Goal: Task Accomplishment & Management: Use online tool/utility

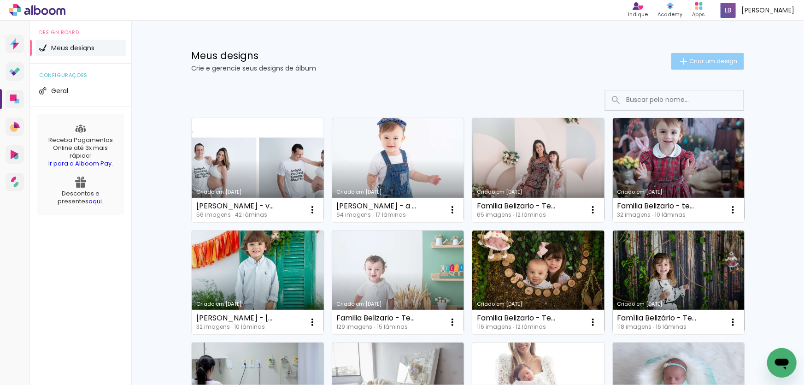
click at [678, 56] on iron-icon at bounding box center [683, 61] width 11 height 11
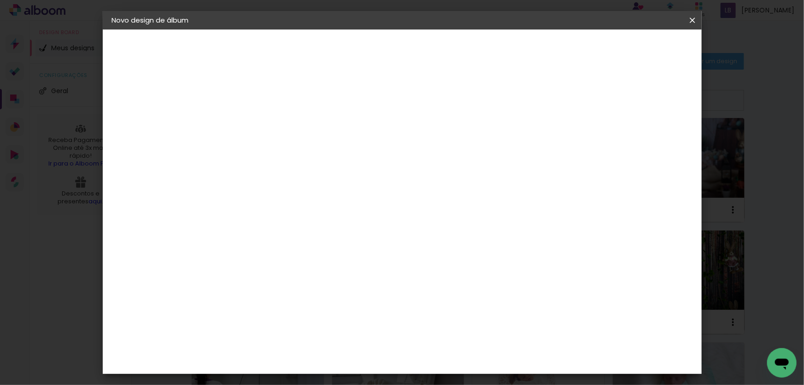
click at [266, 130] on paper-input-container "Título do álbum" at bounding box center [262, 123] width 6 height 23
type input "[PERSON_NAME] - volume 3"
type paper-input "[PERSON_NAME] - volume 3"
click at [357, 53] on paper-button "Avançar" at bounding box center [334, 49] width 45 height 16
click at [261, 181] on div at bounding box center [285, 181] width 93 height 1
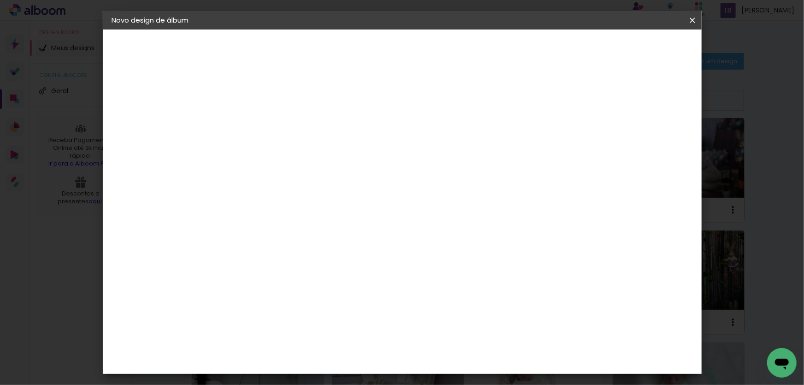
type input "dream"
type paper-input "dream"
click at [270, 208] on div "DreambooksPro" at bounding box center [286, 207] width 60 height 7
click at [0, 0] on slot "Avançar" at bounding box center [0, 0] width 0 height 0
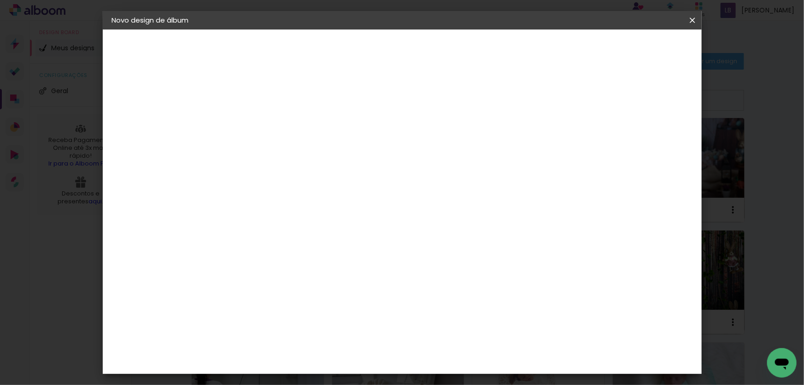
click at [298, 153] on input "text" at bounding box center [280, 160] width 36 height 14
click at [424, 146] on paper-item "Álbum" at bounding box center [462, 153] width 184 height 18
type input "Álbum"
click at [325, 316] on span "20 × 20" at bounding box center [303, 325] width 43 height 19
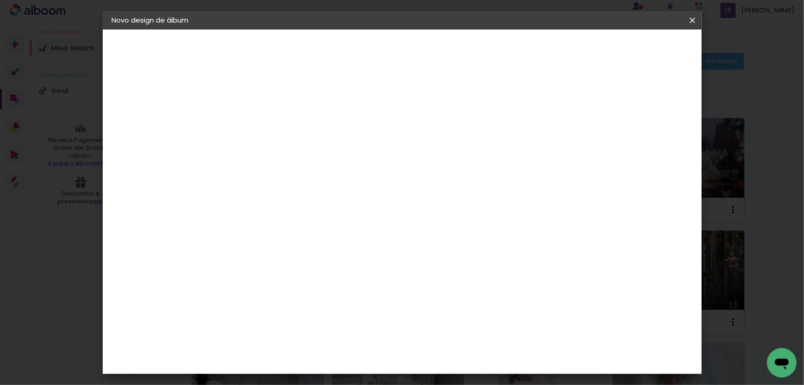
click at [325, 316] on span "20 × 20" at bounding box center [303, 325] width 43 height 19
click at [0, 0] on slot "Avançar" at bounding box center [0, 0] width 0 height 0
click at [0, 0] on slot "Mostrar sangria" at bounding box center [0, 0] width 0 height 0
type paper-checkbox "on"
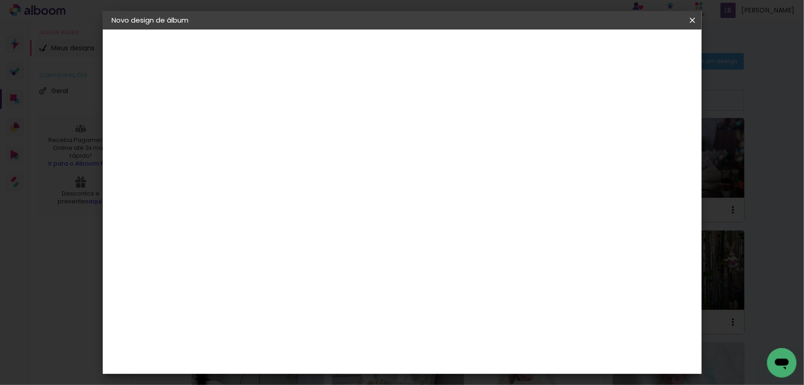
click at [635, 49] on span "Iniciar design" at bounding box center [614, 49] width 42 height 6
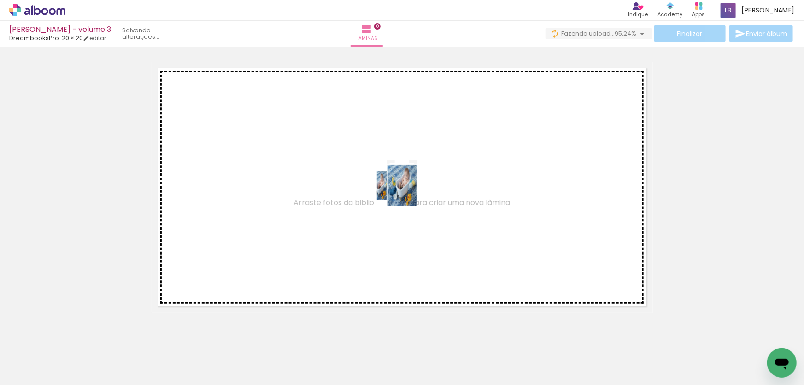
drag, startPoint x: 88, startPoint y: 354, endPoint x: 409, endPoint y: 190, distance: 360.0
click at [409, 190] on quentale-workspace at bounding box center [402, 192] width 804 height 385
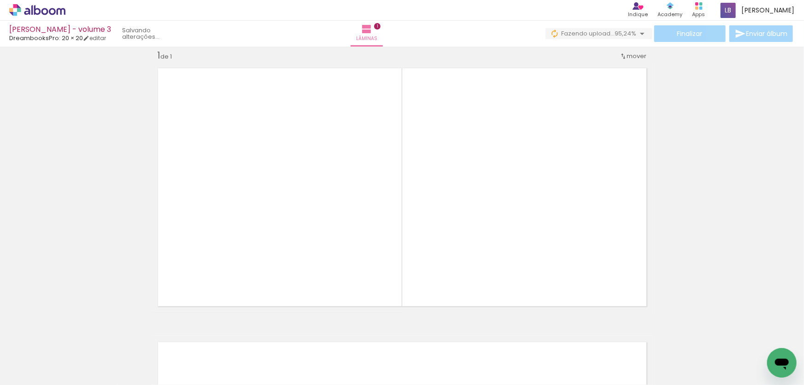
scroll to position [12, 0]
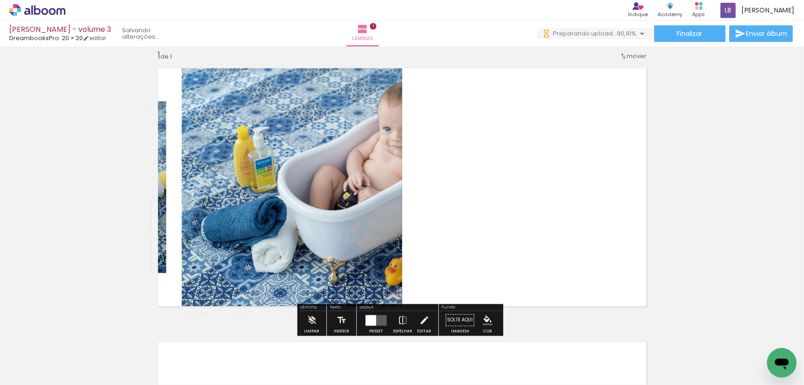
click at [374, 318] on quentale-layouter at bounding box center [375, 320] width 21 height 11
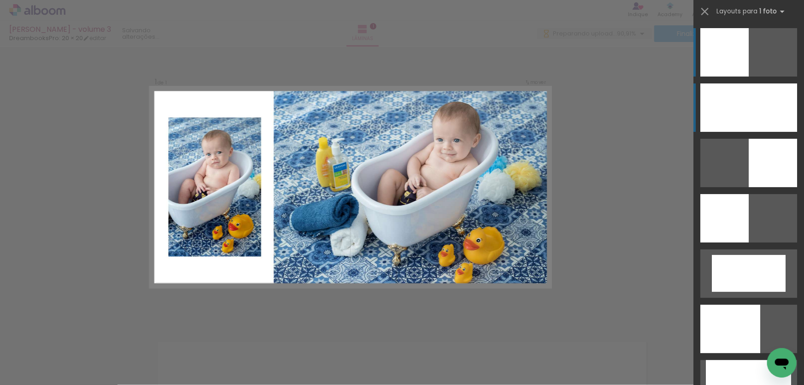
click at [743, 86] on div at bounding box center [748, 107] width 97 height 48
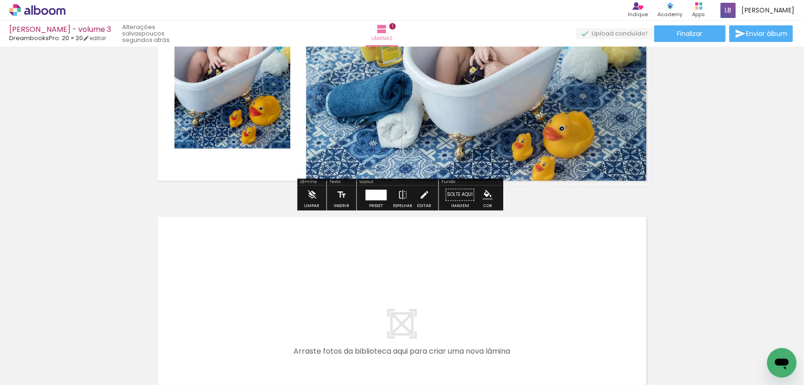
scroll to position [137, 0]
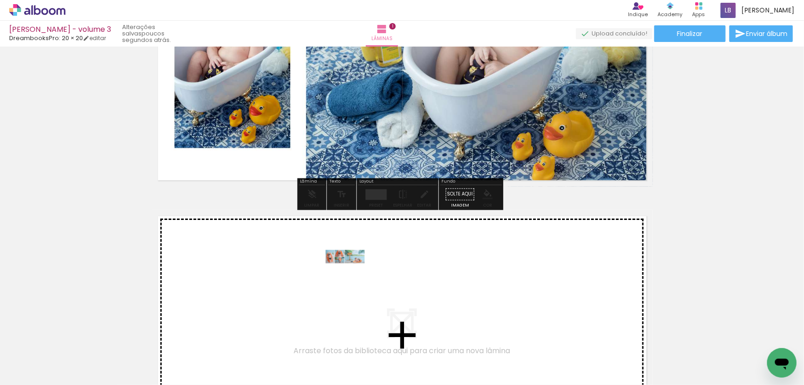
drag, startPoint x: 157, startPoint y: 359, endPoint x: 352, endPoint y: 274, distance: 213.2
click at [352, 274] on quentale-workspace at bounding box center [402, 192] width 804 height 385
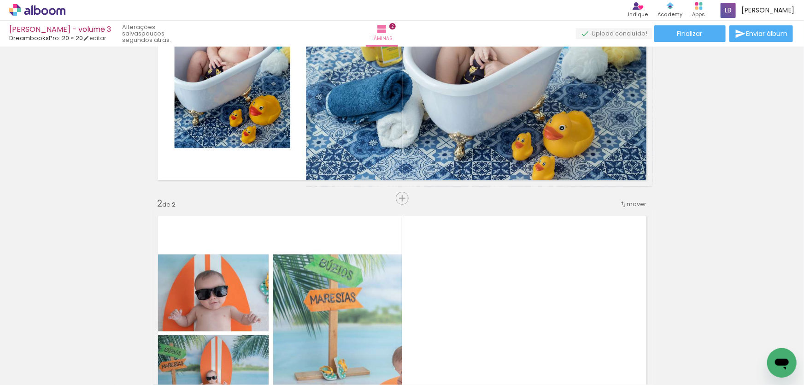
scroll to position [285, 0]
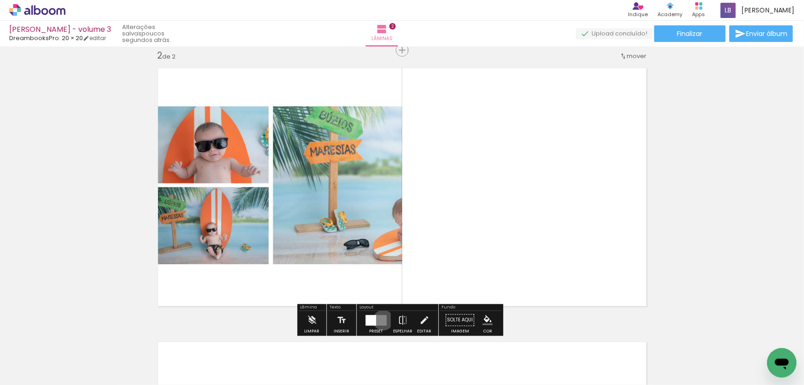
click at [381, 320] on quentale-layouter at bounding box center [375, 320] width 21 height 11
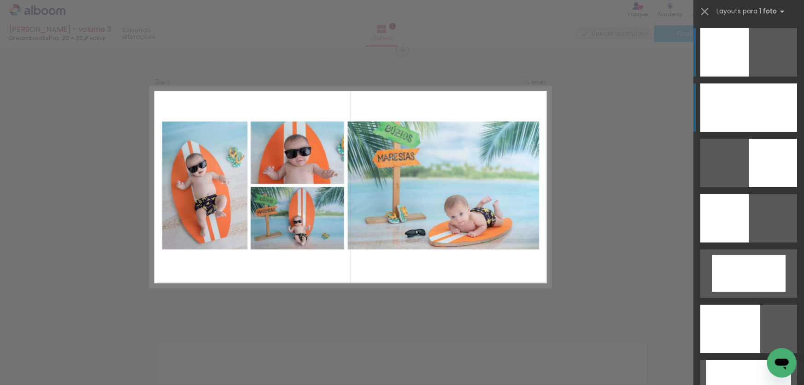
click at [734, 106] on div at bounding box center [748, 107] width 97 height 48
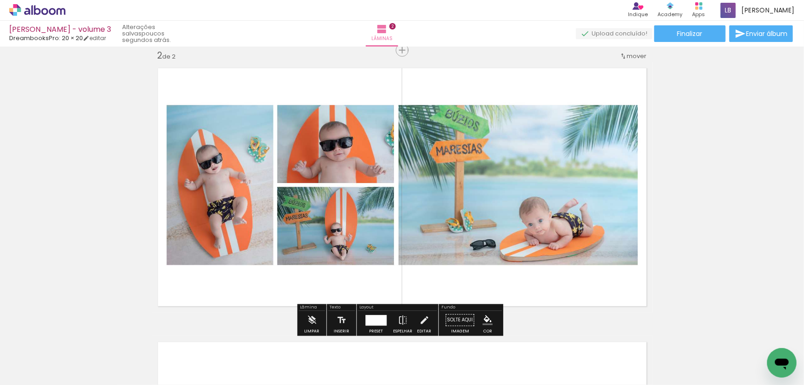
scroll to position [576, 0]
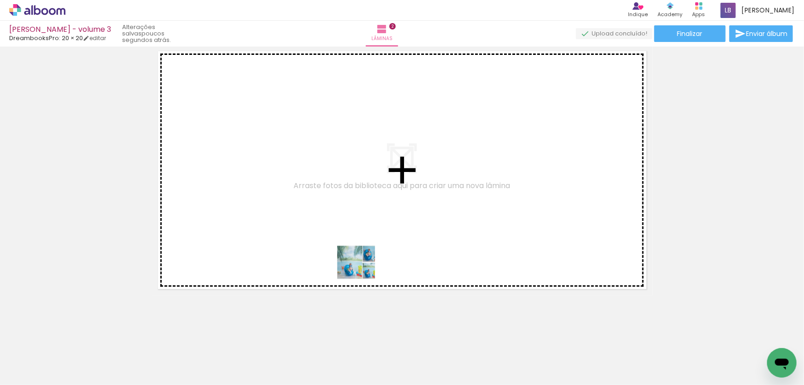
drag, startPoint x: 208, startPoint y: 360, endPoint x: 364, endPoint y: 268, distance: 180.9
click at [364, 268] on quentale-workspace at bounding box center [402, 192] width 804 height 385
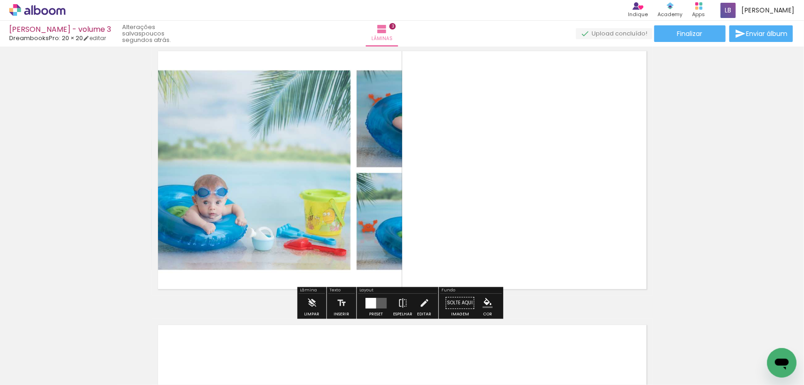
scroll to position [559, 0]
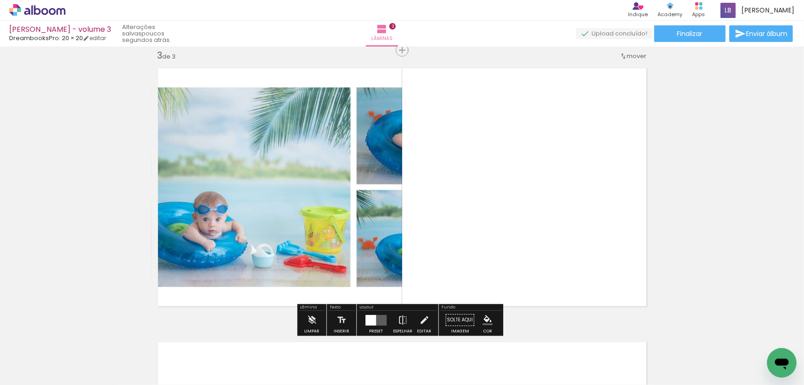
click at [372, 321] on div at bounding box center [370, 320] width 11 height 11
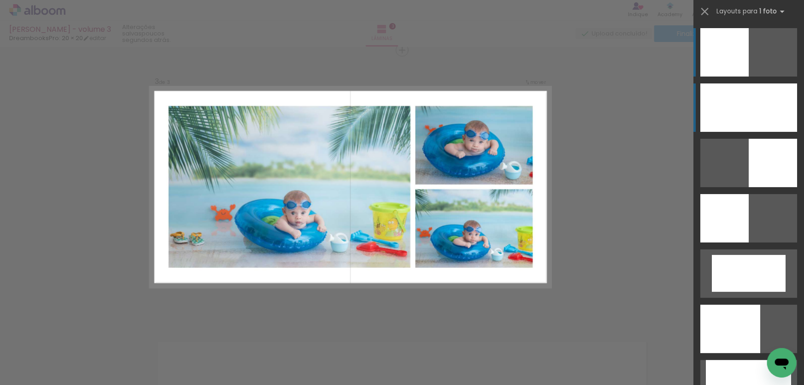
click at [733, 105] on div at bounding box center [748, 107] width 97 height 48
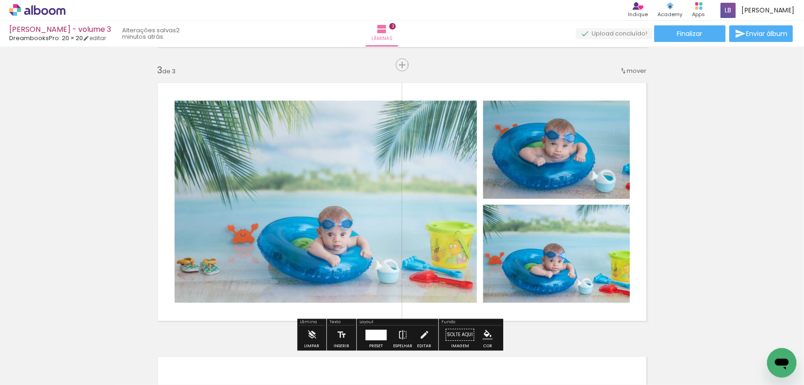
scroll to position [837, 0]
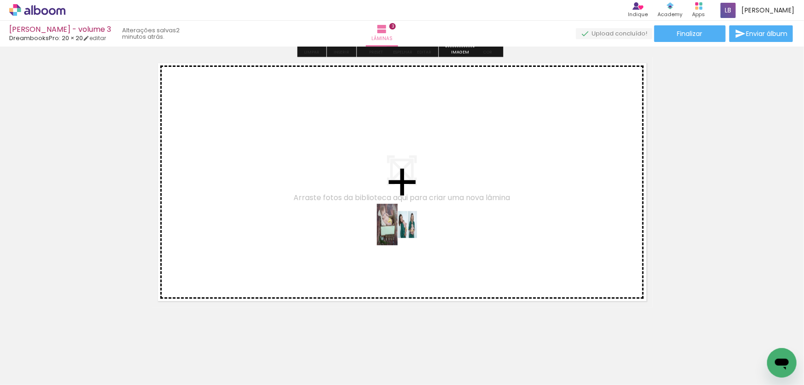
drag, startPoint x: 265, startPoint y: 362, endPoint x: 404, endPoint y: 231, distance: 191.2
click at [404, 231] on quentale-workspace at bounding box center [402, 192] width 804 height 385
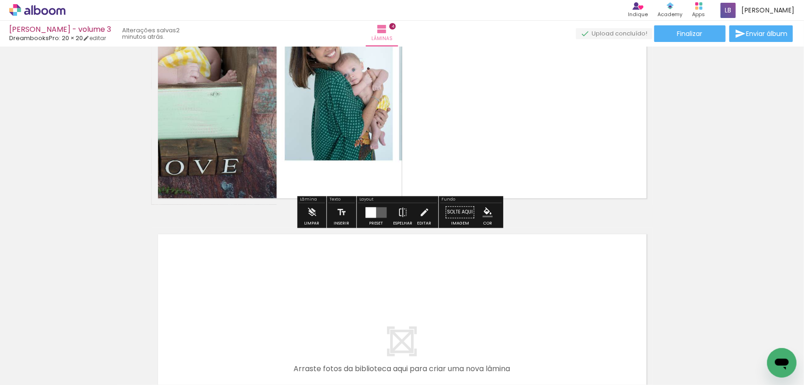
scroll to position [958, 0]
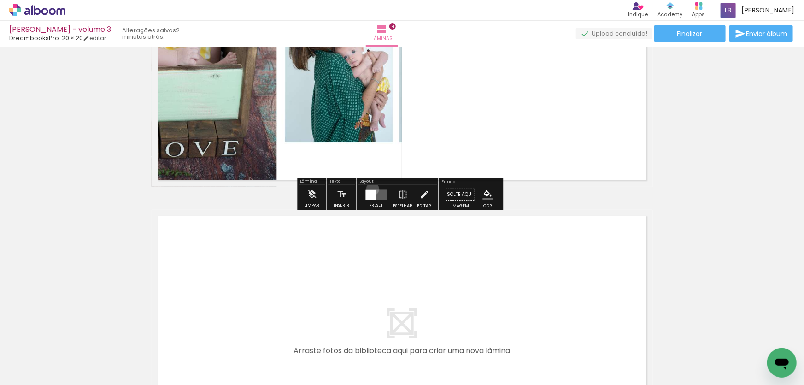
click at [370, 189] on div at bounding box center [370, 194] width 11 height 11
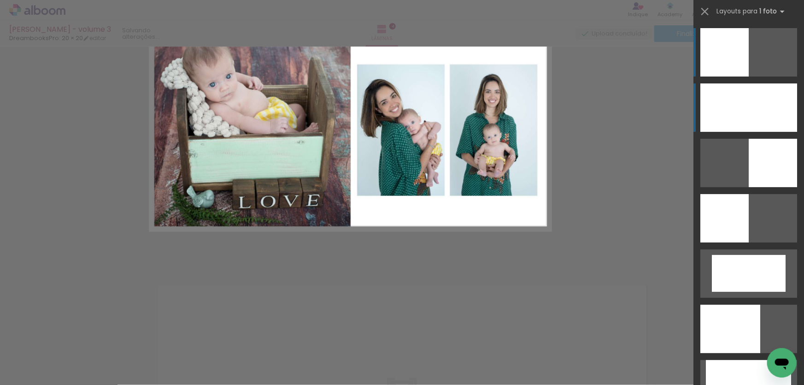
scroll to position [832, 0]
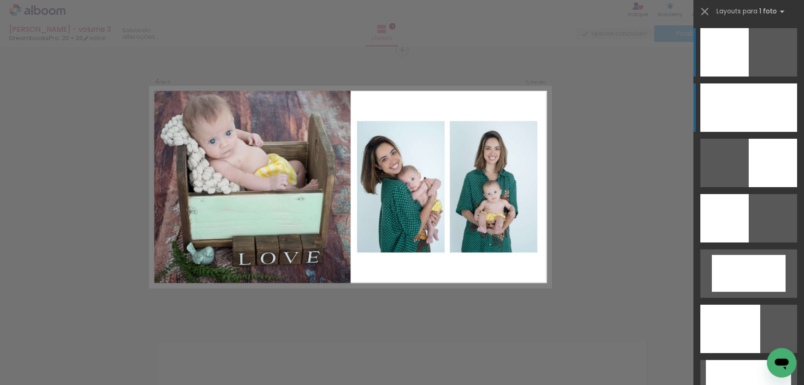
click at [756, 105] on div at bounding box center [748, 107] width 97 height 48
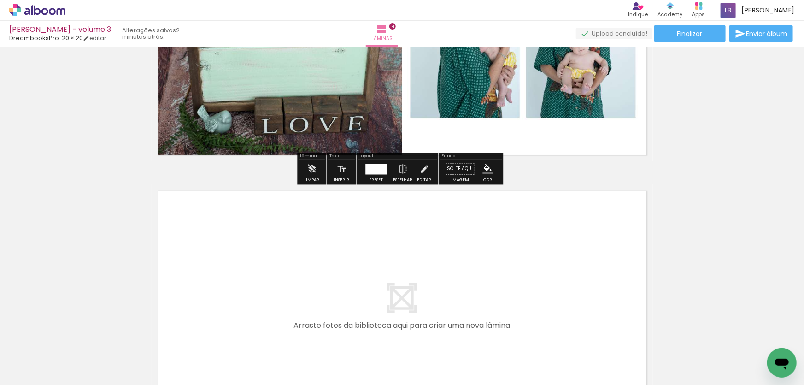
scroll to position [1123, 0]
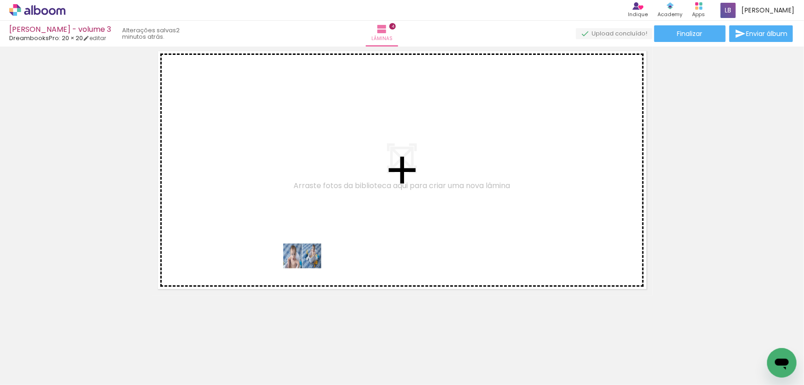
drag, startPoint x: 302, startPoint y: 356, endPoint x: 309, endPoint y: 261, distance: 95.1
click at [309, 261] on quentale-workspace at bounding box center [402, 192] width 804 height 385
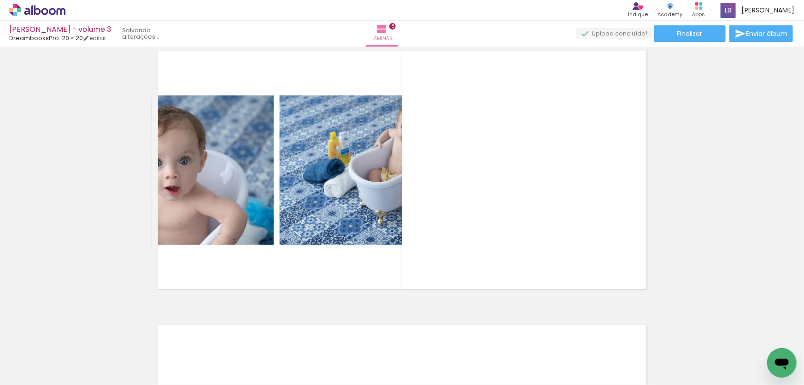
scroll to position [1105, 0]
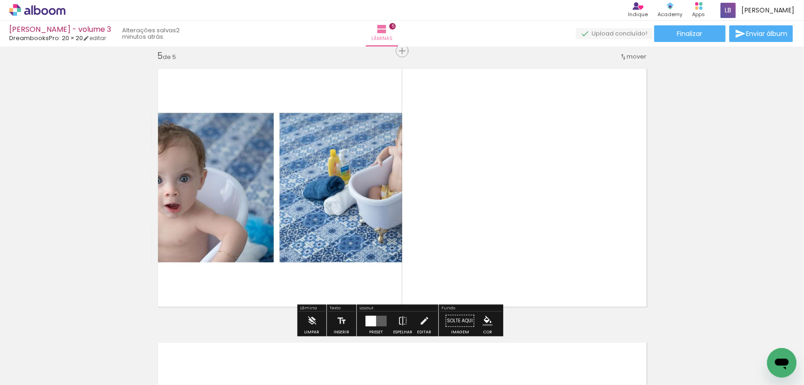
click at [377, 322] on quentale-layouter at bounding box center [375, 320] width 21 height 11
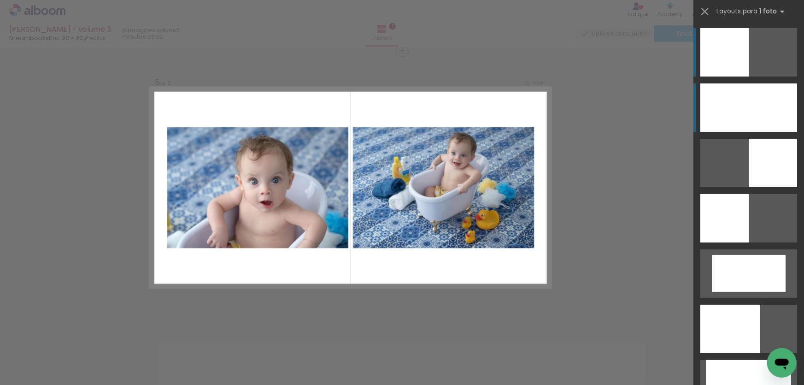
click at [725, 97] on div at bounding box center [748, 107] width 97 height 48
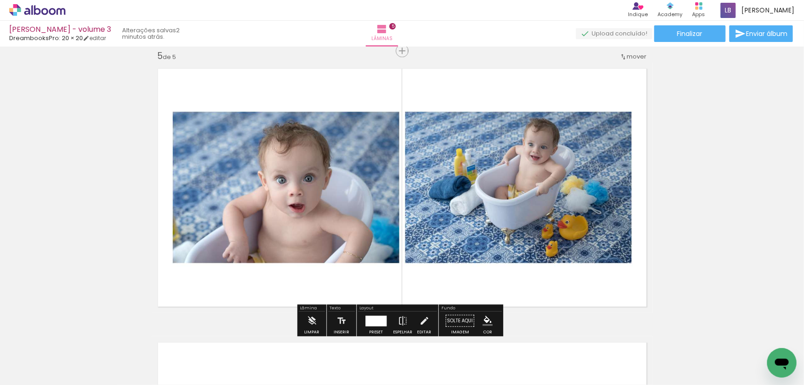
scroll to position [1315, 0]
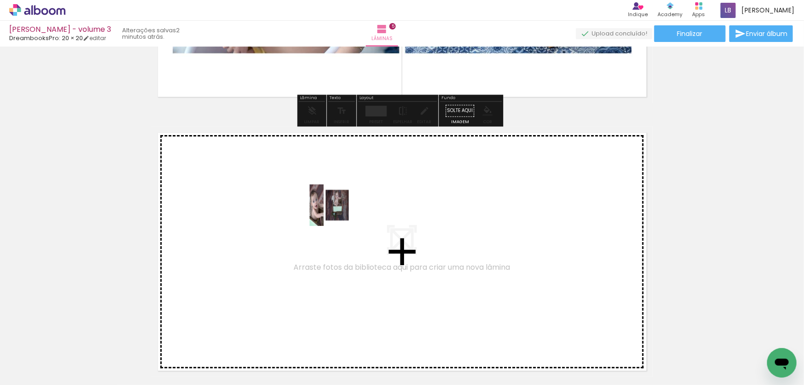
drag, startPoint x: 356, startPoint y: 354, endPoint x: 337, endPoint y: 212, distance: 143.0
click at [337, 212] on quentale-workspace at bounding box center [402, 192] width 804 height 385
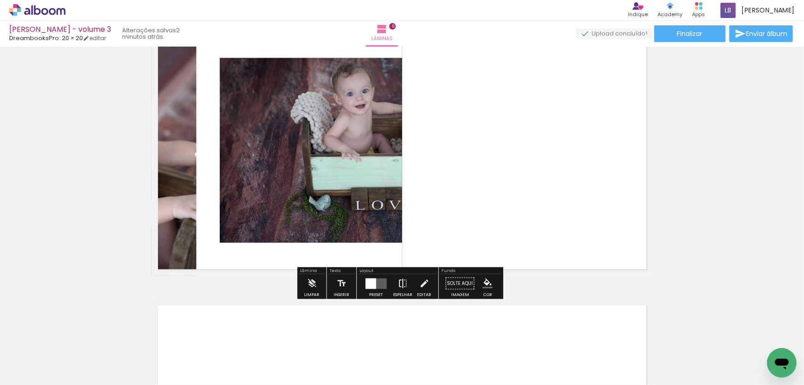
scroll to position [1421, 0]
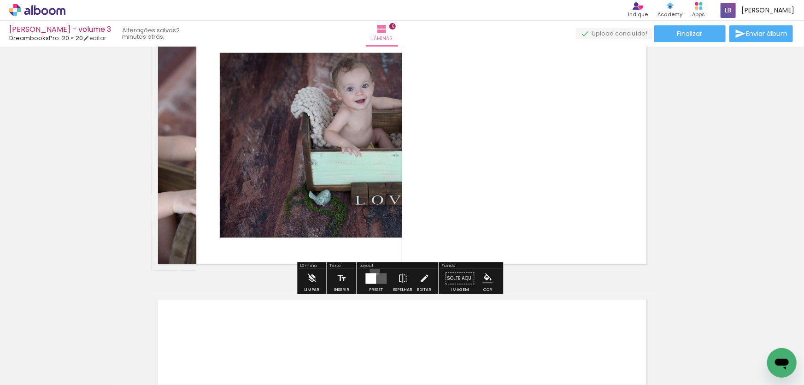
click at [373, 269] on div at bounding box center [375, 278] width 25 height 18
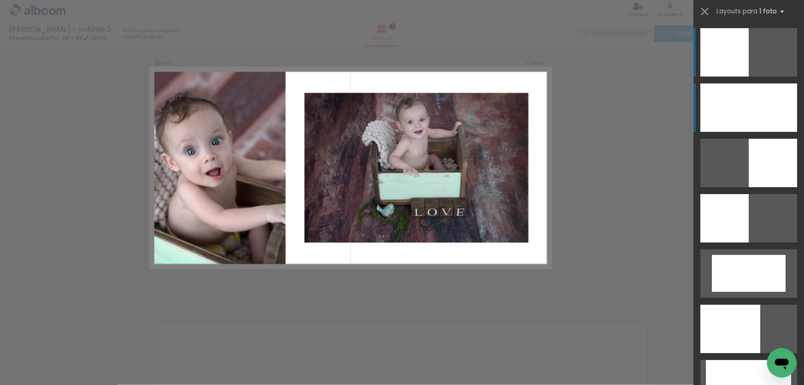
click at [739, 112] on div at bounding box center [748, 107] width 97 height 48
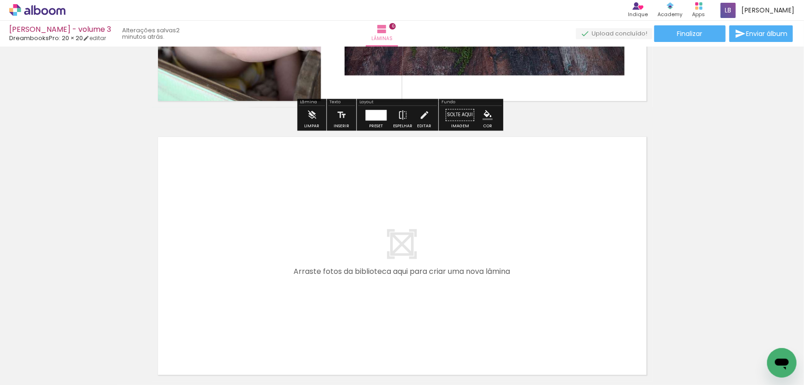
scroll to position [1589, 0]
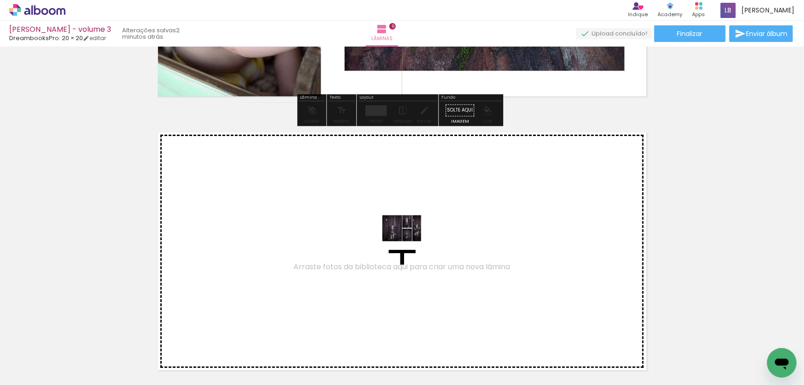
drag, startPoint x: 407, startPoint y: 356, endPoint x: 408, endPoint y: 235, distance: 120.7
click at [408, 235] on quentale-workspace at bounding box center [402, 192] width 804 height 385
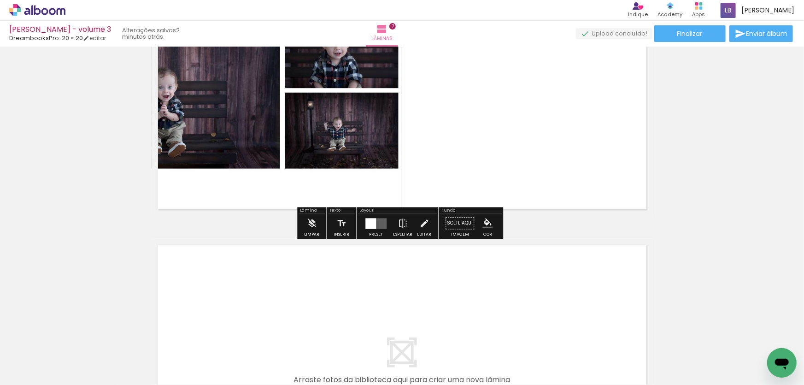
scroll to position [1820, 0]
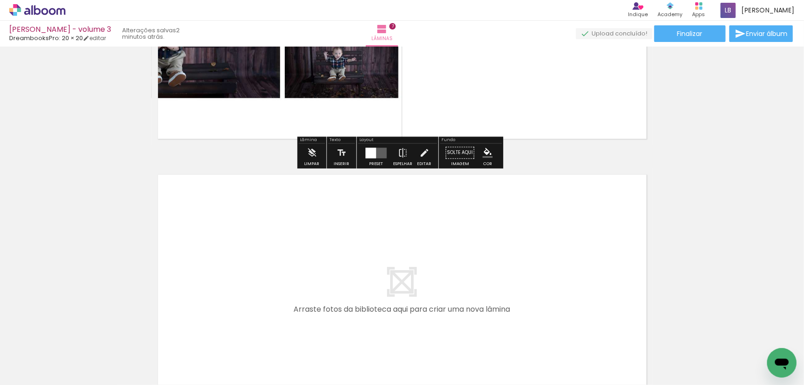
click at [378, 153] on quentale-layouter at bounding box center [375, 152] width 21 height 11
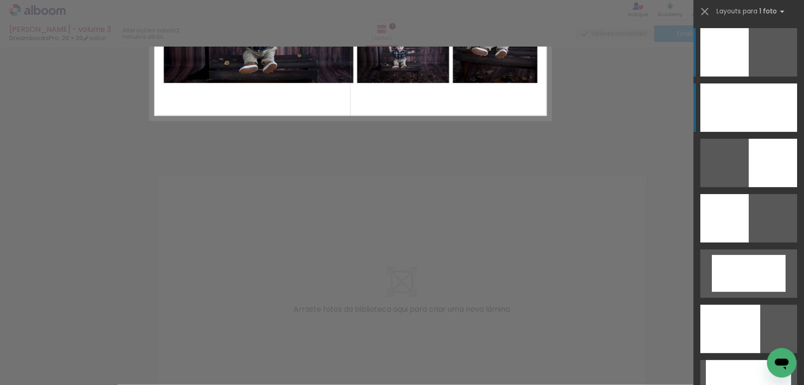
click at [730, 101] on div at bounding box center [748, 107] width 97 height 48
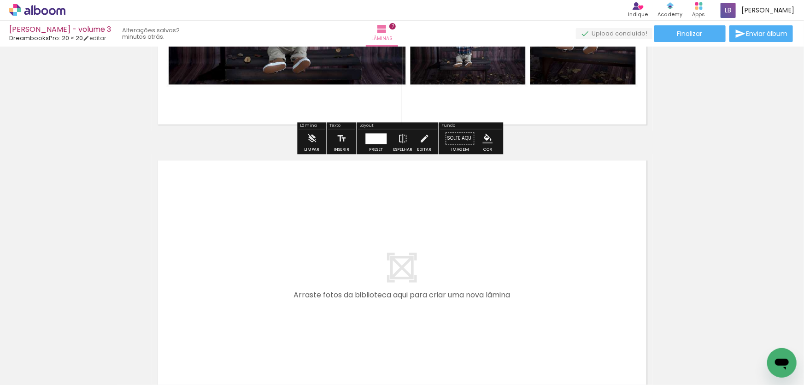
scroll to position [1862, 0]
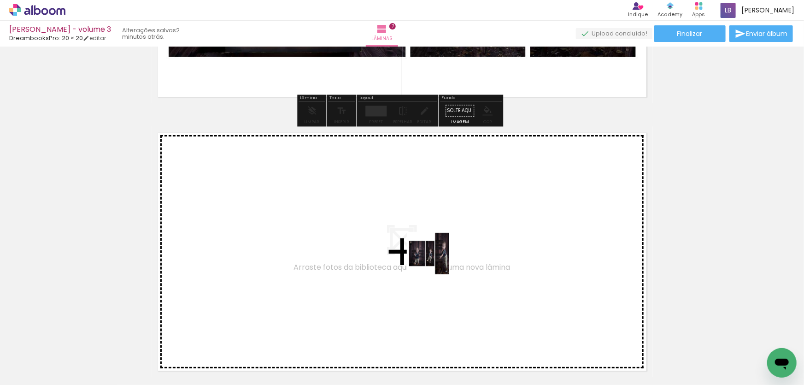
drag, startPoint x: 466, startPoint y: 354, endPoint x: 433, endPoint y: 254, distance: 105.6
click at [433, 254] on quentale-workspace at bounding box center [402, 192] width 804 height 385
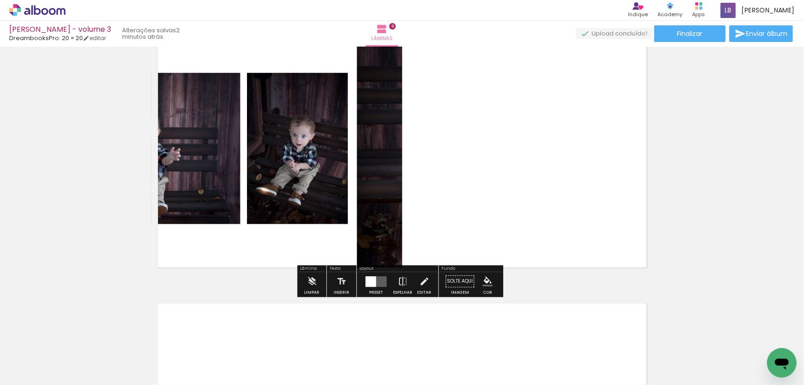
scroll to position [2052, 0]
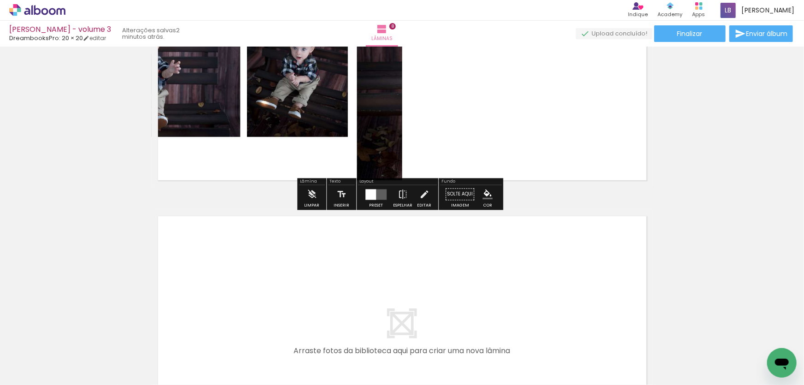
click at [376, 192] on quentale-layouter at bounding box center [375, 194] width 21 height 11
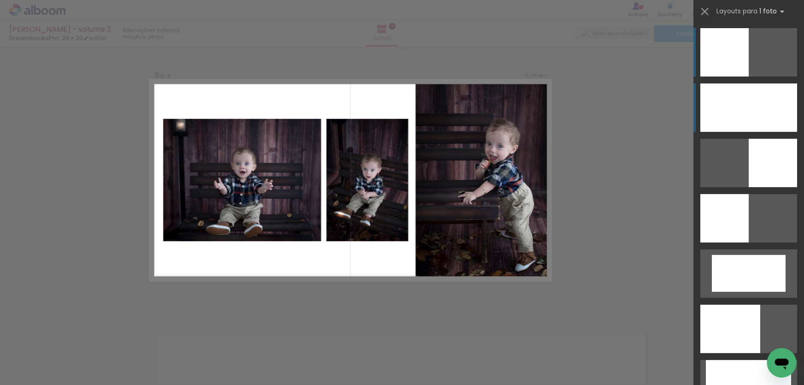
click at [747, 100] on div at bounding box center [748, 107] width 97 height 48
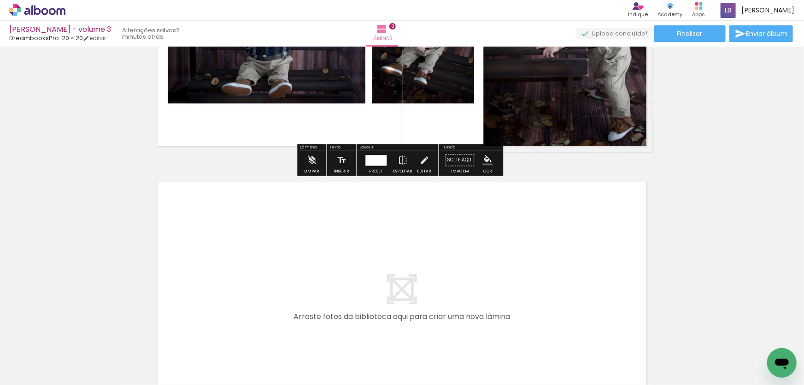
scroll to position [2136, 0]
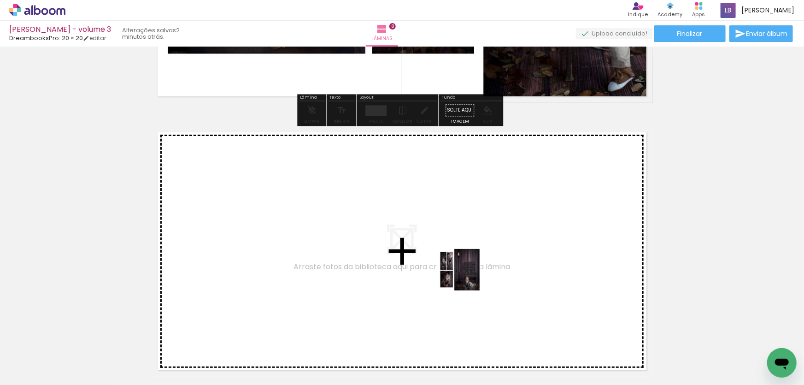
drag, startPoint x: 505, startPoint y: 355, endPoint x: 460, endPoint y: 257, distance: 108.0
click at [460, 257] on quentale-workspace at bounding box center [402, 192] width 804 height 385
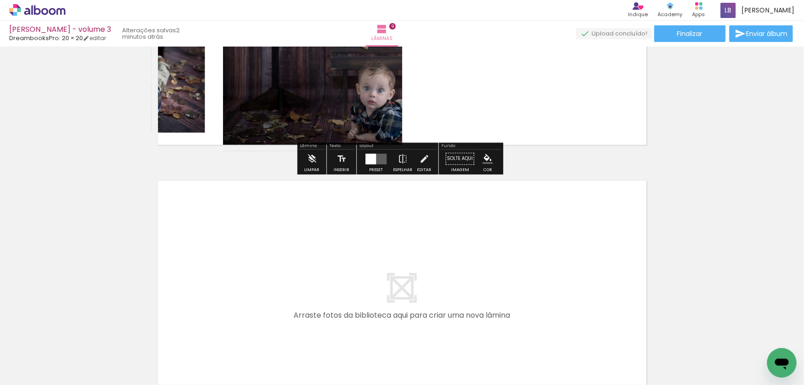
scroll to position [2367, 0]
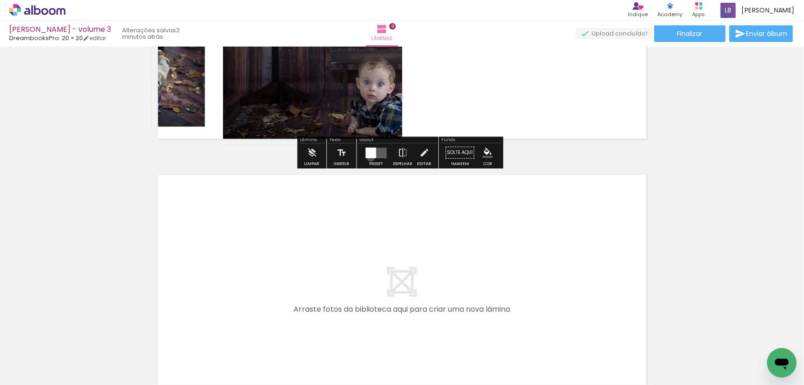
click at [368, 157] on div at bounding box center [370, 152] width 11 height 11
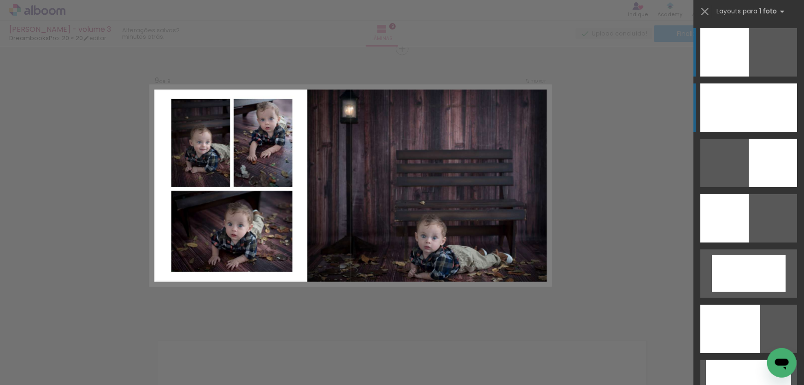
click at [739, 115] on div at bounding box center [748, 107] width 97 height 48
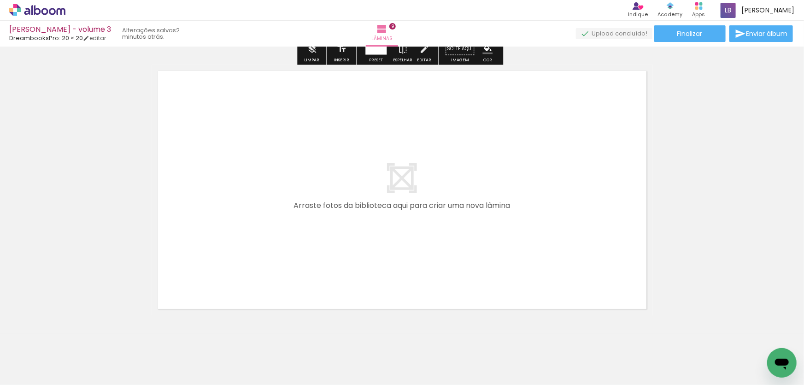
scroll to position [2491, 0]
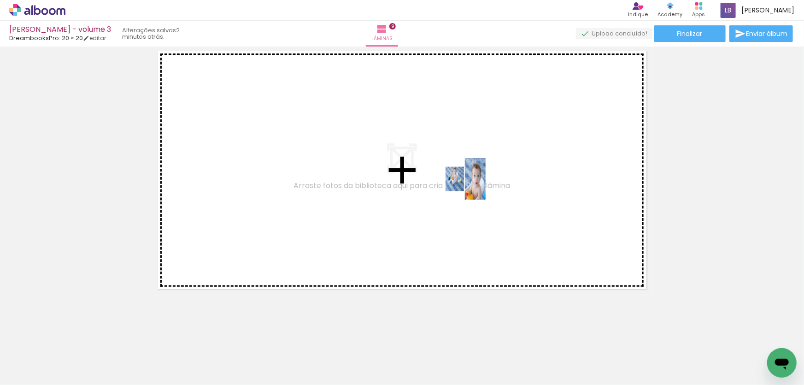
drag, startPoint x: 572, startPoint y: 351, endPoint x: 472, endPoint y: 186, distance: 194.1
click at [472, 186] on quentale-workspace at bounding box center [402, 192] width 804 height 385
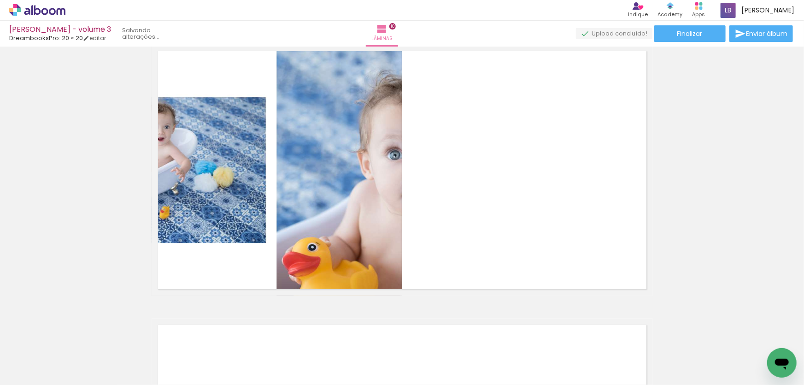
scroll to position [2473, 0]
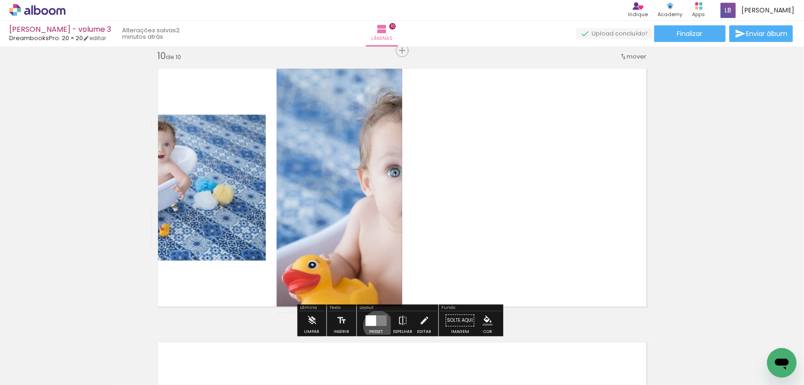
click at [376, 325] on quentale-layouter at bounding box center [375, 320] width 21 height 11
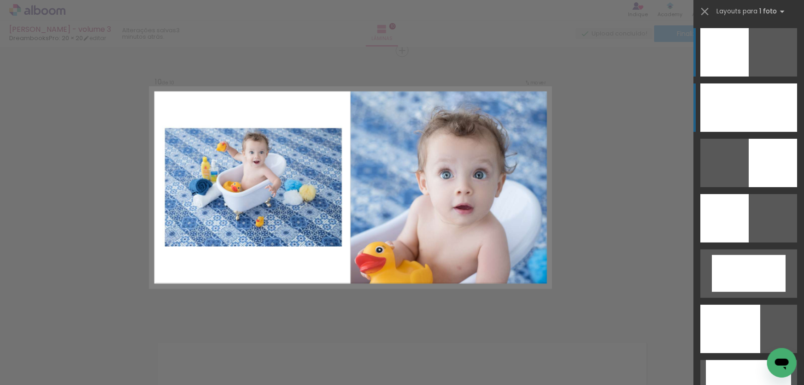
click at [766, 104] on div at bounding box center [748, 107] width 97 height 48
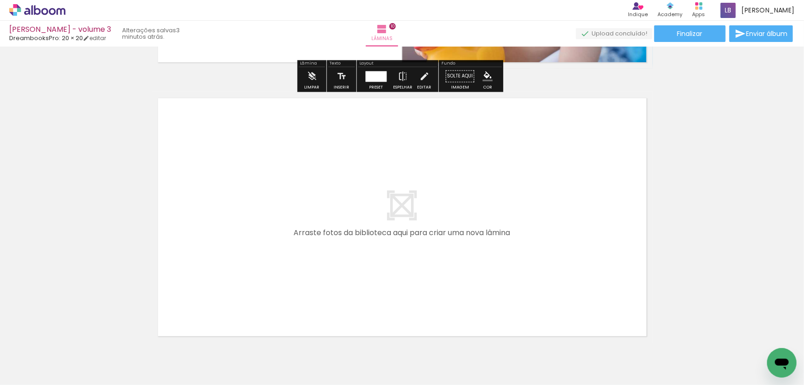
scroll to position [2764, 0]
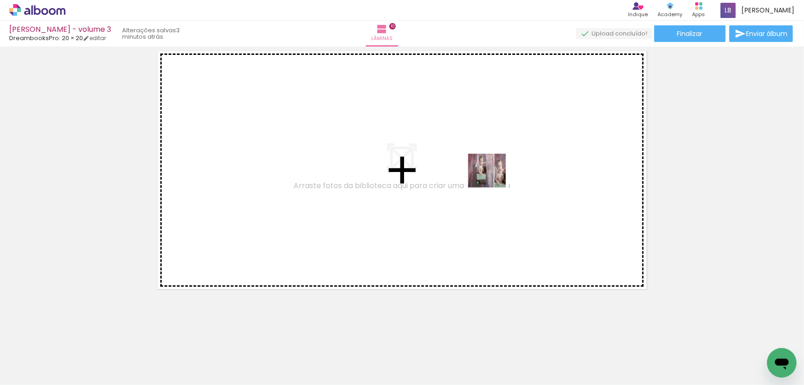
drag, startPoint x: 621, startPoint y: 358, endPoint x: 494, endPoint y: 177, distance: 220.8
click at [494, 177] on quentale-workspace at bounding box center [402, 192] width 804 height 385
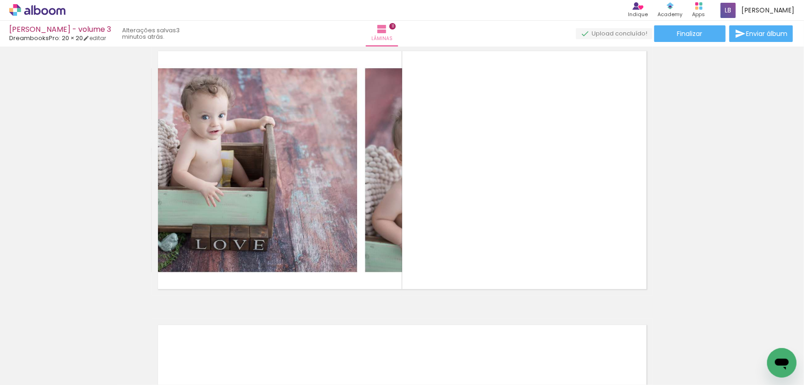
scroll to position [2747, 0]
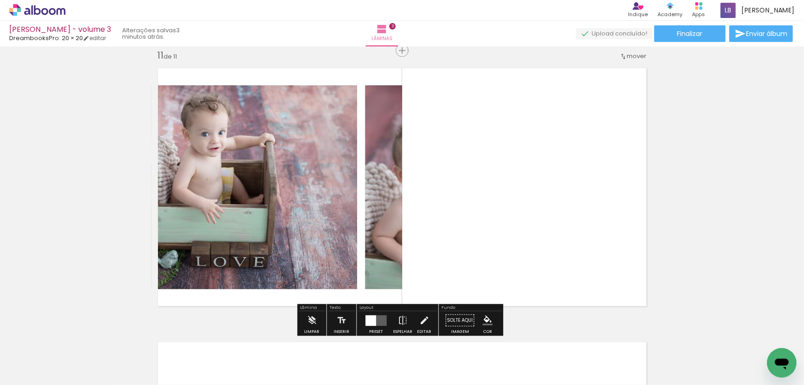
click at [373, 315] on div at bounding box center [370, 320] width 11 height 11
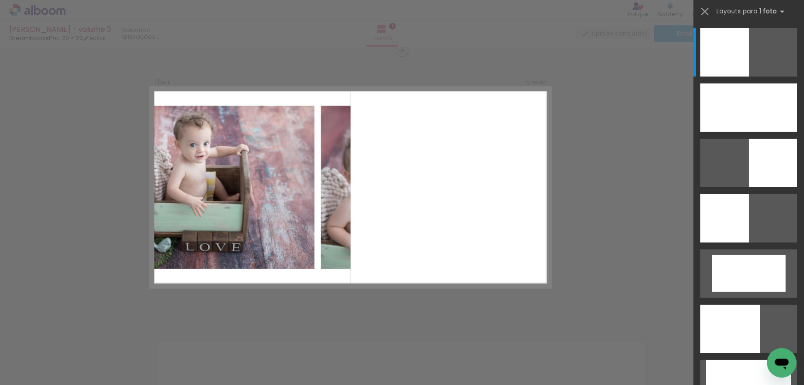
click at [728, 81] on div at bounding box center [748, 103] width 111 height 55
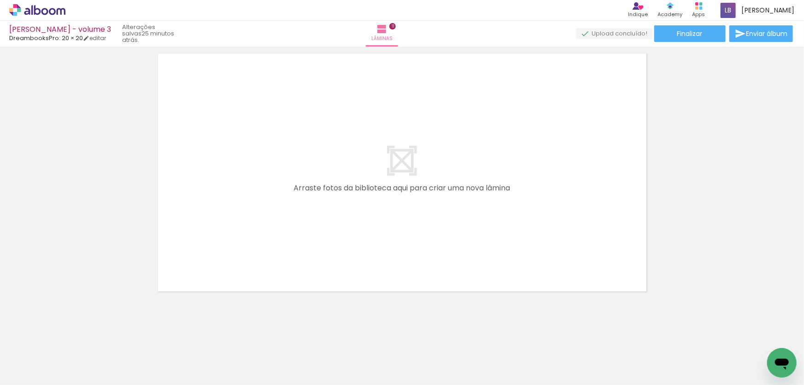
scroll to position [3038, 0]
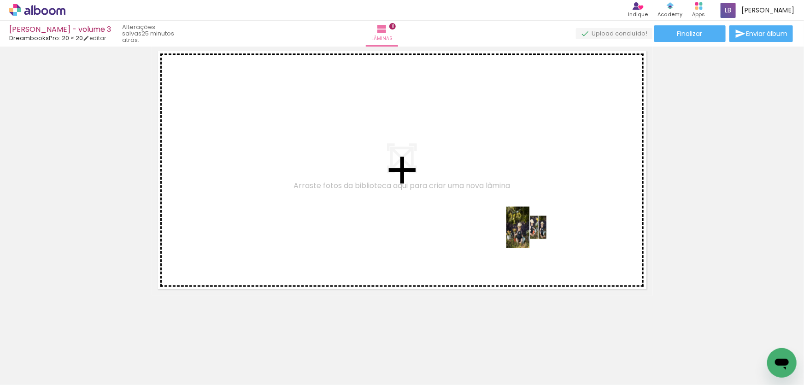
drag, startPoint x: 661, startPoint y: 352, endPoint x: 532, endPoint y: 233, distance: 175.3
click at [532, 233] on quentale-workspace at bounding box center [402, 192] width 804 height 385
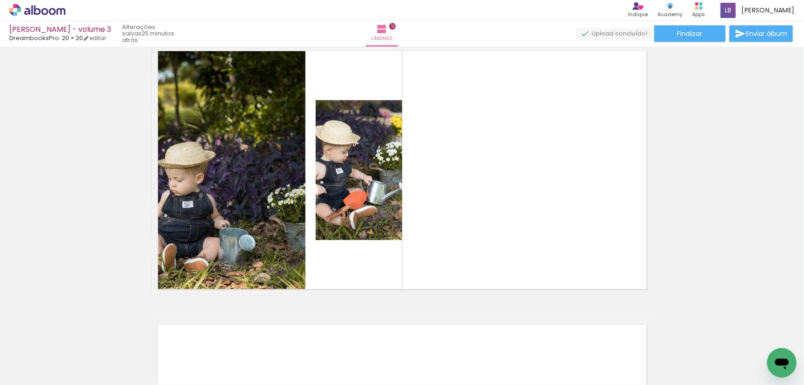
scroll to position [3021, 0]
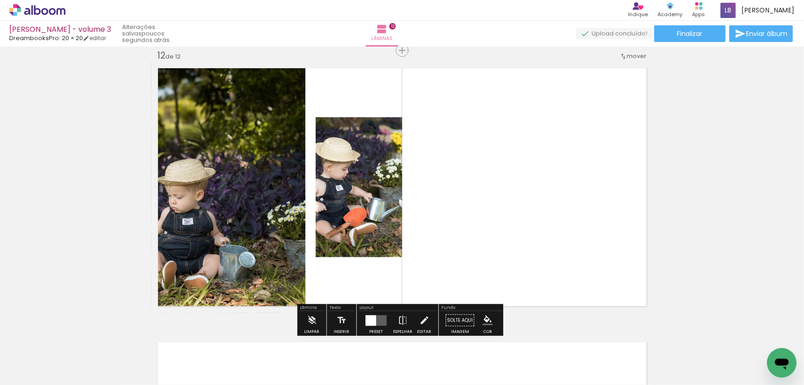
click at [375, 315] on quentale-layouter at bounding box center [375, 320] width 21 height 11
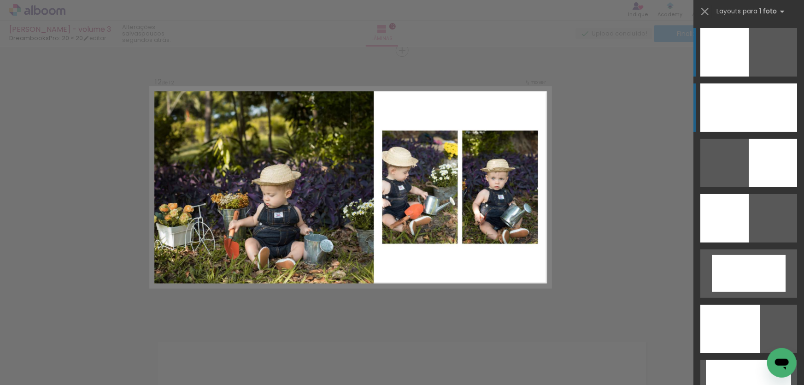
click at [730, 108] on div at bounding box center [748, 107] width 97 height 48
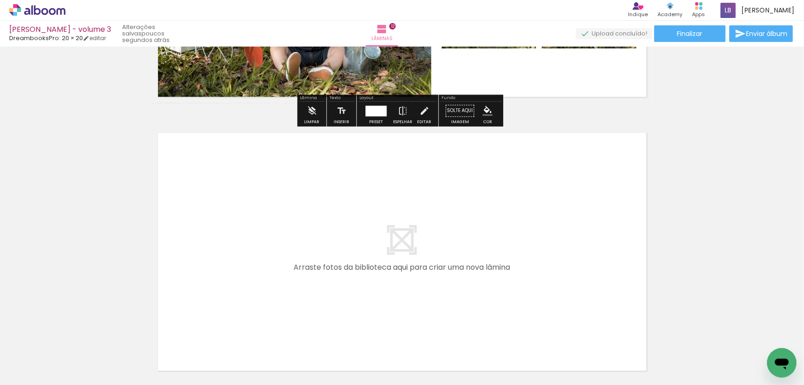
scroll to position [3311, 0]
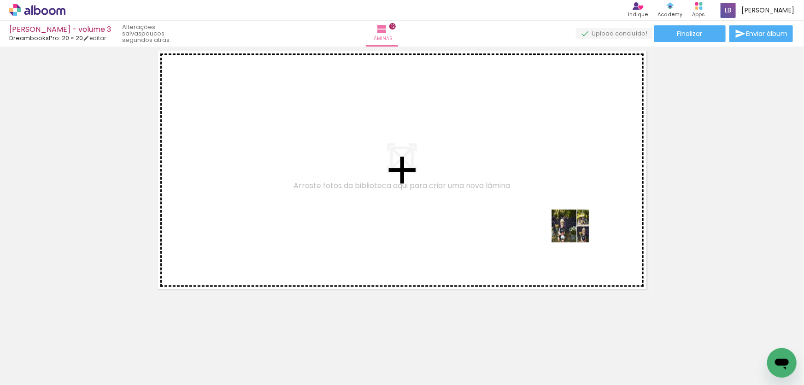
drag, startPoint x: 708, startPoint y: 352, endPoint x: 571, endPoint y: 229, distance: 183.9
click at [571, 229] on quentale-workspace at bounding box center [402, 192] width 804 height 385
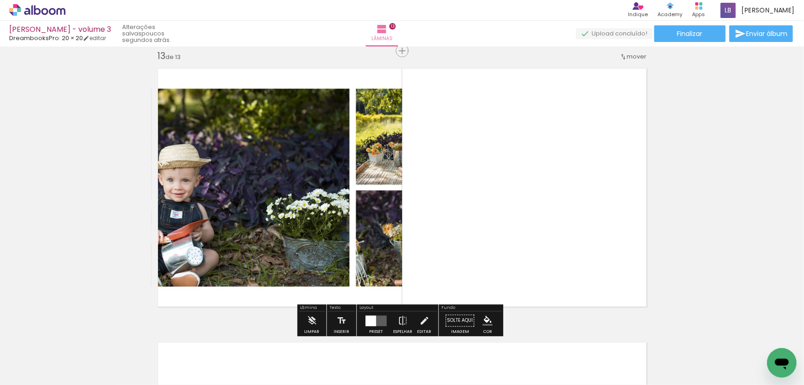
scroll to position [3294, 0]
click at [371, 311] on div at bounding box center [375, 320] width 25 height 18
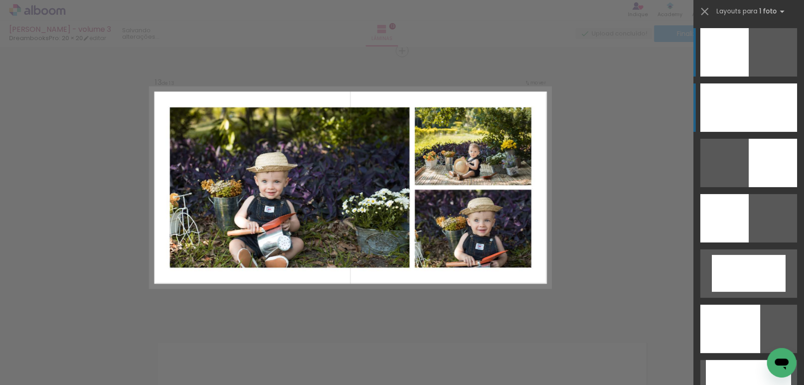
click at [758, 101] on div at bounding box center [748, 107] width 97 height 48
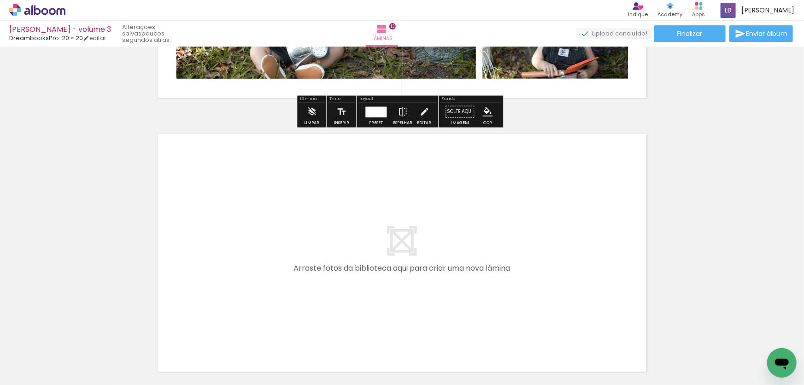
scroll to position [3585, 0]
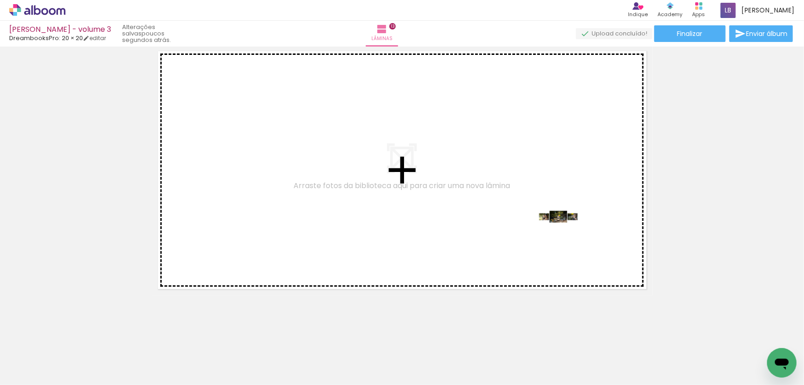
drag, startPoint x: 760, startPoint y: 364, endPoint x: 562, endPoint y: 232, distance: 237.4
click at [562, 232] on quentale-workspace at bounding box center [402, 192] width 804 height 385
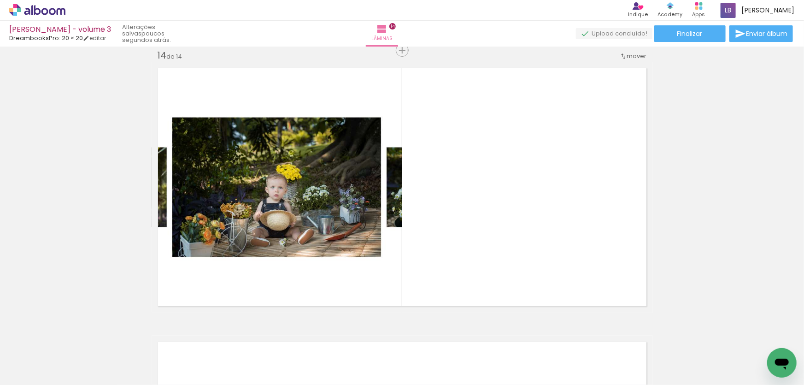
scroll to position [3568, 0]
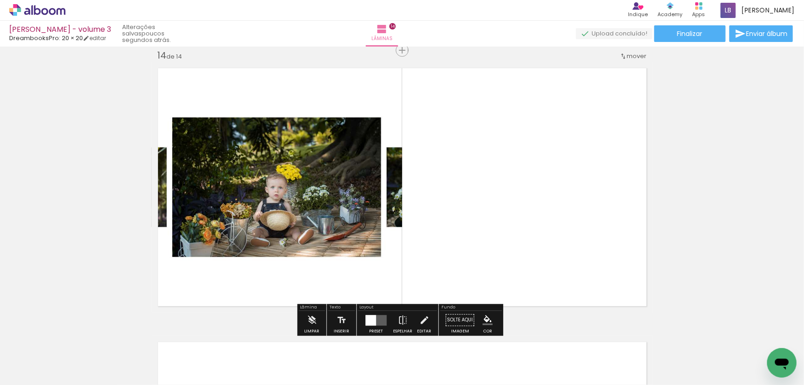
click at [374, 317] on quentale-layouter at bounding box center [375, 320] width 21 height 11
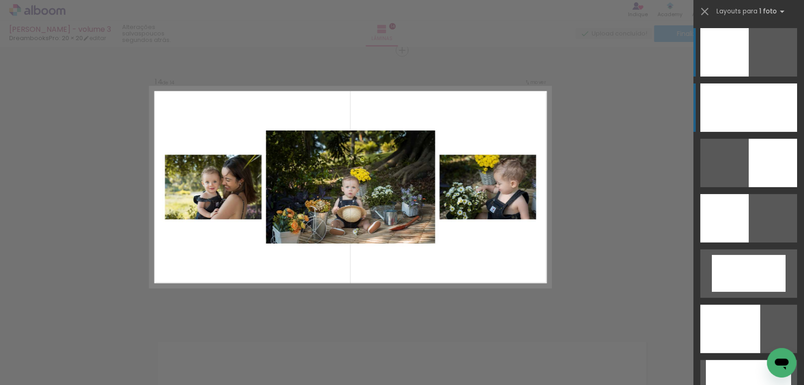
click at [755, 104] on div at bounding box center [748, 107] width 97 height 48
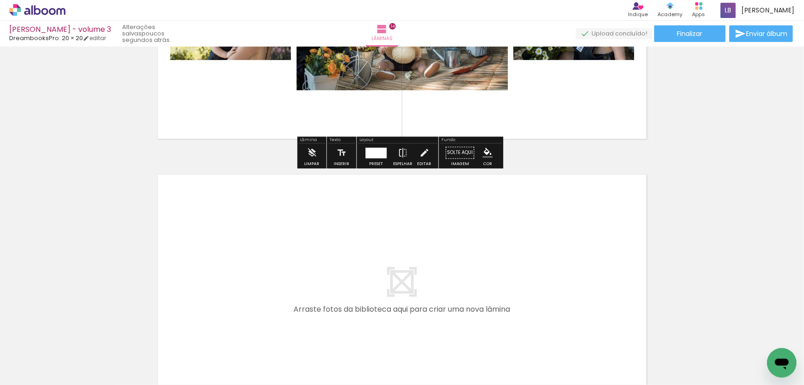
scroll to position [0, 517]
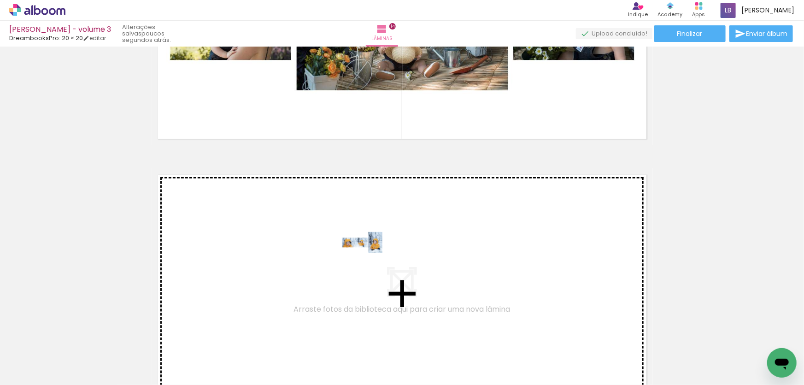
drag, startPoint x: 290, startPoint y: 355, endPoint x: 368, endPoint y: 259, distance: 123.4
click at [368, 259] on quentale-workspace at bounding box center [402, 192] width 804 height 385
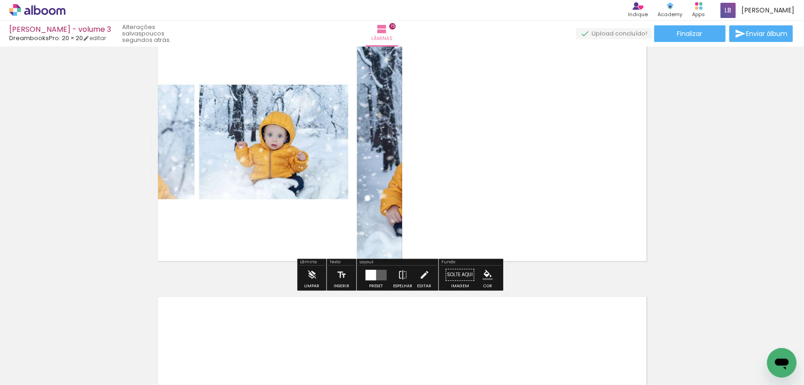
scroll to position [3966, 0]
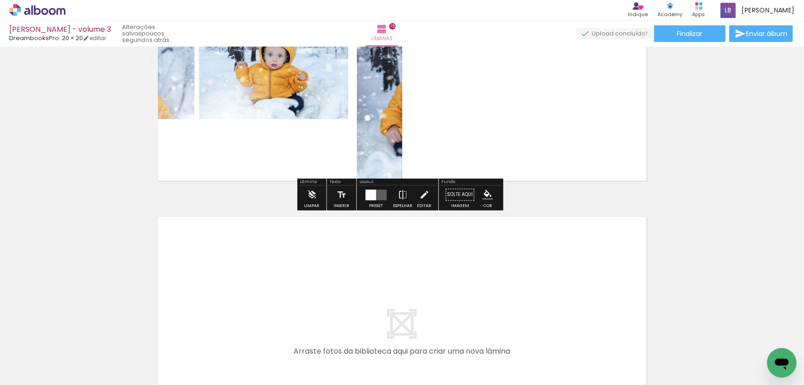
click at [369, 190] on div at bounding box center [370, 194] width 11 height 11
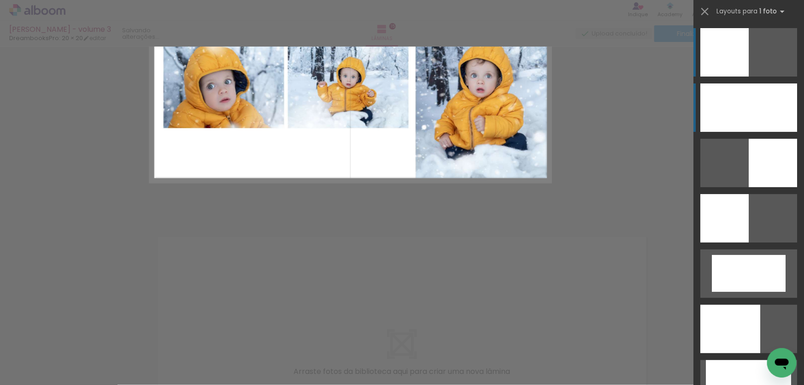
scroll to position [3841, 0]
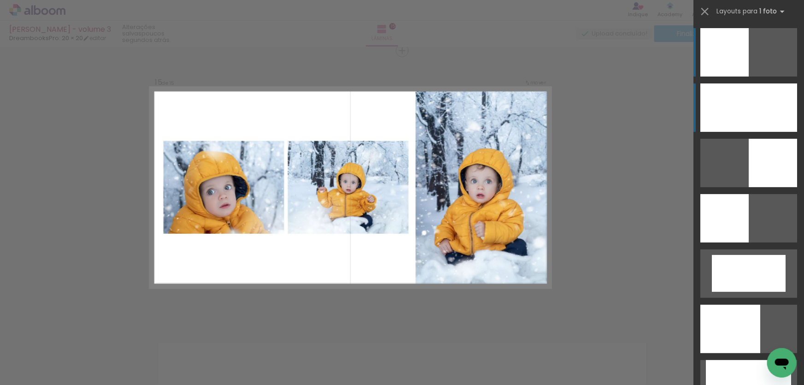
click at [721, 111] on div at bounding box center [748, 107] width 97 height 48
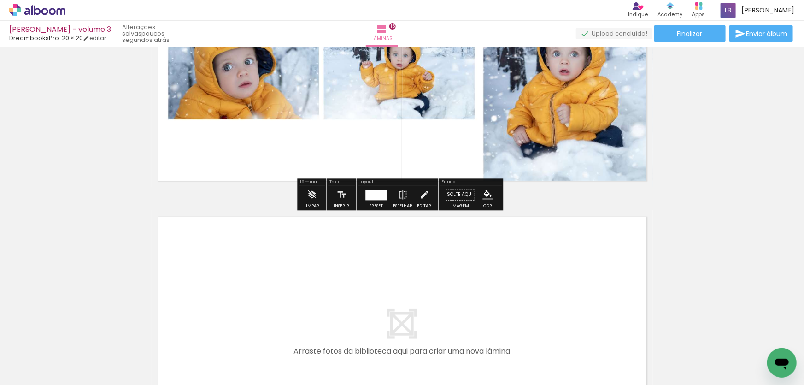
scroll to position [4050, 0]
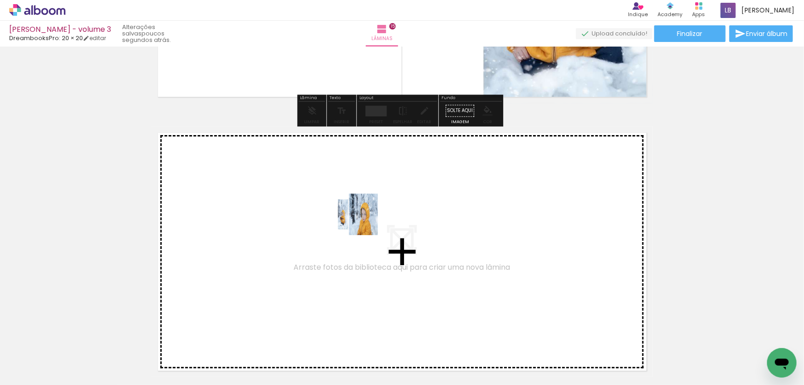
drag, startPoint x: 352, startPoint y: 346, endPoint x: 364, endPoint y: 216, distance: 129.9
click at [364, 216] on quentale-workspace at bounding box center [402, 192] width 804 height 385
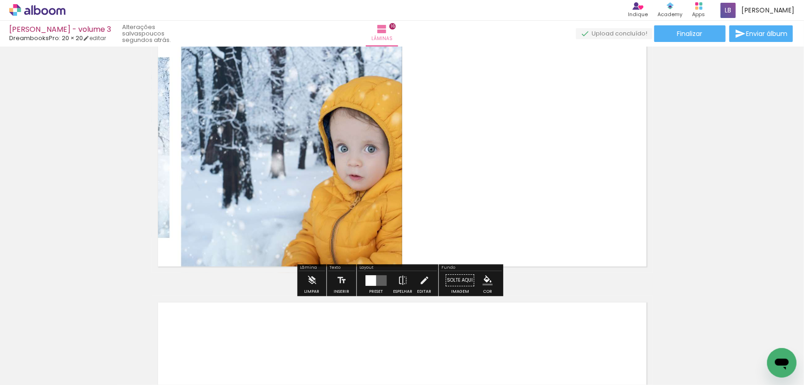
scroll to position [4157, 0]
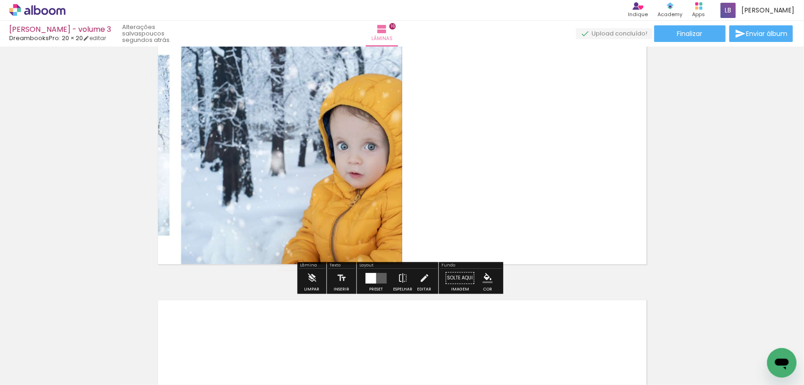
click at [374, 276] on quentale-layouter at bounding box center [375, 278] width 21 height 11
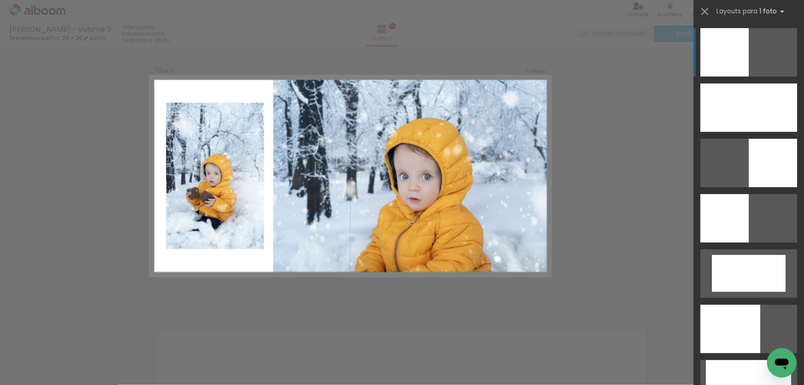
scroll to position [4115, 0]
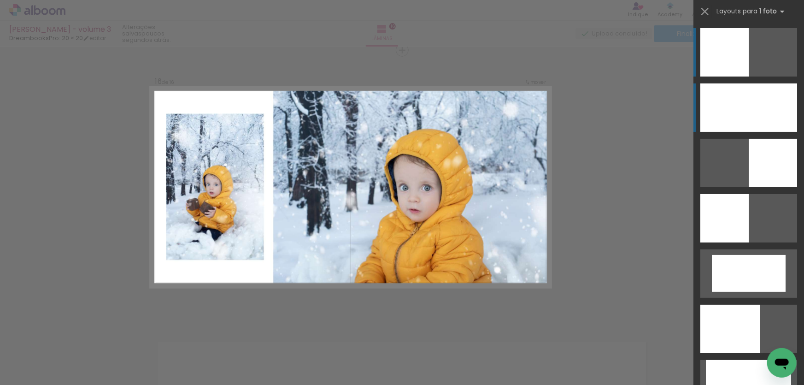
click at [771, 101] on div at bounding box center [748, 107] width 97 height 48
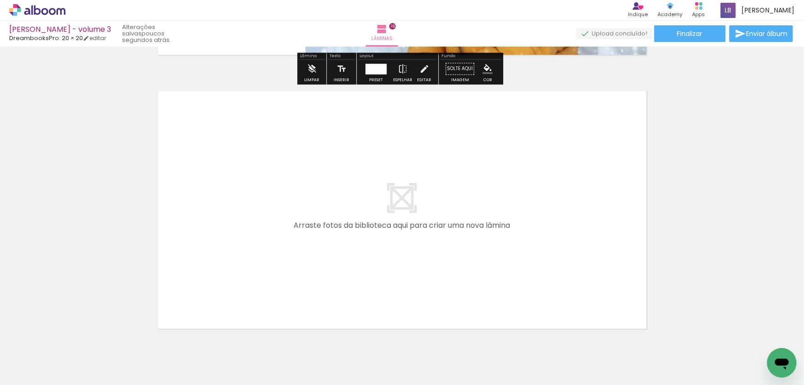
scroll to position [4366, 0]
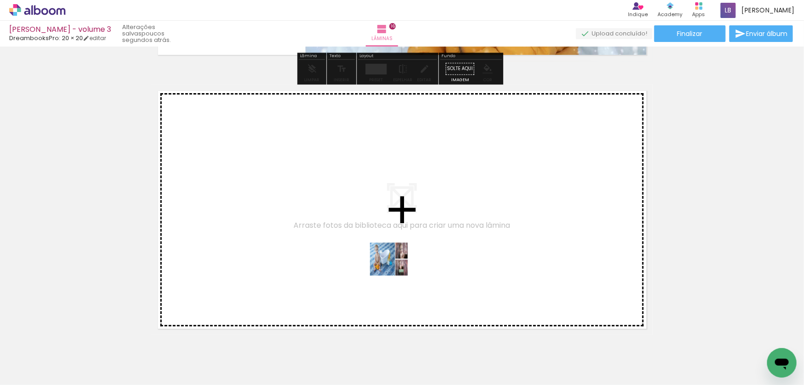
drag, startPoint x: 407, startPoint y: 348, endPoint x: 396, endPoint y: 266, distance: 83.2
click at [396, 266] on quentale-workspace at bounding box center [402, 192] width 804 height 385
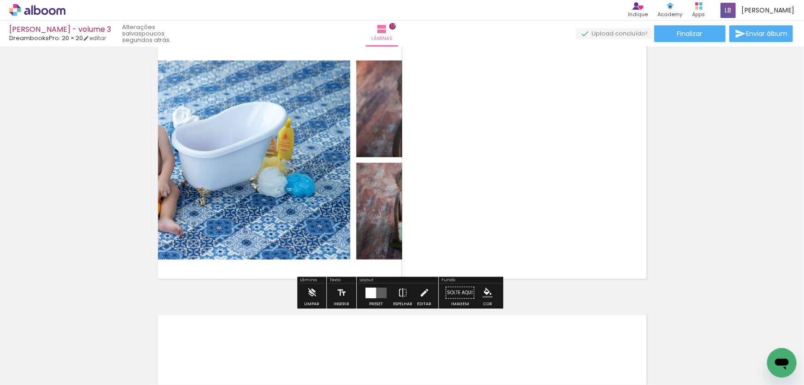
scroll to position [4430, 0]
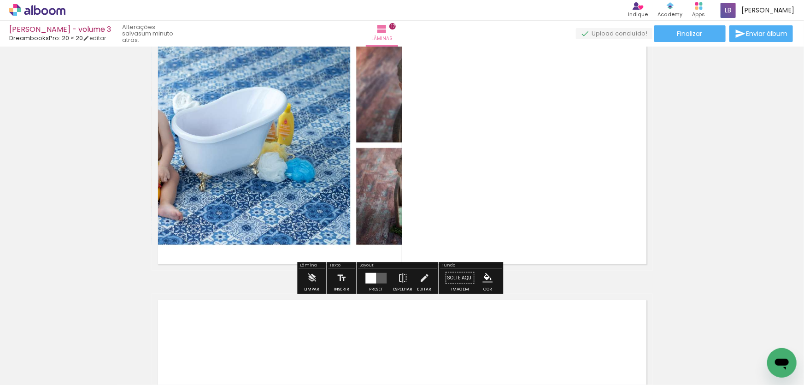
click at [369, 274] on div at bounding box center [370, 278] width 11 height 11
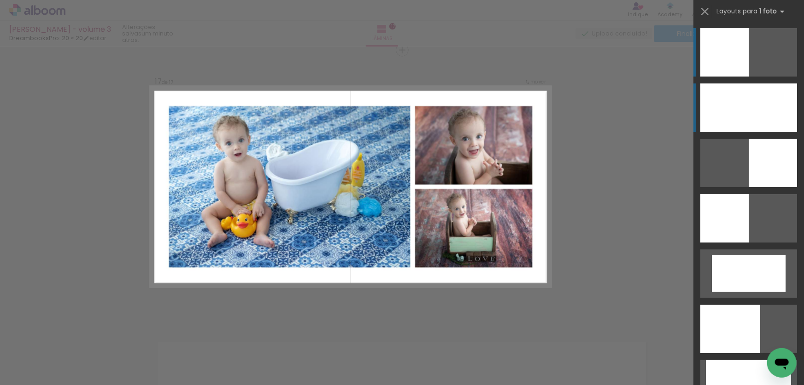
click at [710, 101] on div at bounding box center [748, 107] width 97 height 48
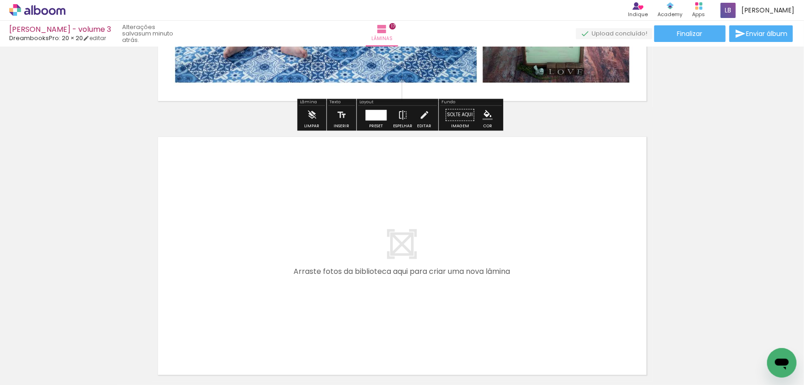
scroll to position [4597, 0]
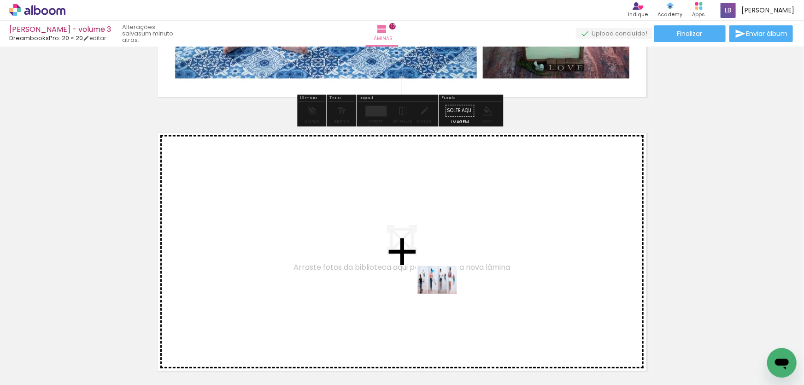
drag, startPoint x: 464, startPoint y: 351, endPoint x: 444, endPoint y: 286, distance: 67.6
click at [444, 286] on quentale-workspace at bounding box center [402, 192] width 804 height 385
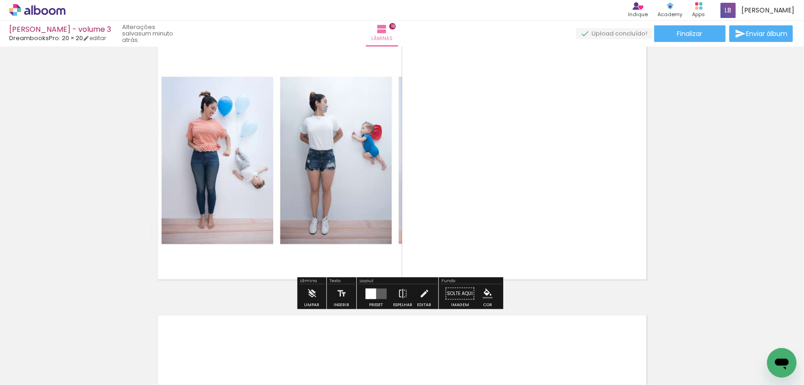
scroll to position [4703, 0]
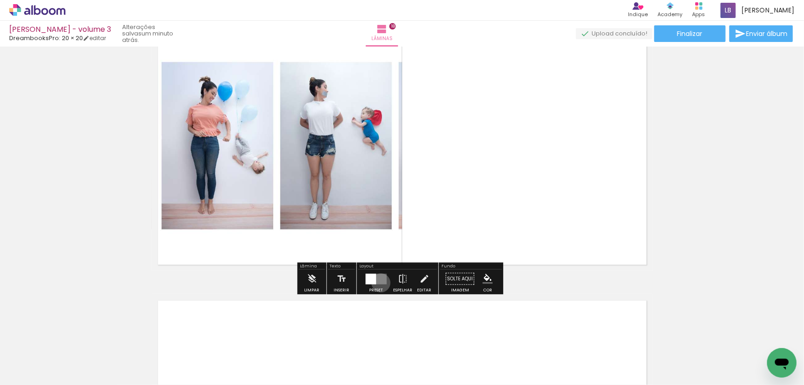
click at [379, 282] on quentale-layouter at bounding box center [375, 278] width 21 height 11
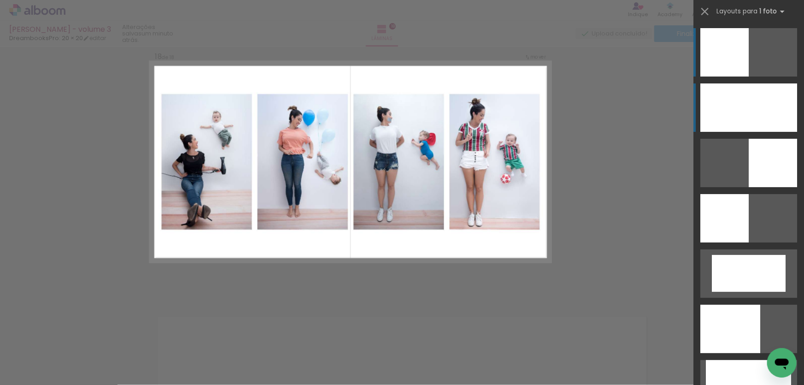
scroll to position [4661, 0]
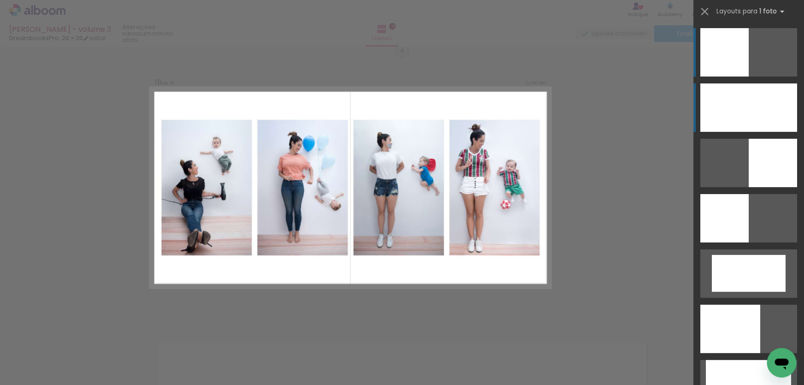
click at [732, 101] on div at bounding box center [748, 107] width 97 height 48
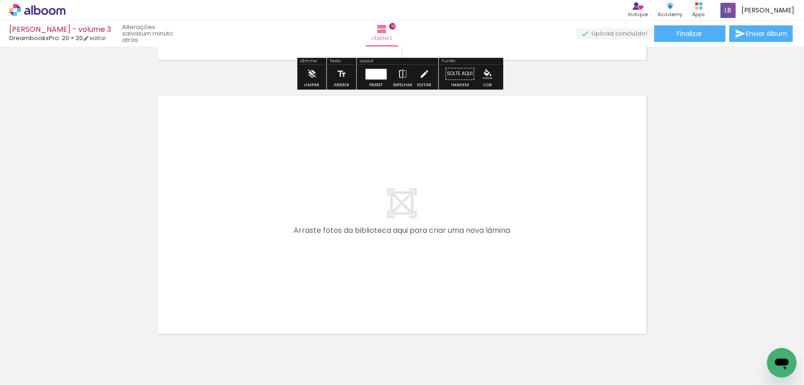
scroll to position [4913, 0]
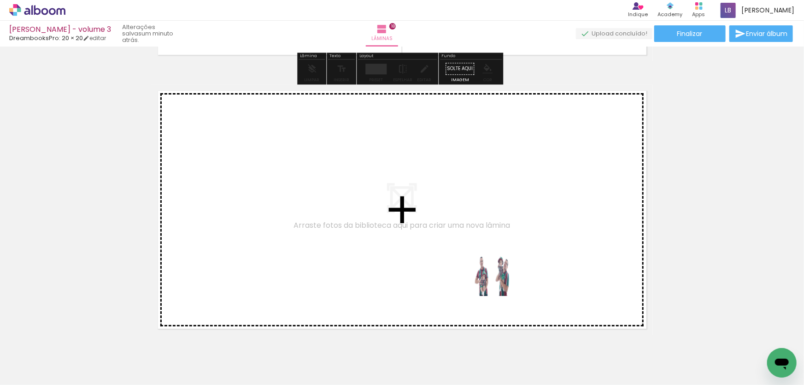
drag, startPoint x: 516, startPoint y: 357, endPoint x: 499, endPoint y: 280, distance: 78.2
click at [499, 280] on quentale-workspace at bounding box center [402, 192] width 804 height 385
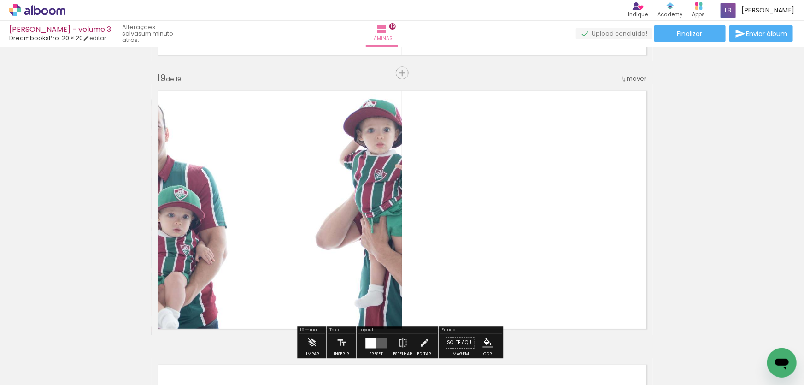
scroll to position [4935, 0]
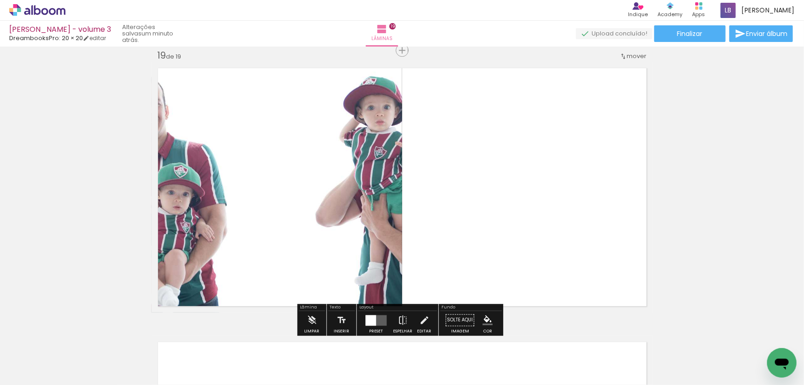
click at [376, 318] on quentale-layouter at bounding box center [375, 320] width 21 height 11
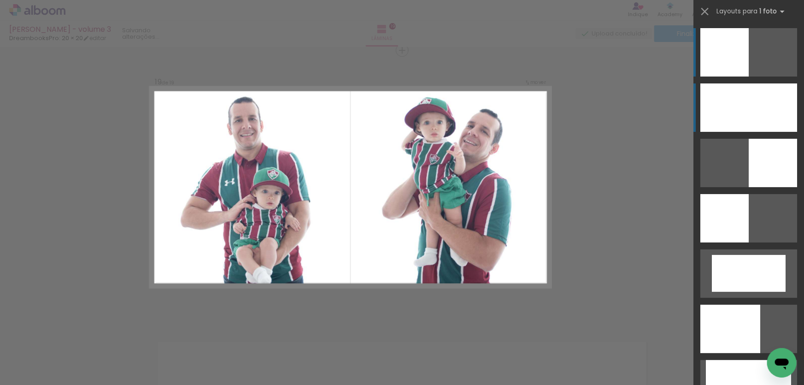
click at [749, 101] on div at bounding box center [748, 107] width 97 height 48
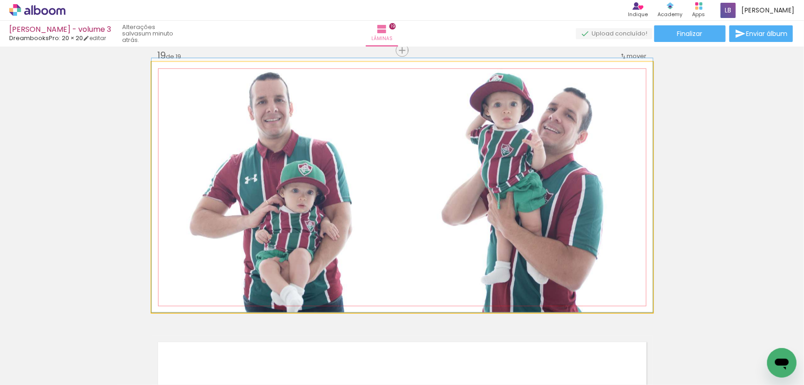
drag, startPoint x: 368, startPoint y: 208, endPoint x: 365, endPoint y: 143, distance: 65.5
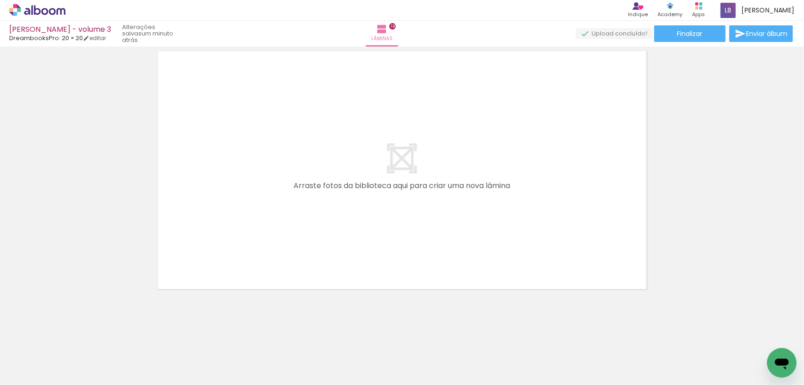
scroll to position [0, 517]
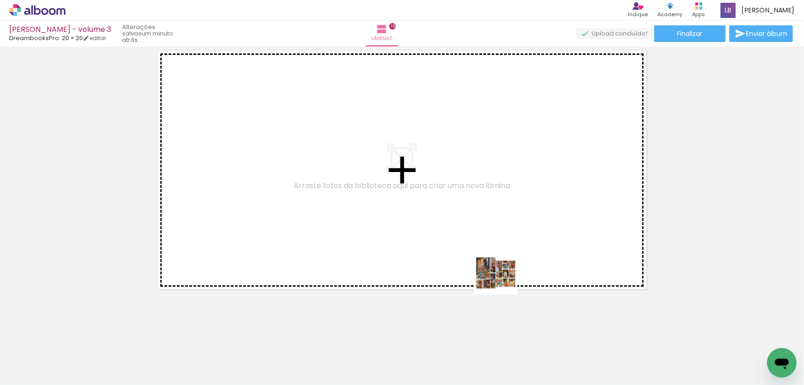
drag, startPoint x: 553, startPoint y: 353, endPoint x: 453, endPoint y: 204, distance: 179.2
click at [453, 205] on quentale-workspace at bounding box center [402, 192] width 804 height 385
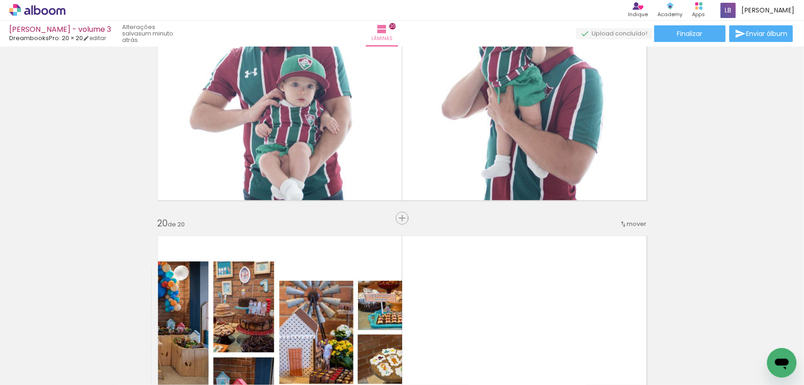
scroll to position [5334, 0]
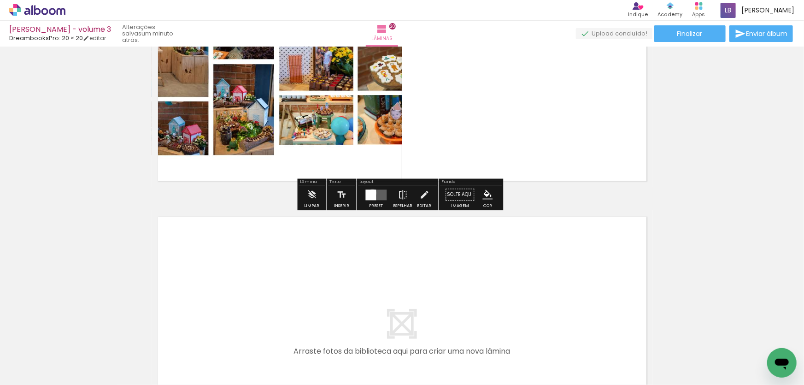
click at [370, 192] on div at bounding box center [370, 194] width 11 height 11
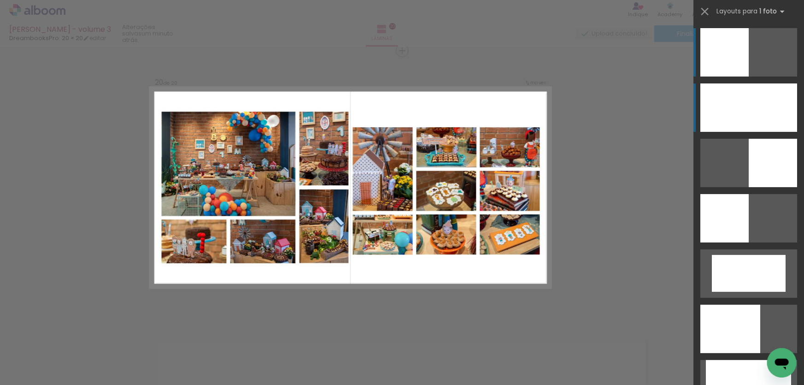
click at [769, 110] on div at bounding box center [748, 107] width 97 height 48
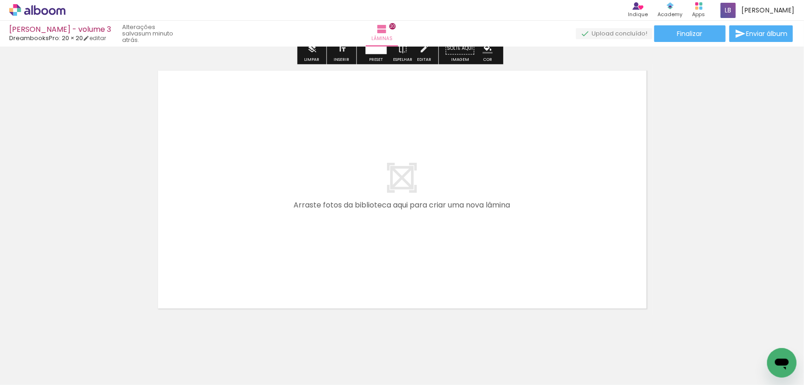
scroll to position [5499, 0]
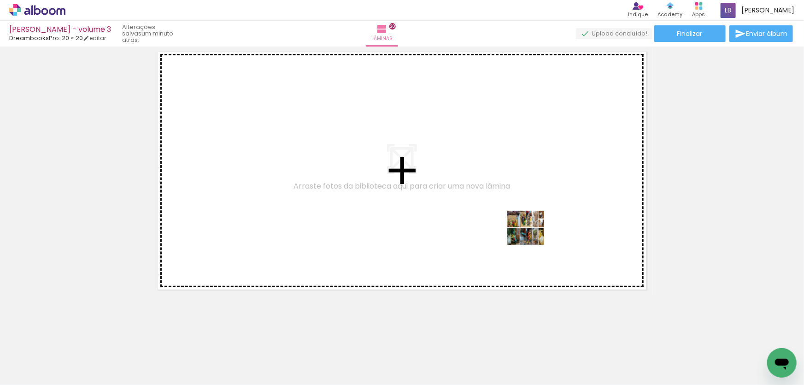
click at [532, 234] on quentale-workspace at bounding box center [402, 192] width 804 height 385
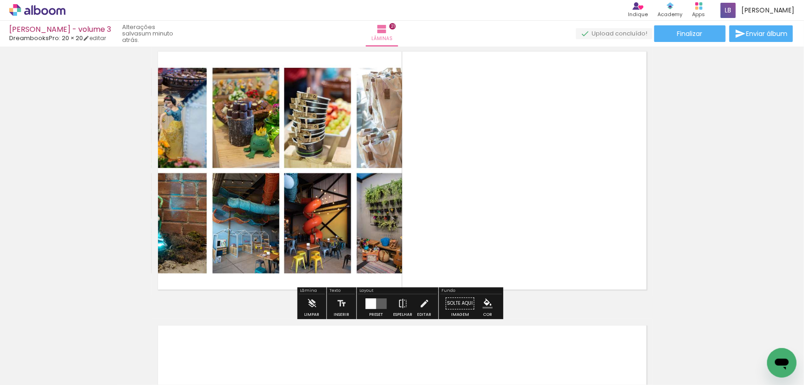
scroll to position [5483, 0]
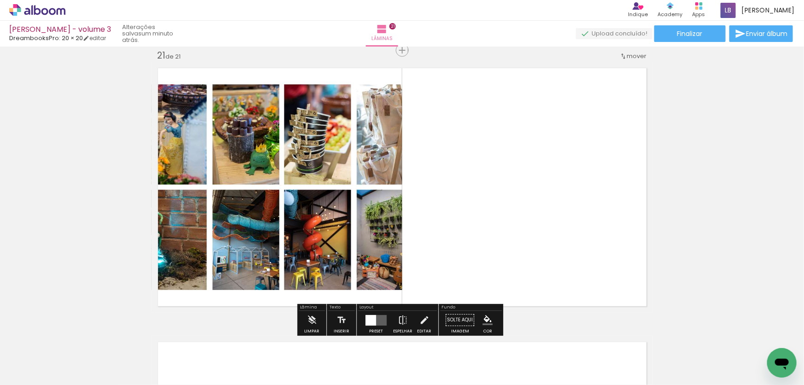
click at [378, 320] on quentale-layouter at bounding box center [375, 320] width 21 height 11
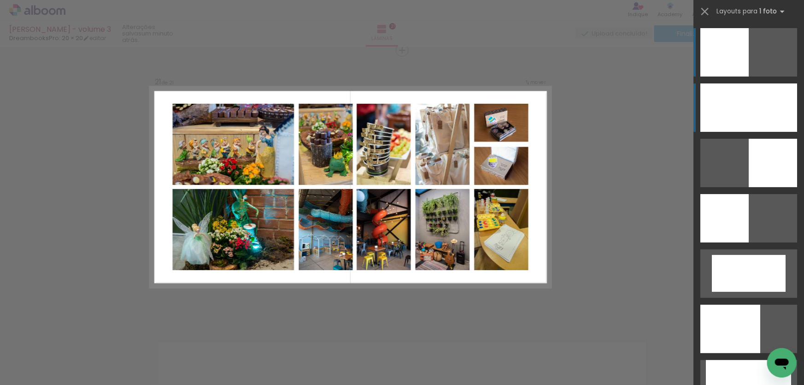
click at [739, 114] on div at bounding box center [748, 107] width 97 height 48
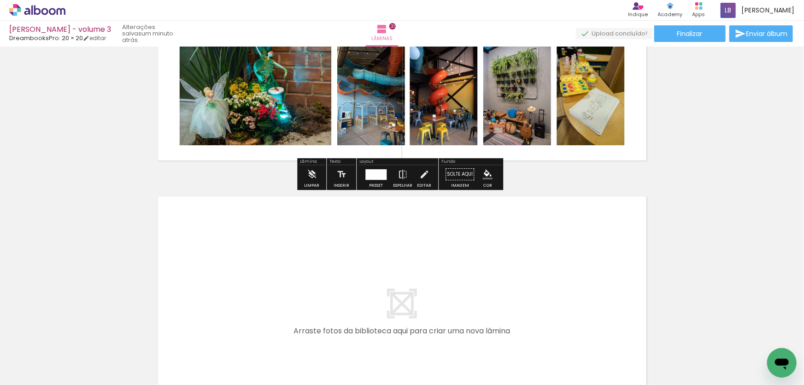
scroll to position [5734, 0]
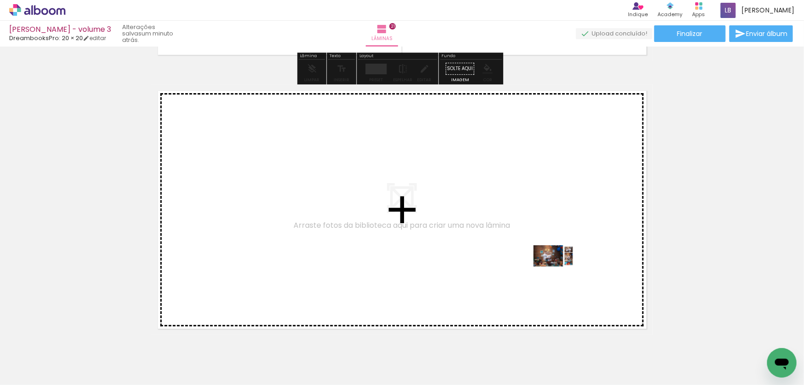
drag, startPoint x: 666, startPoint y: 359, endPoint x: 561, endPoint y: 273, distance: 135.8
click at [561, 273] on quentale-workspace at bounding box center [402, 192] width 804 height 385
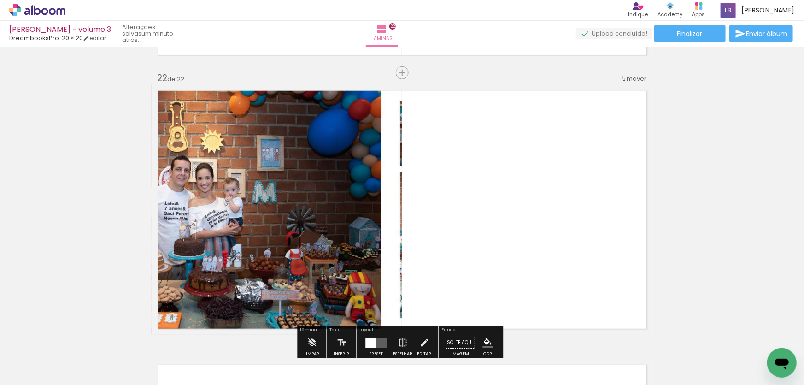
scroll to position [5756, 0]
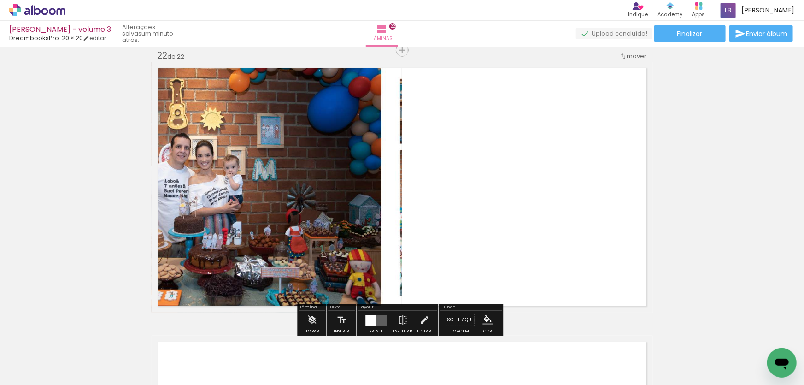
click at [371, 316] on div at bounding box center [370, 320] width 11 height 11
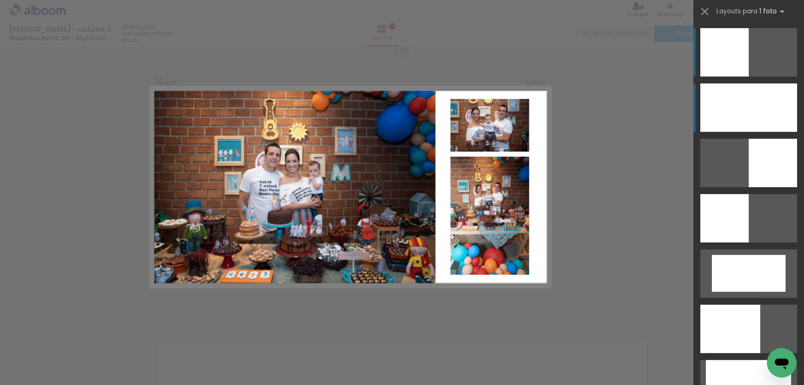
click at [755, 97] on div at bounding box center [748, 107] width 97 height 48
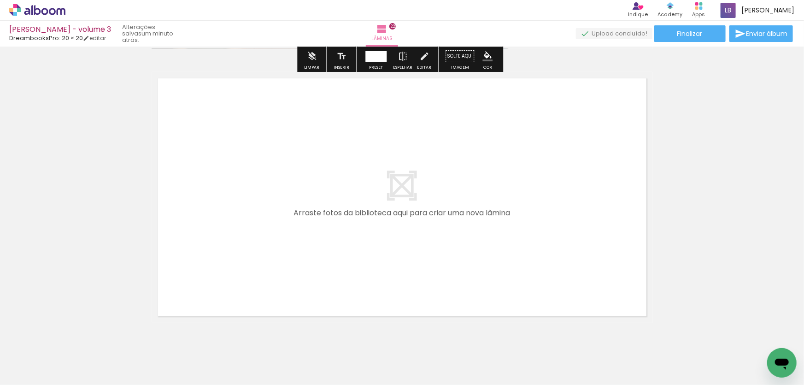
scroll to position [6047, 0]
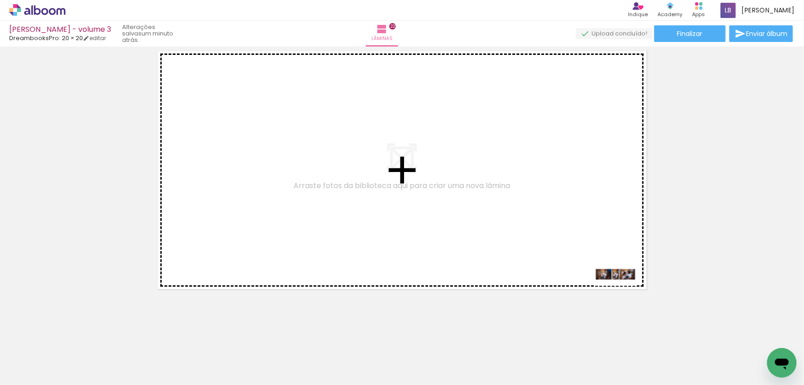
drag, startPoint x: 714, startPoint y: 353, endPoint x: 622, endPoint y: 291, distance: 110.5
click at [622, 291] on quentale-workspace at bounding box center [402, 192] width 804 height 385
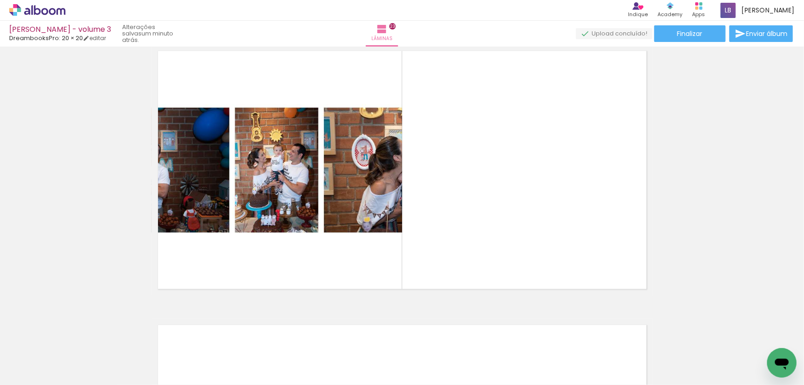
scroll to position [6029, 0]
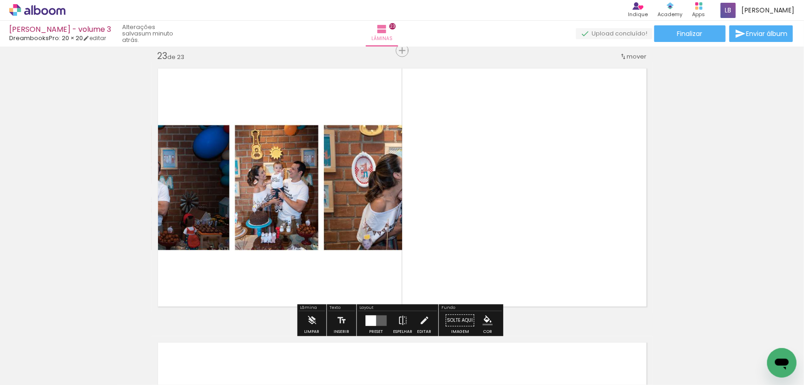
click at [378, 315] on quentale-layouter at bounding box center [375, 320] width 21 height 11
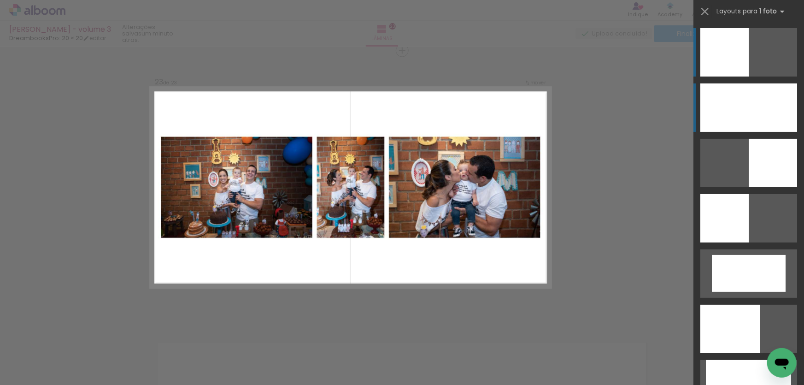
click at [763, 98] on div at bounding box center [748, 107] width 97 height 48
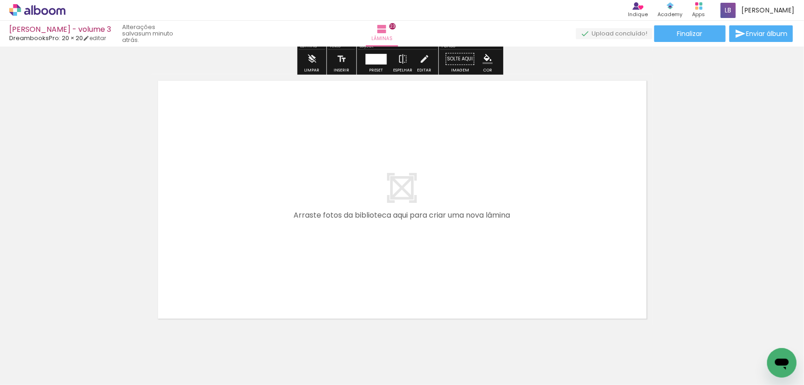
scroll to position [6320, 0]
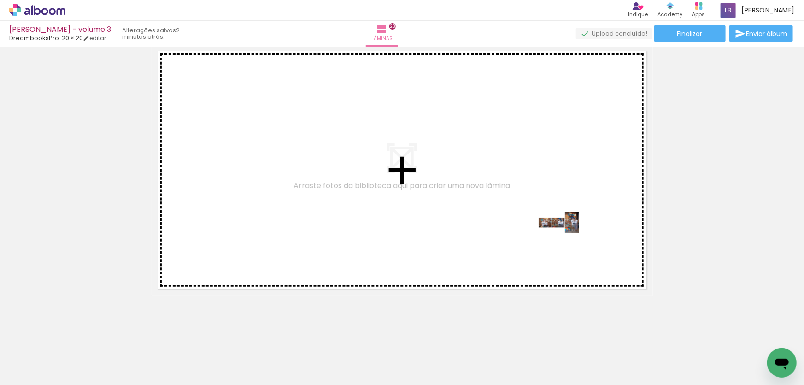
drag, startPoint x: 752, startPoint y: 351, endPoint x: 565, endPoint y: 239, distance: 217.3
click at [565, 239] on quentale-workspace at bounding box center [402, 192] width 804 height 385
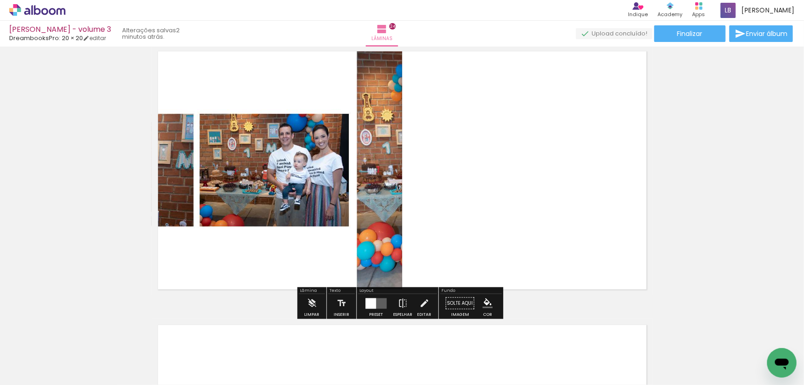
scroll to position [6303, 0]
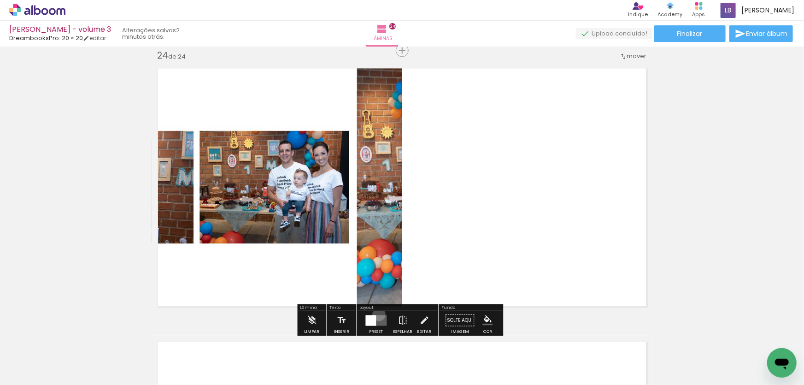
click at [377, 315] on quentale-layouter at bounding box center [375, 320] width 21 height 11
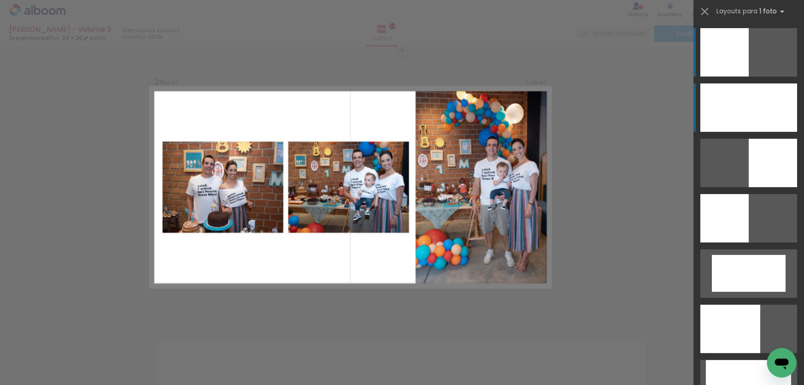
click at [723, 108] on div at bounding box center [748, 107] width 97 height 48
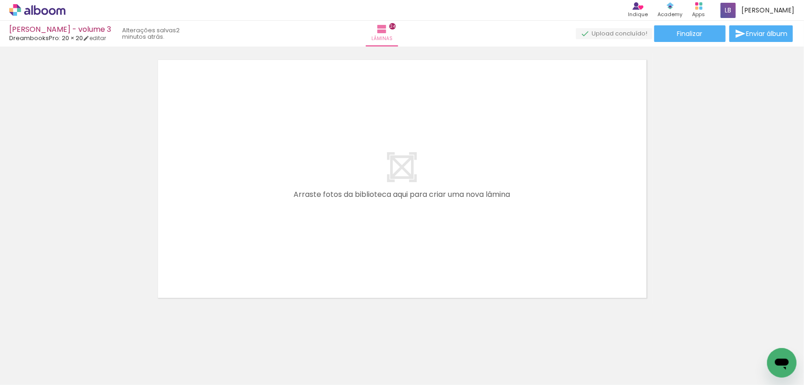
scroll to position [6594, 0]
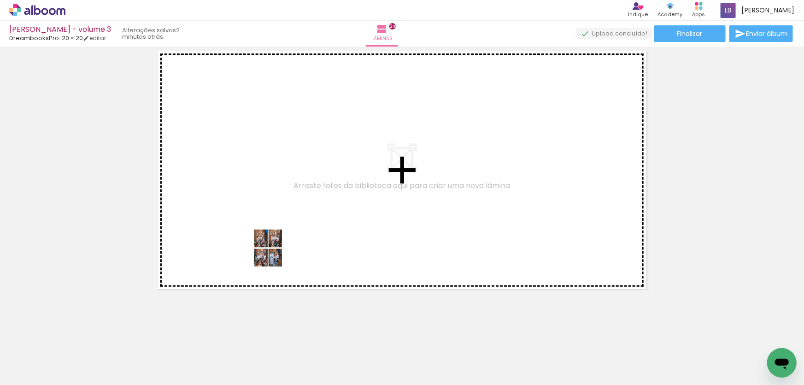
drag, startPoint x: 158, startPoint y: 356, endPoint x: 275, endPoint y: 255, distance: 154.4
click at [275, 255] on quentale-workspace at bounding box center [402, 192] width 804 height 385
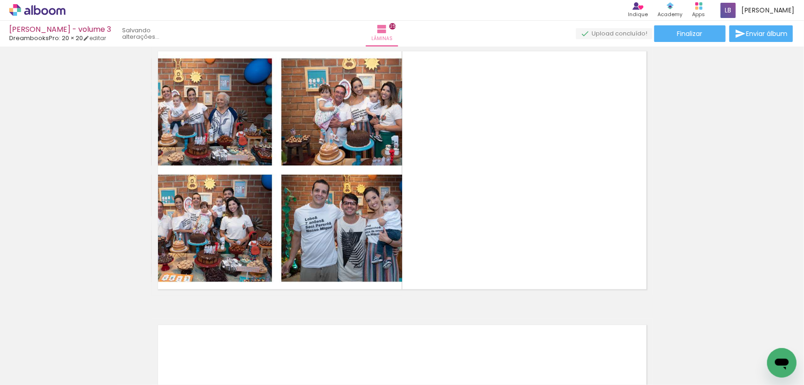
scroll to position [6576, 0]
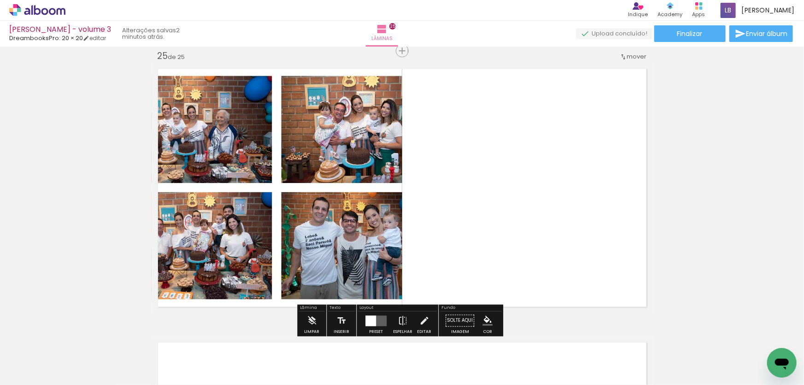
click at [377, 315] on quentale-layouter at bounding box center [375, 320] width 21 height 11
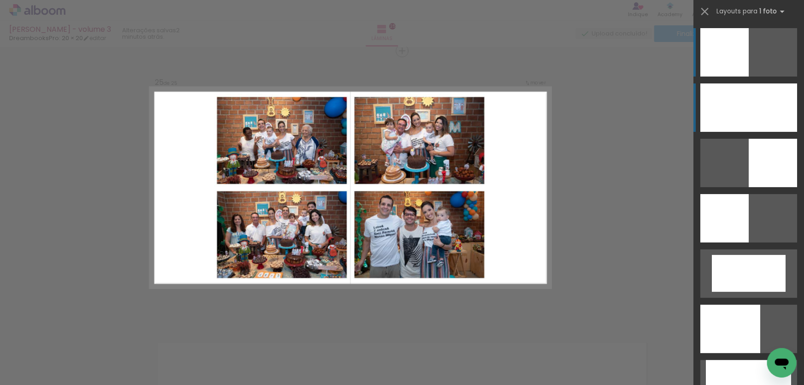
click at [723, 107] on div at bounding box center [748, 107] width 97 height 48
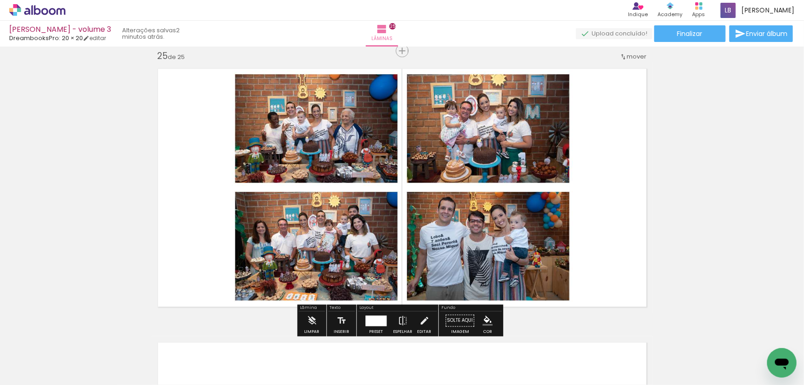
scroll to position [6786, 0]
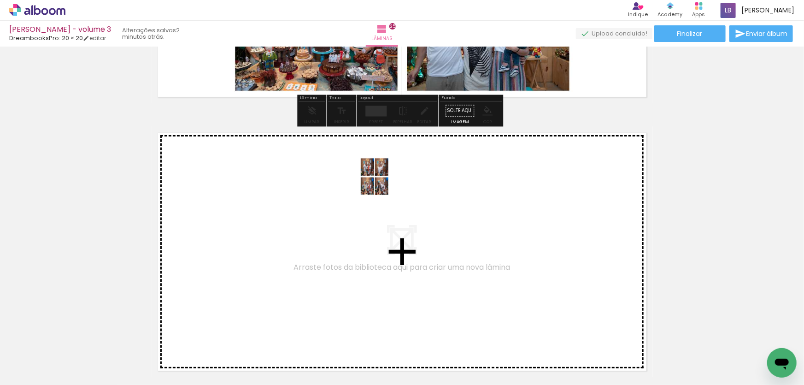
drag, startPoint x: 195, startPoint y: 365, endPoint x: 381, endPoint y: 183, distance: 259.9
click at [381, 183] on quentale-workspace at bounding box center [402, 192] width 804 height 385
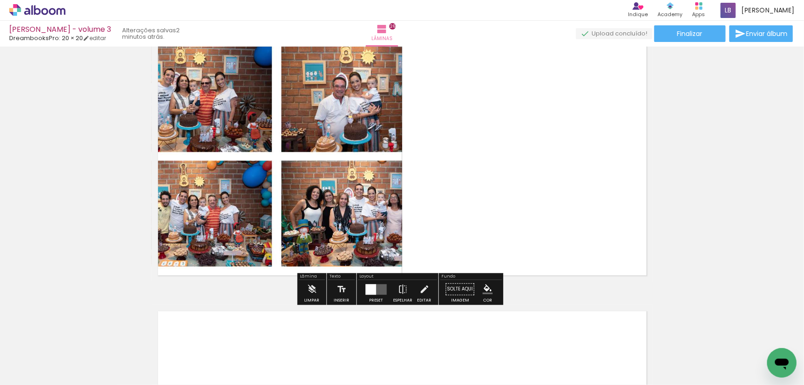
scroll to position [6976, 0]
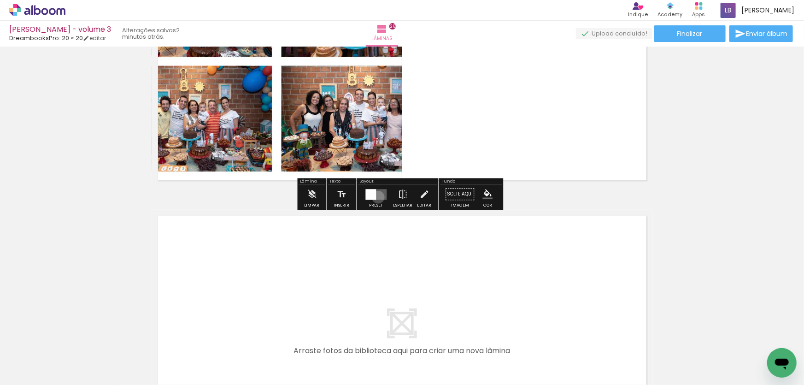
click at [376, 197] on quentale-layouter at bounding box center [375, 194] width 21 height 11
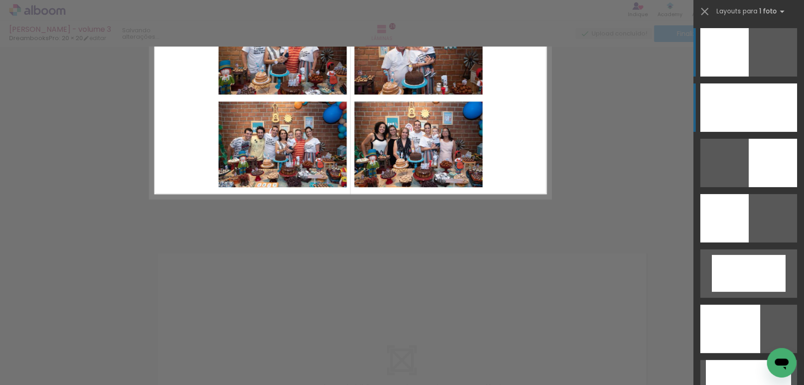
scroll to position [6850, 0]
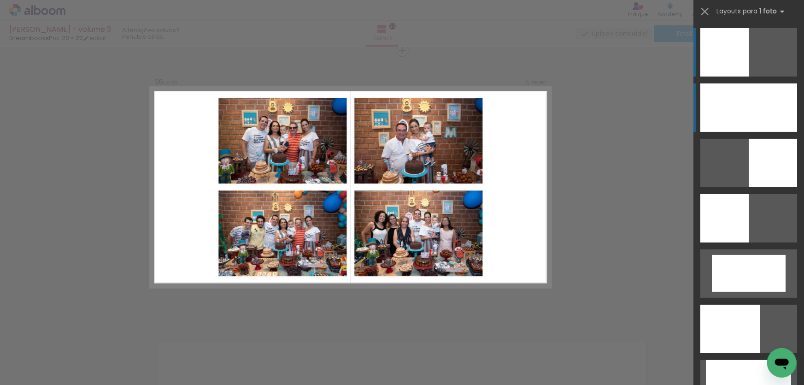
click at [730, 104] on div at bounding box center [748, 107] width 97 height 48
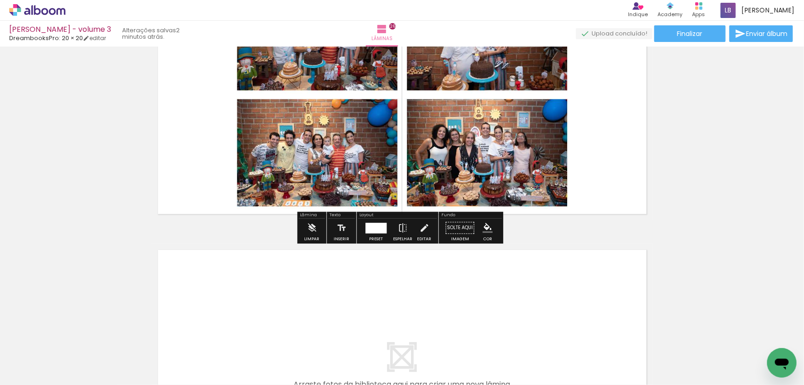
scroll to position [6976, 0]
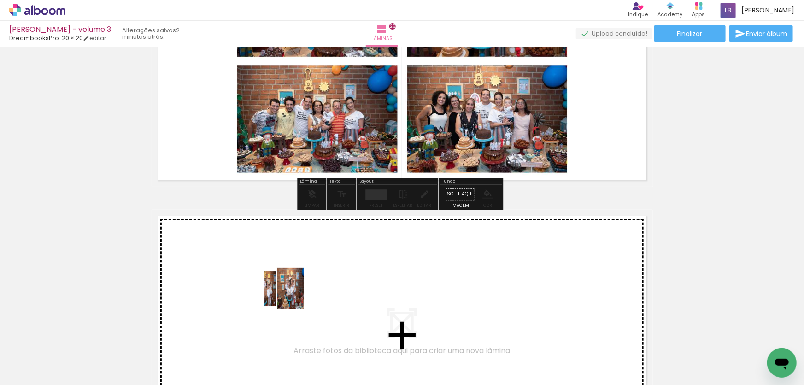
drag, startPoint x: 255, startPoint y: 355, endPoint x: 290, endPoint y: 295, distance: 69.0
click at [290, 295] on quentale-workspace at bounding box center [402, 192] width 804 height 385
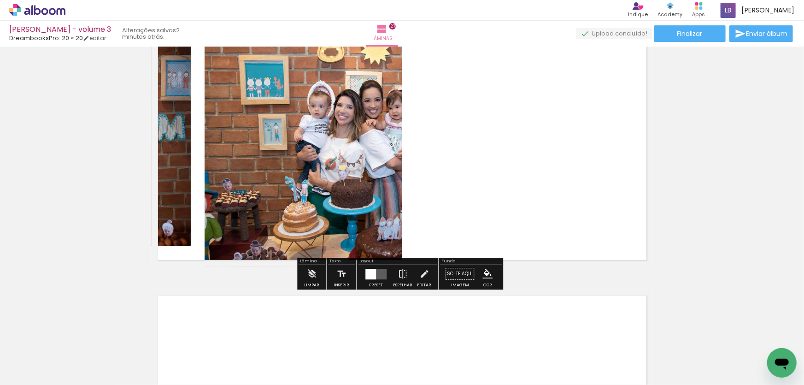
scroll to position [7208, 0]
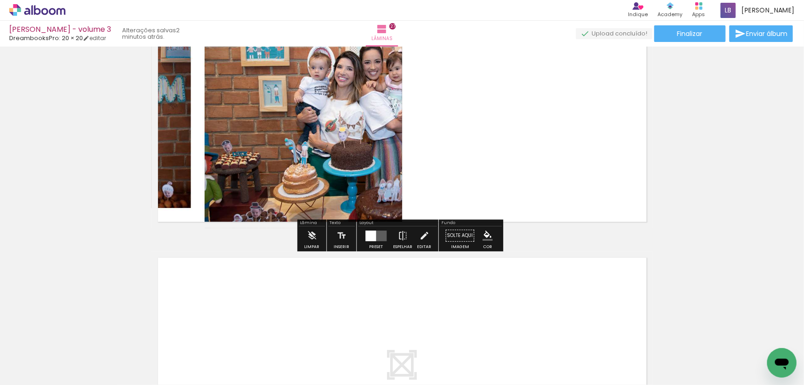
click at [379, 233] on quentale-layouter at bounding box center [375, 235] width 21 height 11
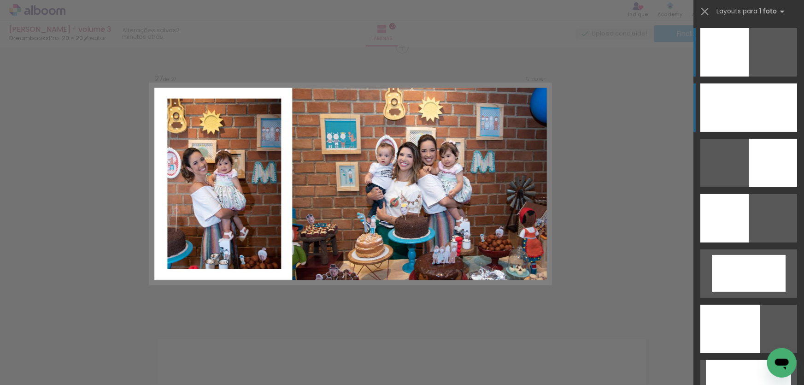
scroll to position [7124, 0]
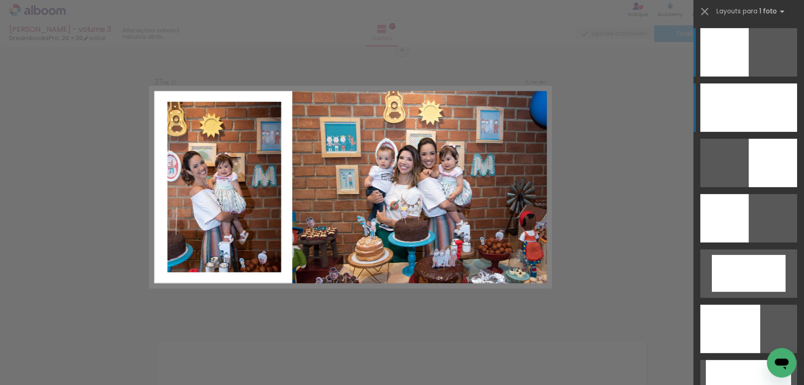
click at [714, 106] on div at bounding box center [748, 107] width 97 height 48
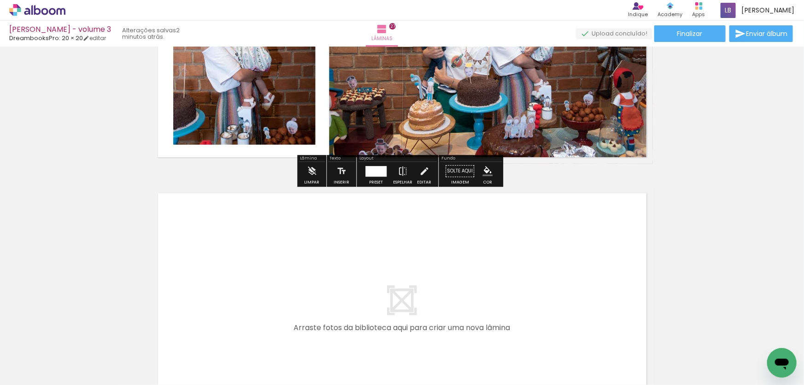
scroll to position [7291, 0]
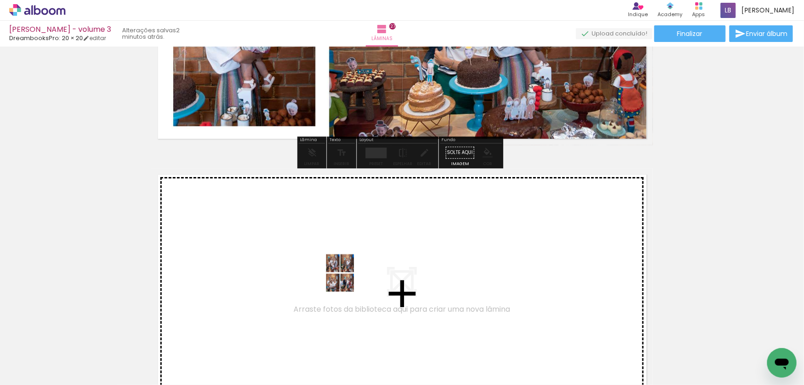
drag, startPoint x: 313, startPoint y: 353, endPoint x: 347, endPoint y: 280, distance: 80.6
click at [347, 280] on quentale-workspace at bounding box center [402, 192] width 804 height 385
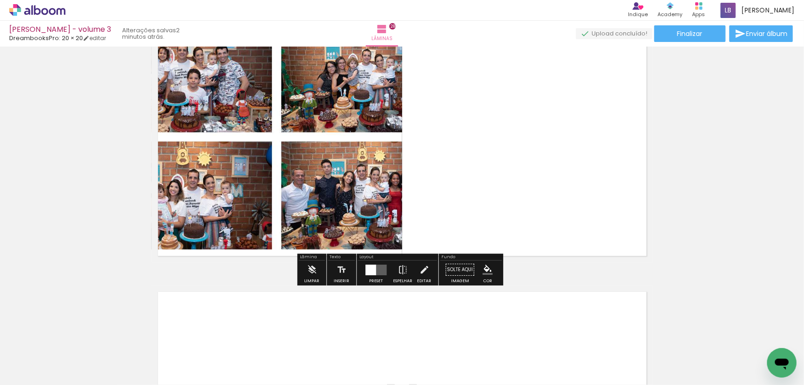
scroll to position [7481, 0]
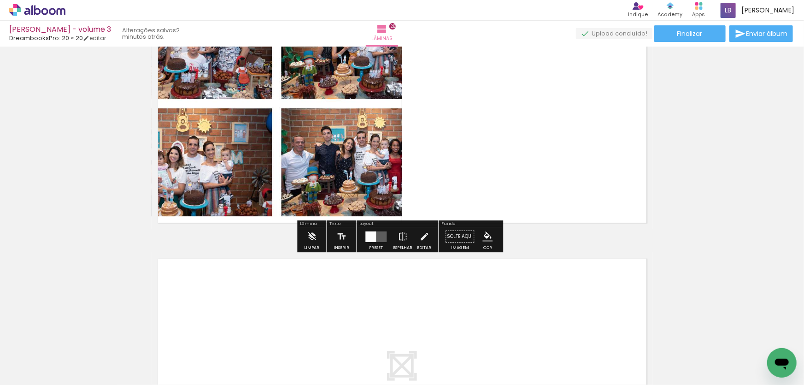
click at [371, 239] on div at bounding box center [370, 236] width 11 height 11
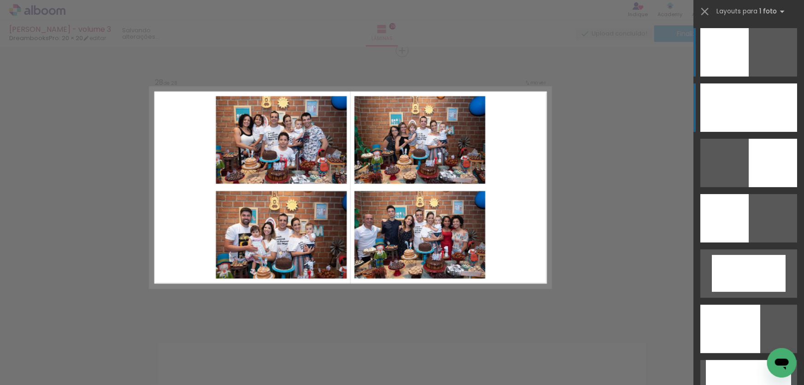
click at [755, 109] on div at bounding box center [748, 107] width 97 height 48
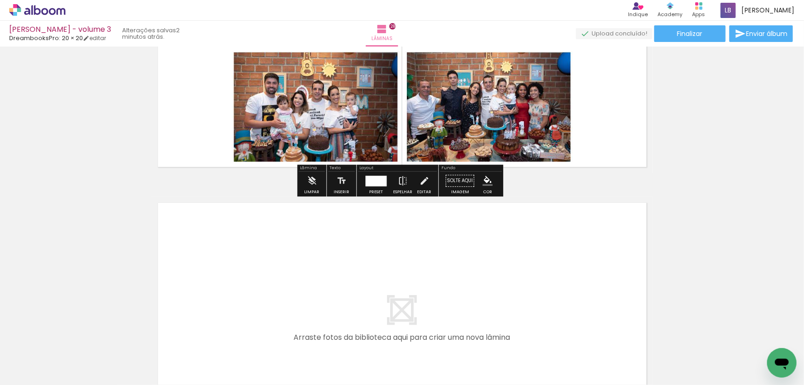
scroll to position [7648, 0]
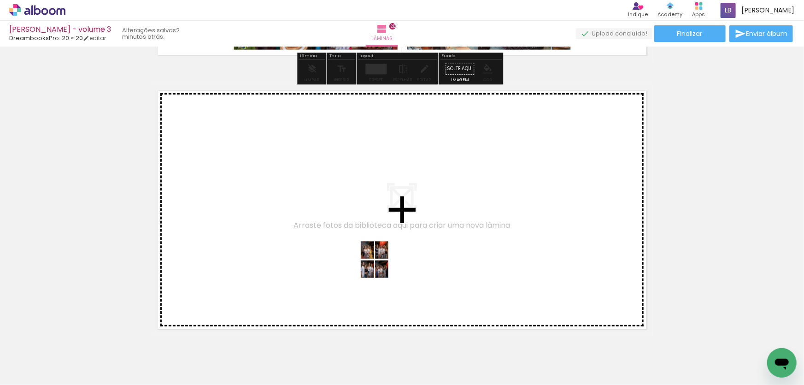
drag, startPoint x: 363, startPoint y: 352, endPoint x: 381, endPoint y: 266, distance: 88.0
click at [381, 266] on quentale-workspace at bounding box center [402, 192] width 804 height 385
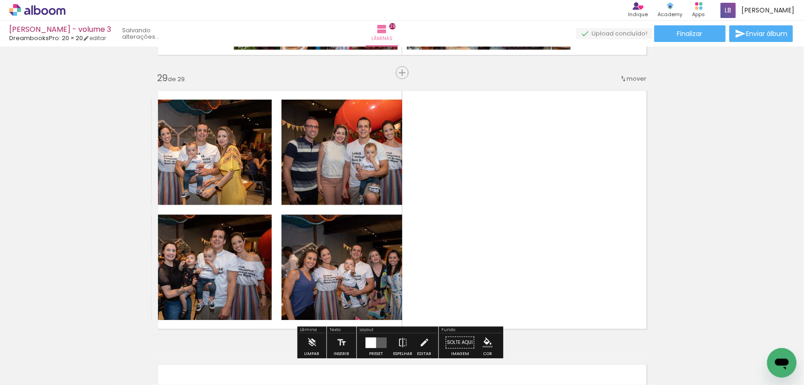
scroll to position [7671, 0]
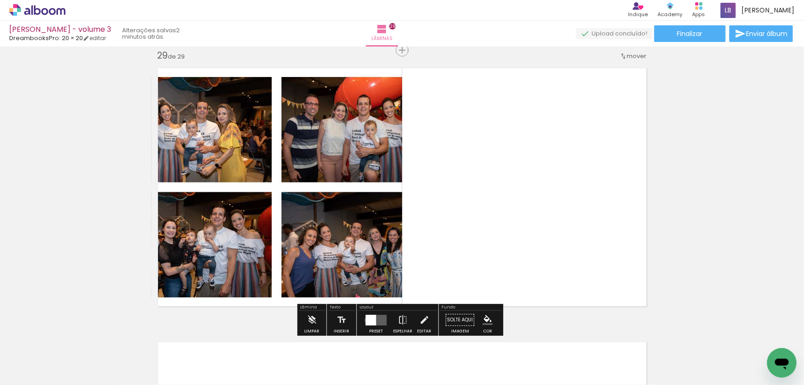
click at [367, 320] on div at bounding box center [370, 320] width 11 height 11
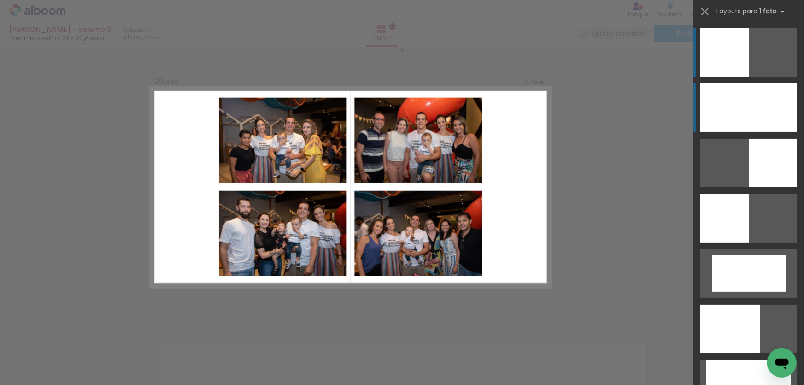
click at [742, 104] on div at bounding box center [748, 107] width 97 height 48
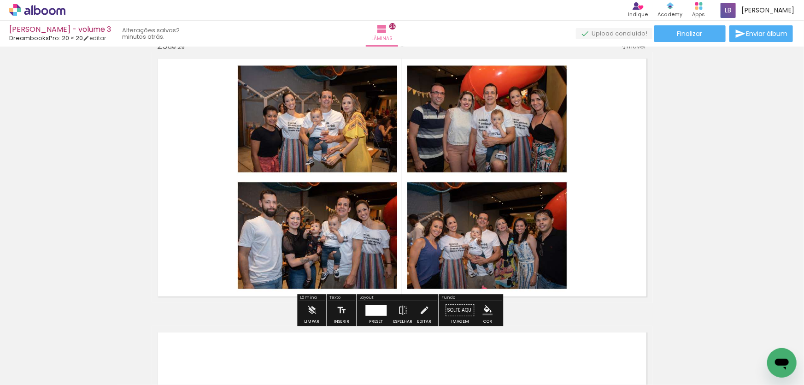
scroll to position [7922, 0]
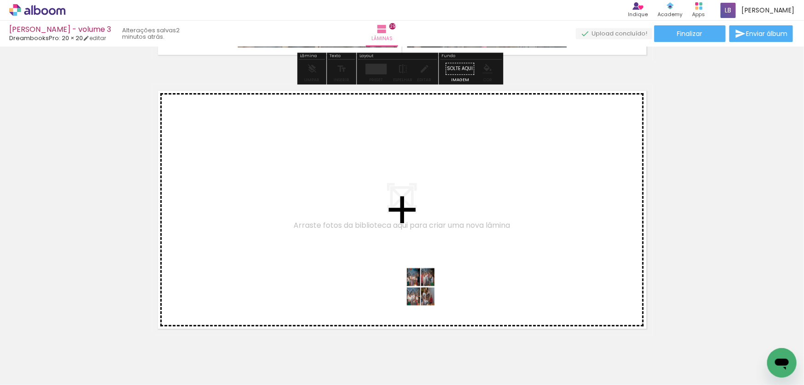
drag, startPoint x: 422, startPoint y: 359, endPoint x: 427, endPoint y: 293, distance: 66.0
click at [427, 293] on quentale-workspace at bounding box center [402, 192] width 804 height 385
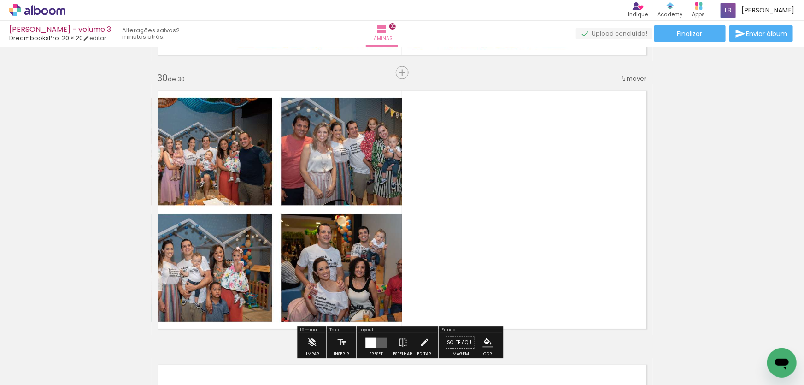
scroll to position [0, 0]
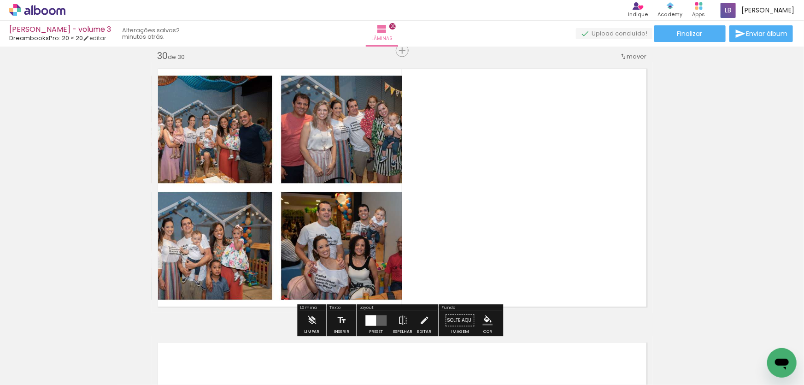
click at [373, 318] on div at bounding box center [370, 320] width 11 height 11
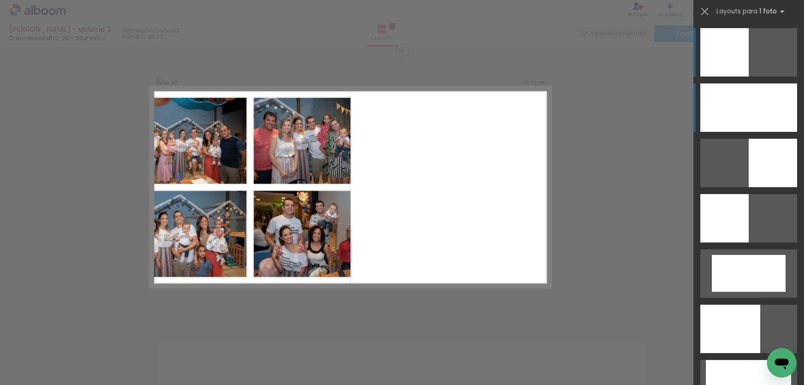
click at [715, 102] on div at bounding box center [748, 107] width 97 height 48
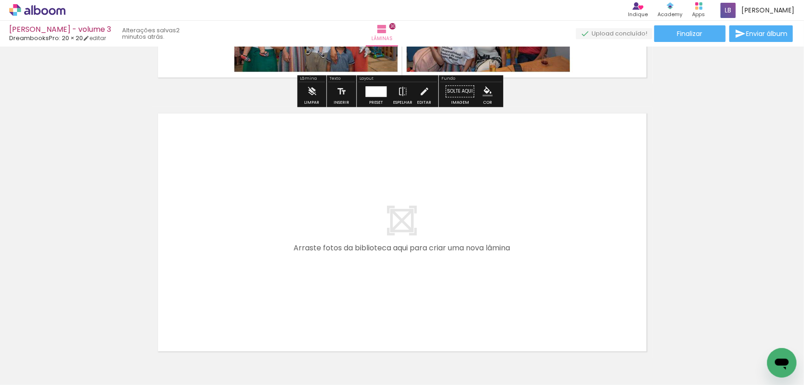
scroll to position [8195, 0]
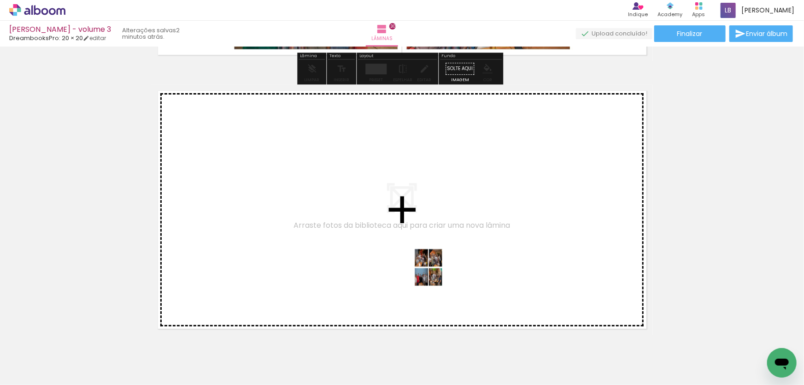
drag, startPoint x: 478, startPoint y: 356, endPoint x: 433, endPoint y: 271, distance: 97.0
click at [433, 271] on quentale-workspace at bounding box center [402, 192] width 804 height 385
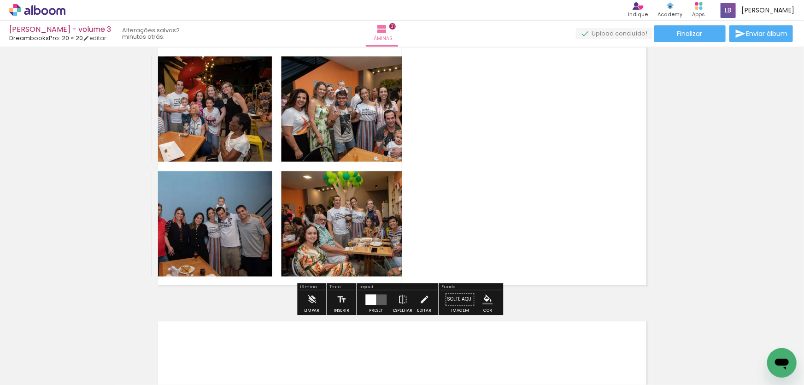
scroll to position [8259, 0]
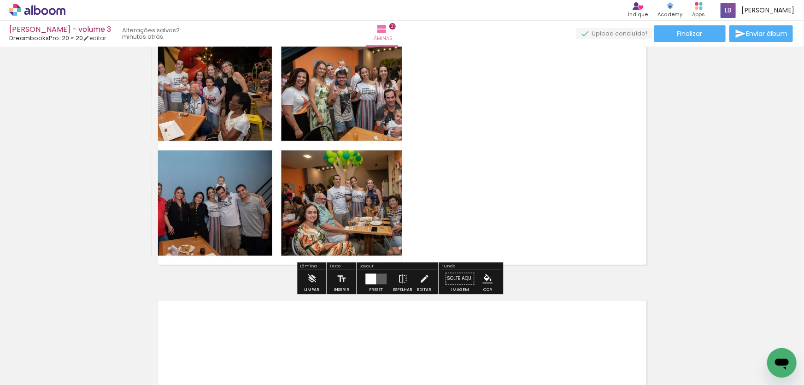
click at [373, 277] on div at bounding box center [370, 278] width 11 height 11
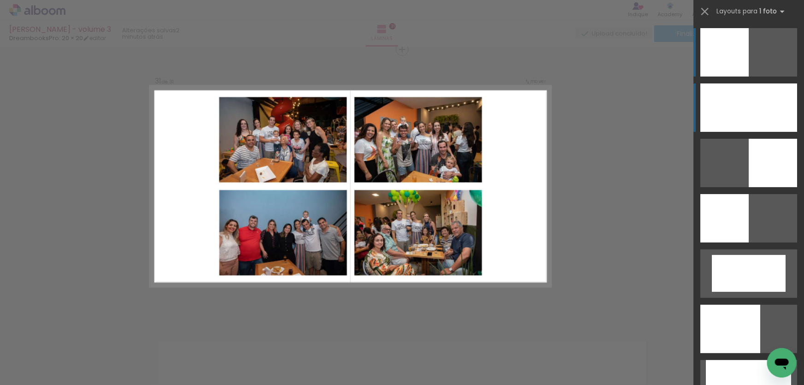
click at [769, 119] on div at bounding box center [748, 107] width 97 height 48
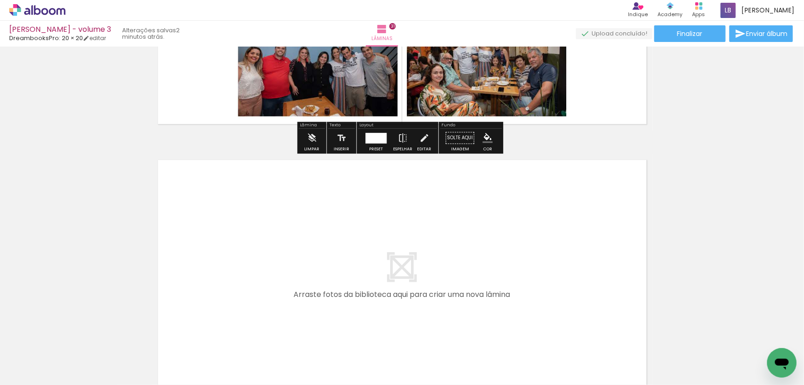
scroll to position [8427, 0]
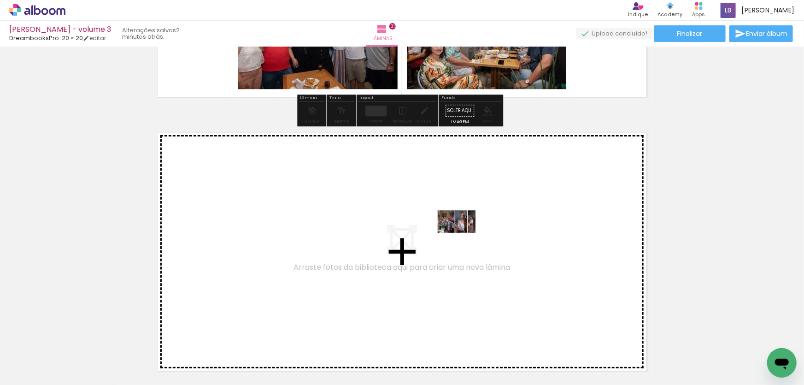
drag, startPoint x: 518, startPoint y: 354, endPoint x: 463, endPoint y: 228, distance: 137.0
click at [463, 228] on quentale-workspace at bounding box center [402, 192] width 804 height 385
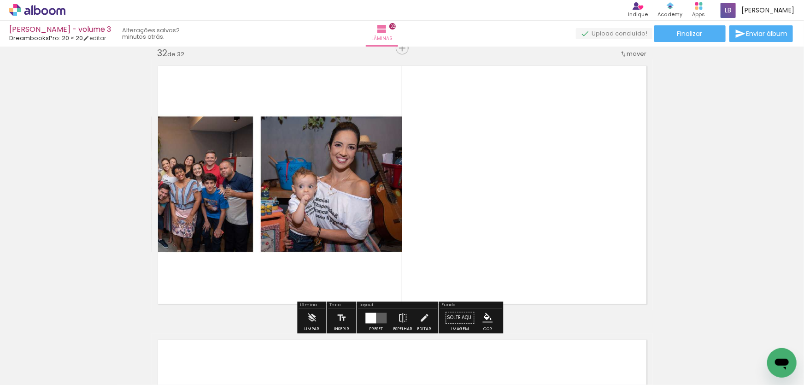
scroll to position [8510, 0]
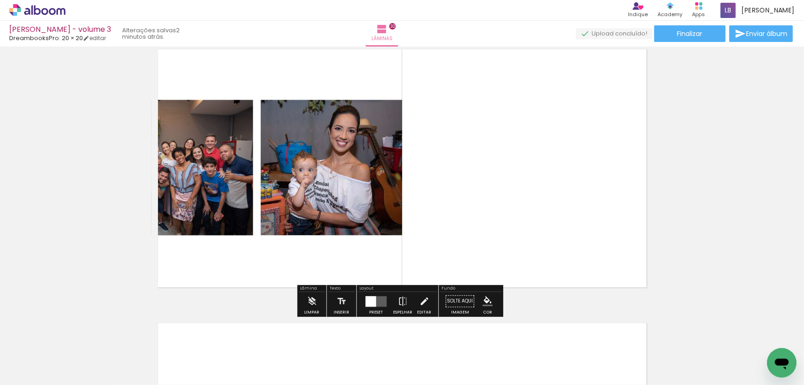
click at [378, 302] on quentale-layouter at bounding box center [375, 301] width 21 height 11
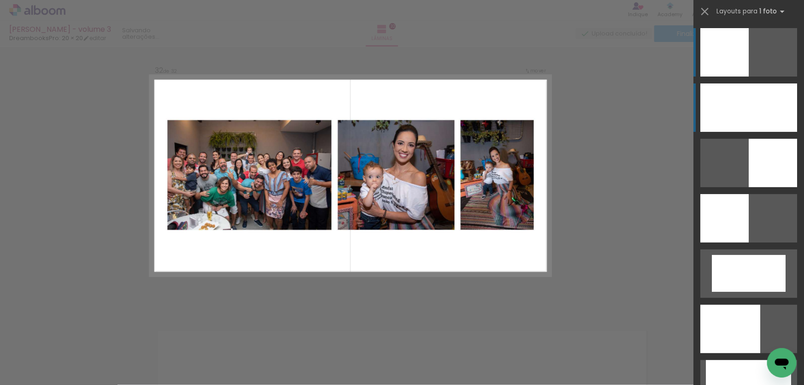
click at [780, 105] on div at bounding box center [748, 107] width 97 height 48
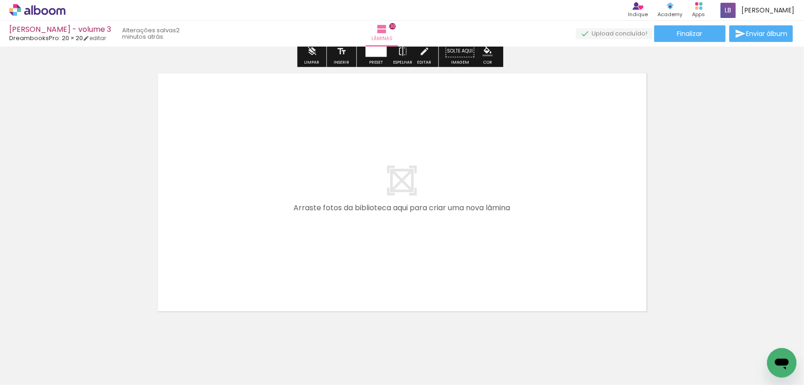
scroll to position [8782, 0]
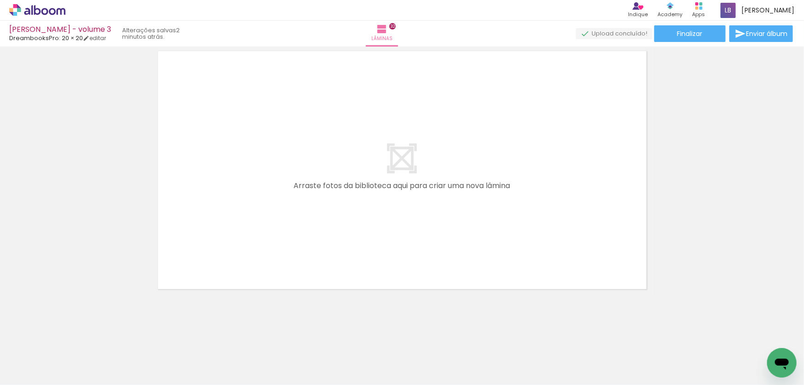
drag, startPoint x: 569, startPoint y: 349, endPoint x: 479, endPoint y: 213, distance: 162.6
click at [489, 217] on quentale-workspace at bounding box center [402, 192] width 804 height 385
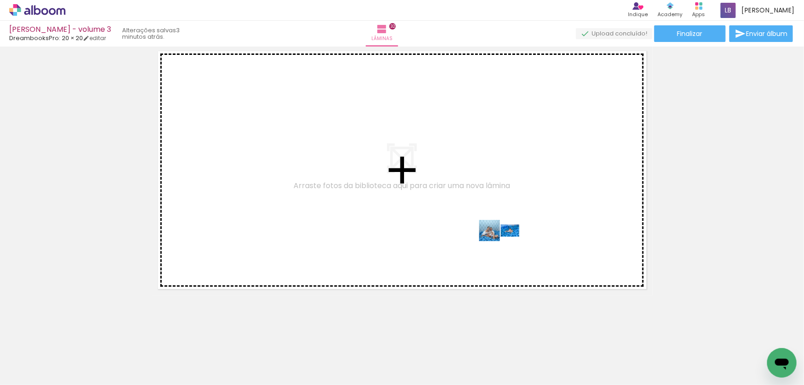
drag, startPoint x: 561, startPoint y: 366, endPoint x: 507, endPoint y: 247, distance: 130.7
click at [507, 247] on quentale-workspace at bounding box center [402, 192] width 804 height 385
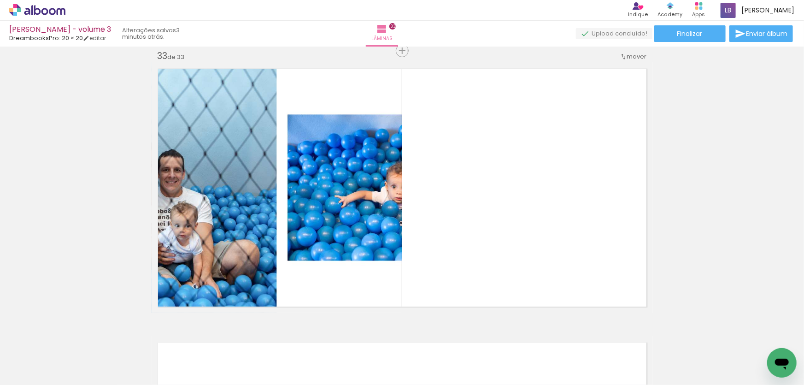
scroll to position [8765, 0]
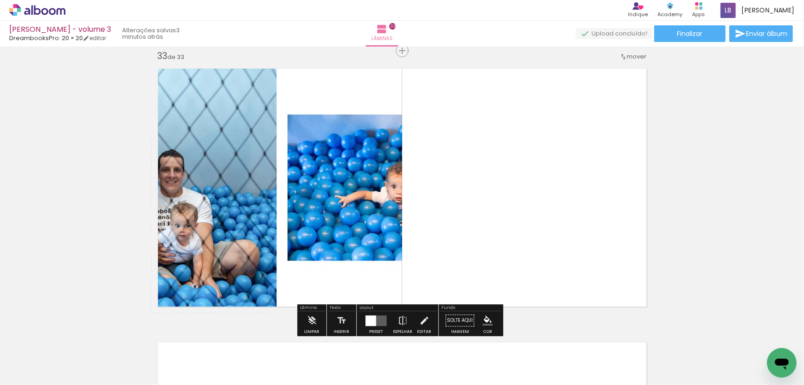
click at [380, 318] on quentale-layouter at bounding box center [375, 320] width 21 height 11
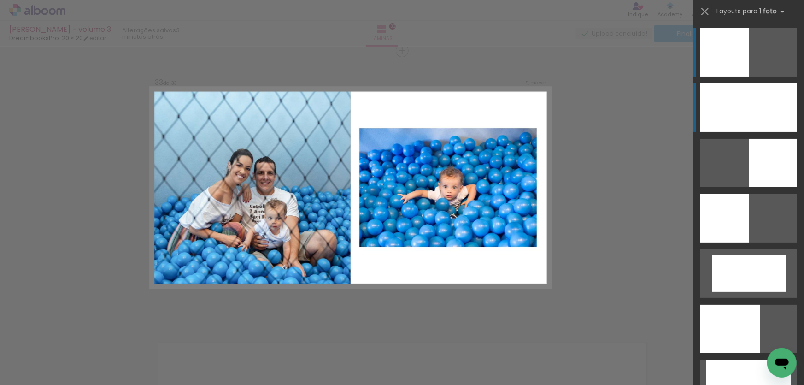
click at [745, 117] on div at bounding box center [748, 107] width 97 height 48
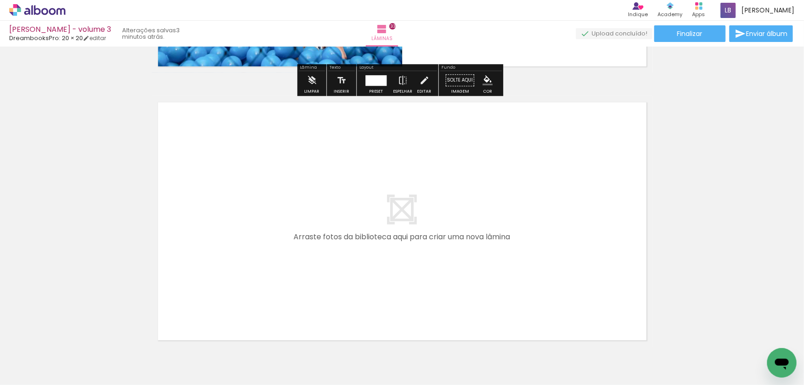
scroll to position [9016, 0]
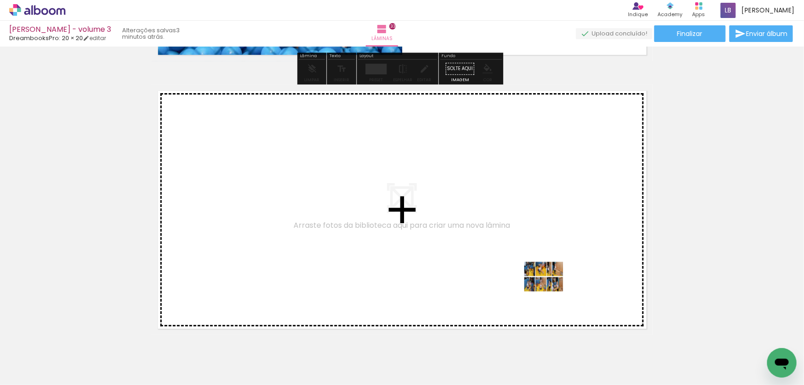
drag, startPoint x: 616, startPoint y: 355, endPoint x: 550, endPoint y: 282, distance: 97.8
click at [550, 282] on quentale-workspace at bounding box center [402, 192] width 804 height 385
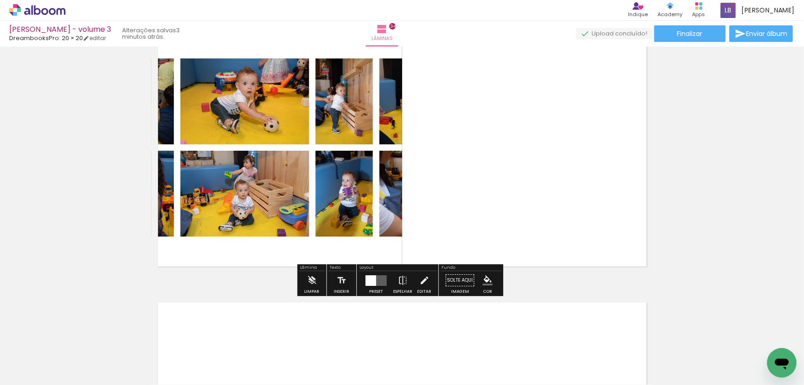
scroll to position [9081, 0]
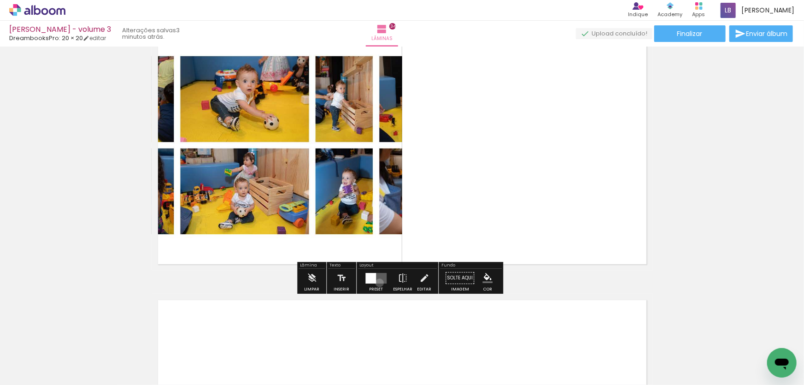
click at [377, 282] on quentale-layouter at bounding box center [375, 278] width 21 height 11
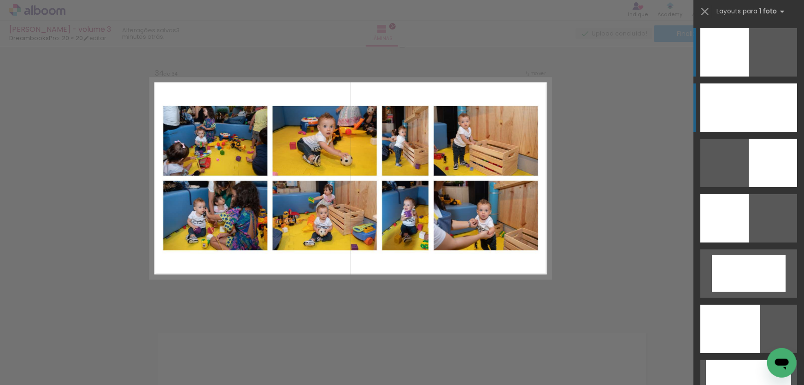
click at [742, 119] on div at bounding box center [748, 107] width 97 height 48
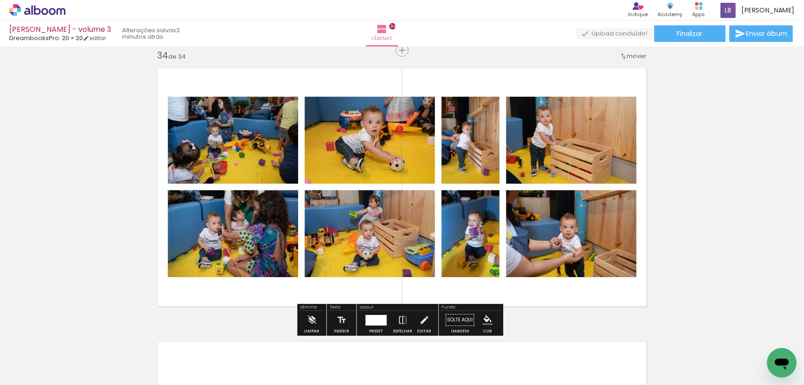
scroll to position [9290, 0]
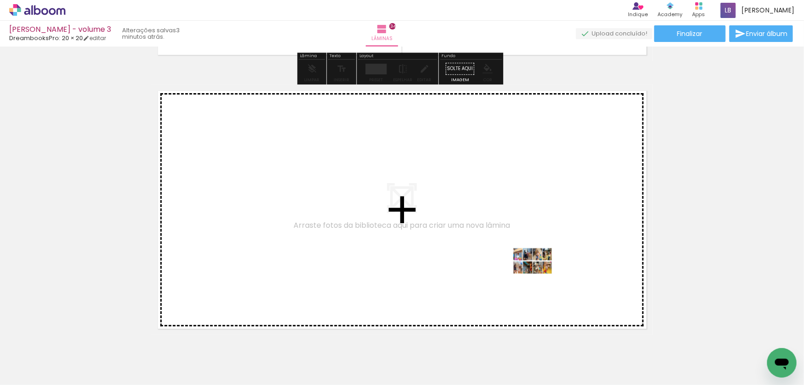
click at [539, 268] on quentale-workspace at bounding box center [402, 192] width 804 height 385
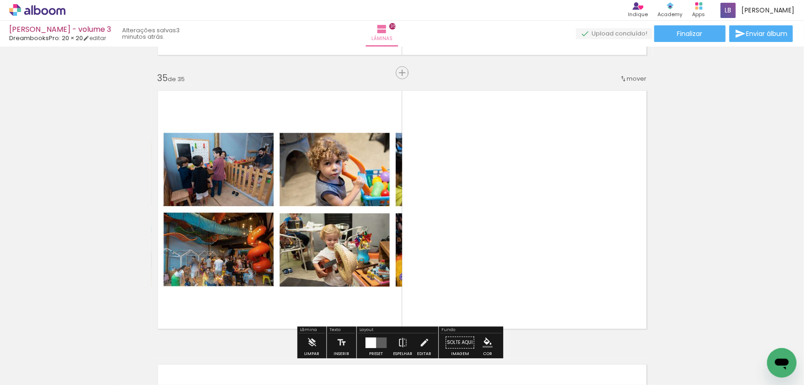
scroll to position [9312, 0]
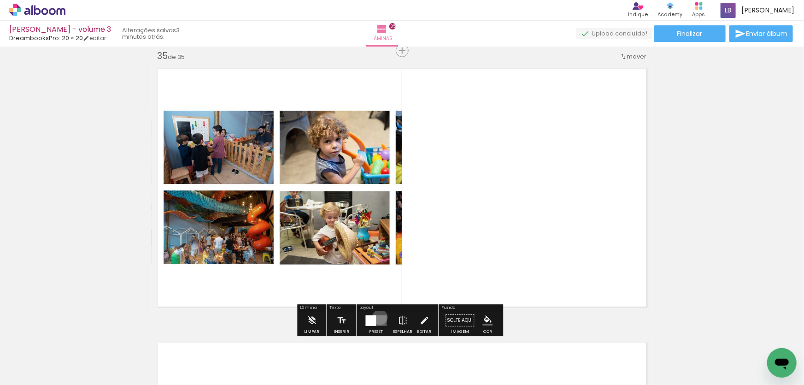
click at [378, 316] on quentale-layouter at bounding box center [375, 320] width 21 height 11
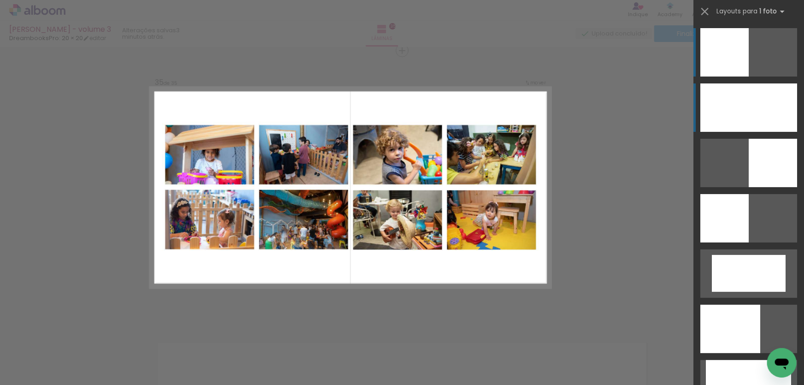
click at [781, 106] on div at bounding box center [748, 107] width 97 height 48
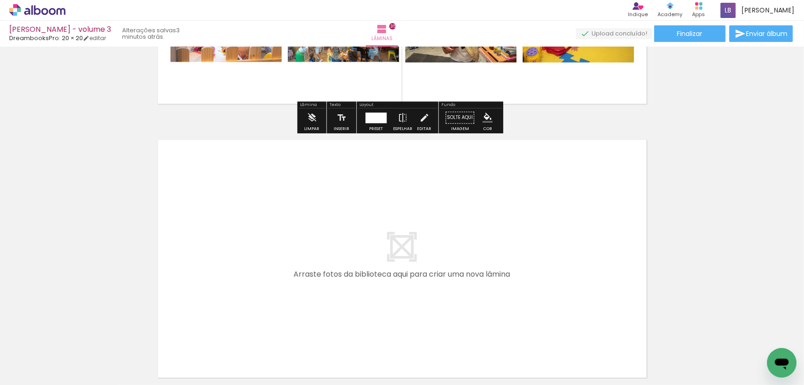
scroll to position [9563, 0]
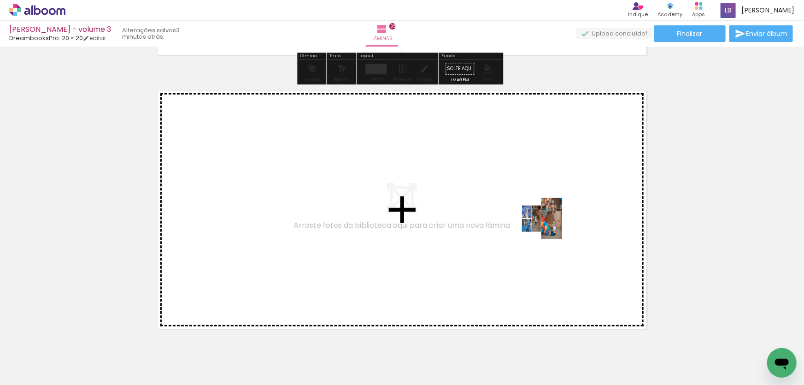
drag, startPoint x: 722, startPoint y: 353, endPoint x: 548, endPoint y: 225, distance: 216.1
click at [548, 225] on quentale-workspace at bounding box center [402, 192] width 804 height 385
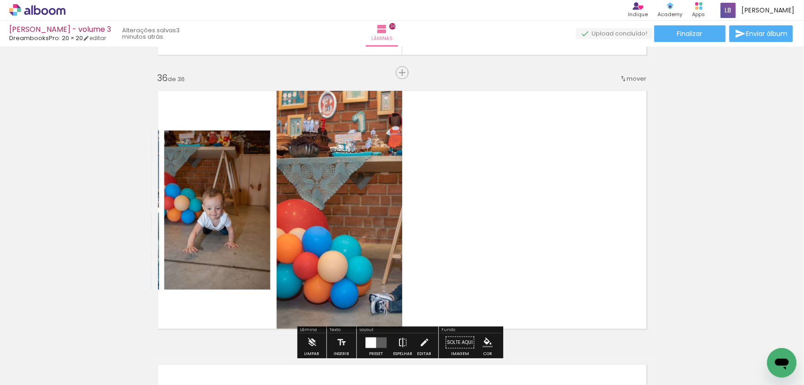
scroll to position [9585, 0]
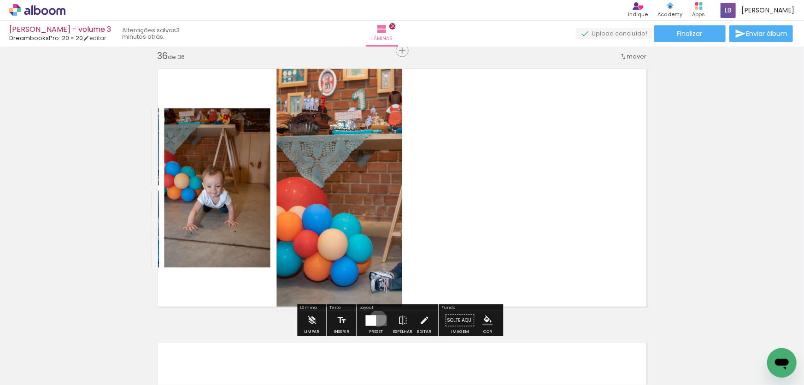
click at [376, 318] on quentale-layouter at bounding box center [375, 320] width 21 height 11
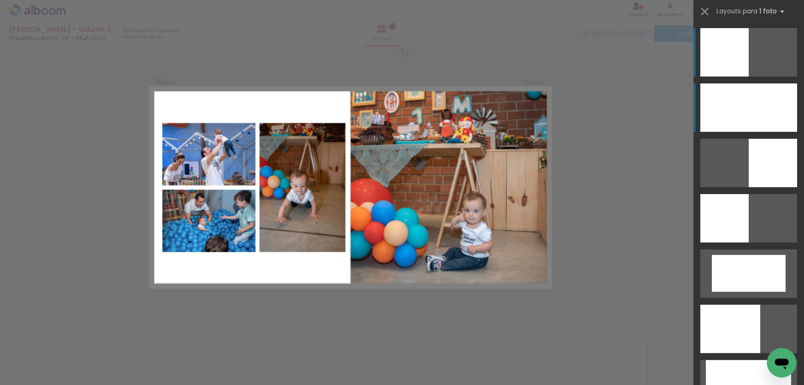
click at [780, 110] on div at bounding box center [748, 107] width 97 height 48
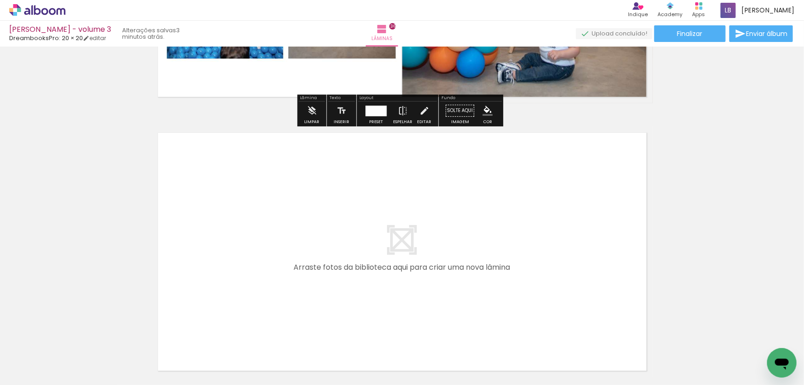
scroll to position [0, 1389]
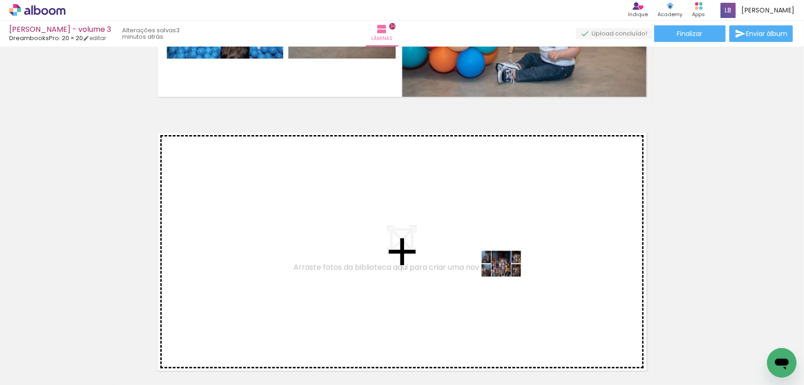
drag, startPoint x: 583, startPoint y: 351, endPoint x: 498, endPoint y: 260, distance: 124.5
click at [498, 260] on quentale-workspace at bounding box center [402, 192] width 804 height 385
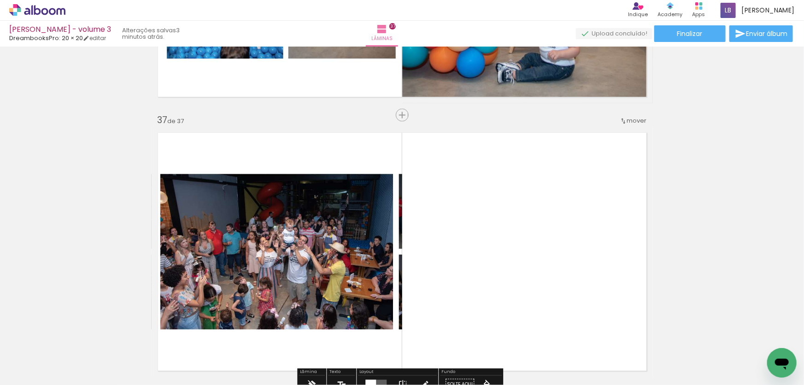
scroll to position [9943, 0]
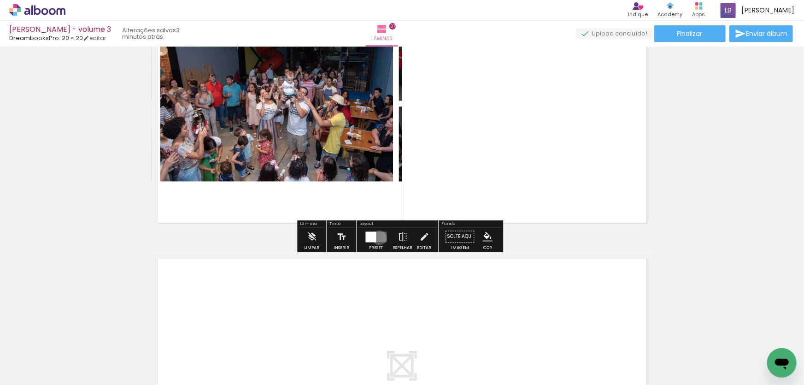
click at [377, 237] on quentale-layouter at bounding box center [375, 236] width 21 height 11
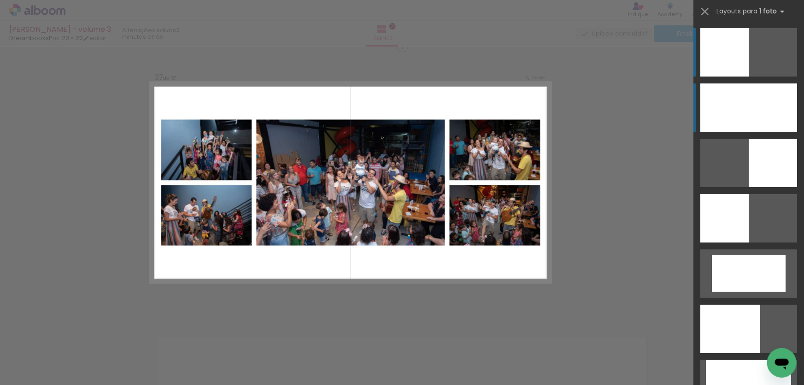
click at [772, 113] on div at bounding box center [748, 107] width 97 height 48
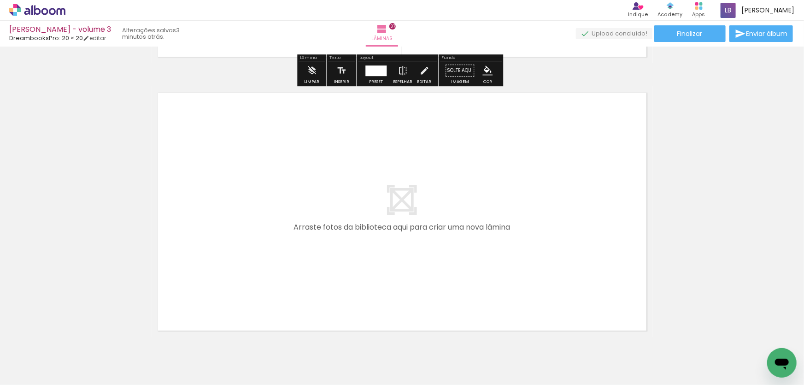
scroll to position [10110, 0]
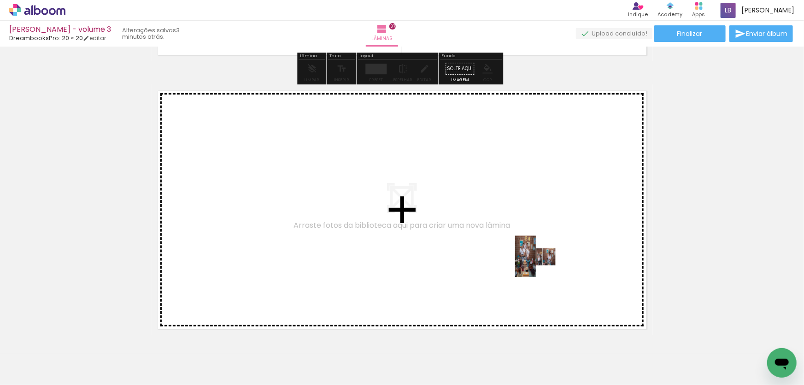
drag, startPoint x: 624, startPoint y: 354, endPoint x: 542, endPoint y: 263, distance: 122.0
click at [542, 263] on quentale-workspace at bounding box center [402, 192] width 804 height 385
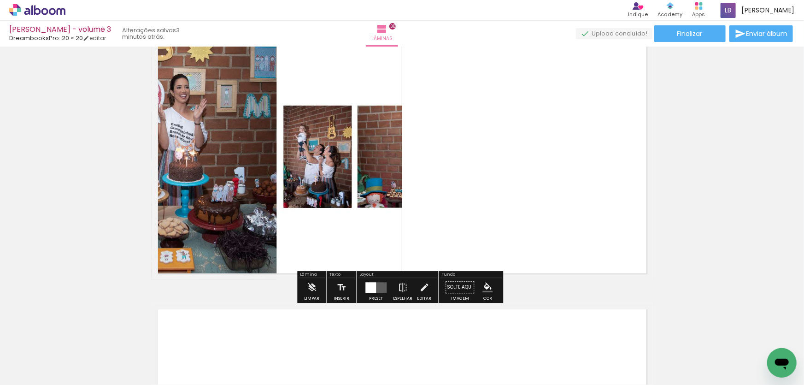
scroll to position [10174, 0]
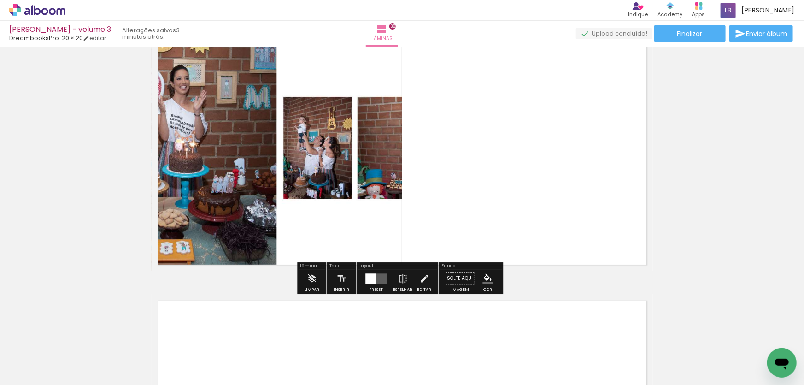
click at [380, 280] on quentale-layouter at bounding box center [375, 278] width 21 height 11
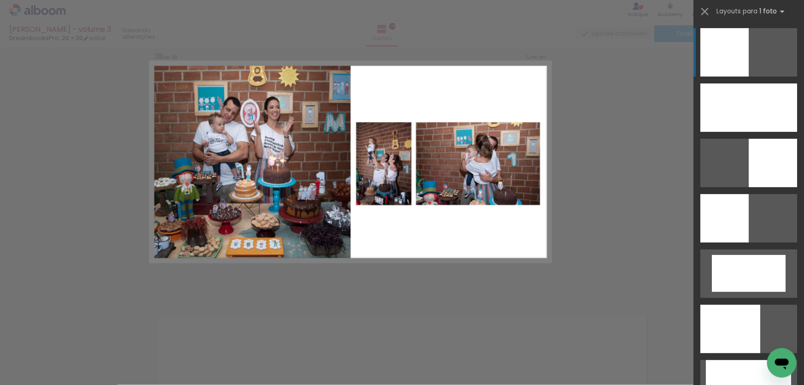
scroll to position [10132, 0]
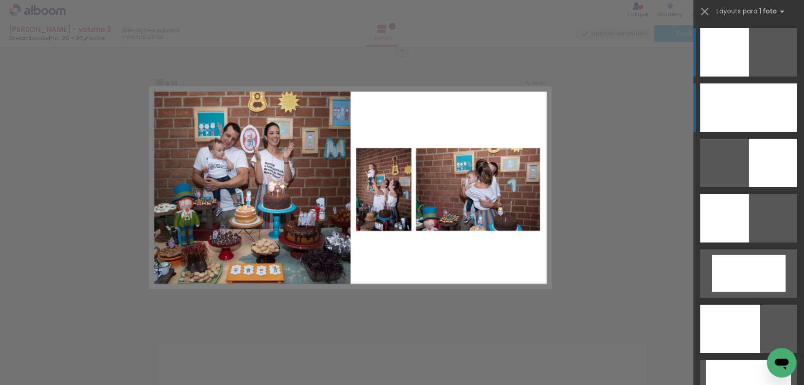
click at [748, 106] on div at bounding box center [748, 107] width 97 height 48
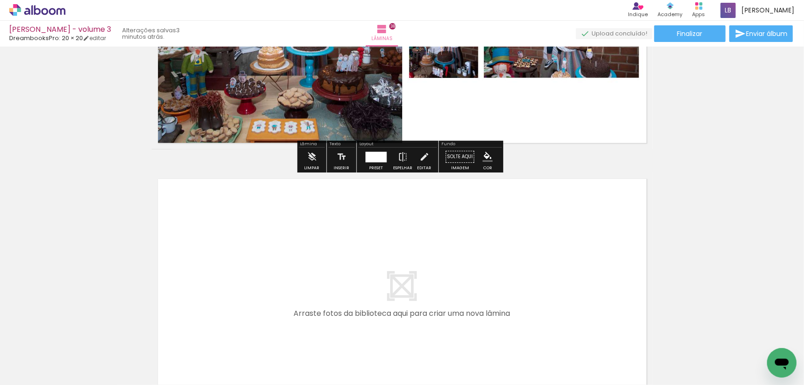
scroll to position [10342, 0]
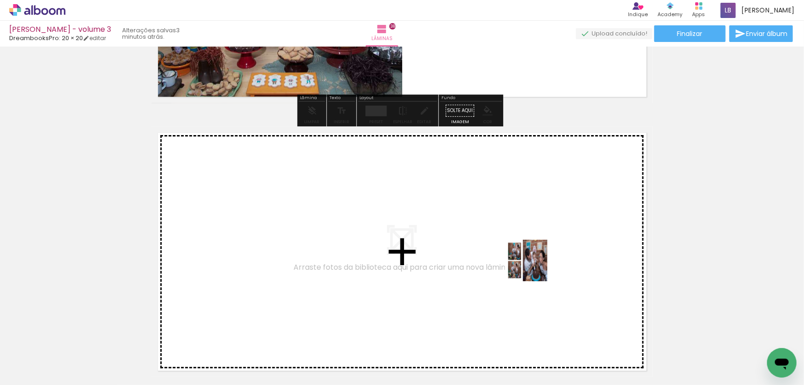
drag, startPoint x: 679, startPoint y: 358, endPoint x: 533, endPoint y: 267, distance: 172.1
click at [533, 267] on quentale-workspace at bounding box center [402, 192] width 804 height 385
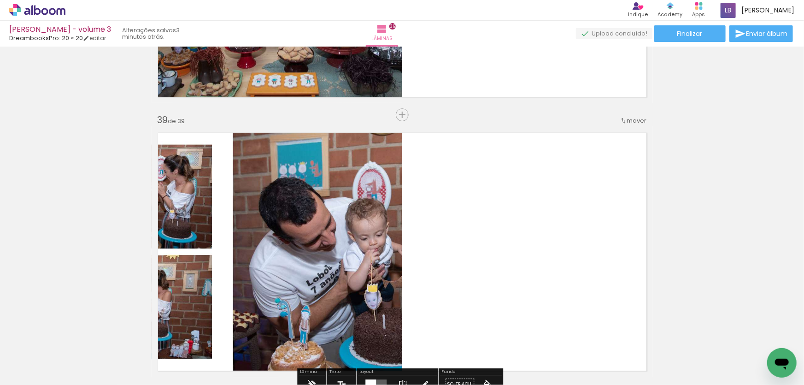
scroll to position [10490, 0]
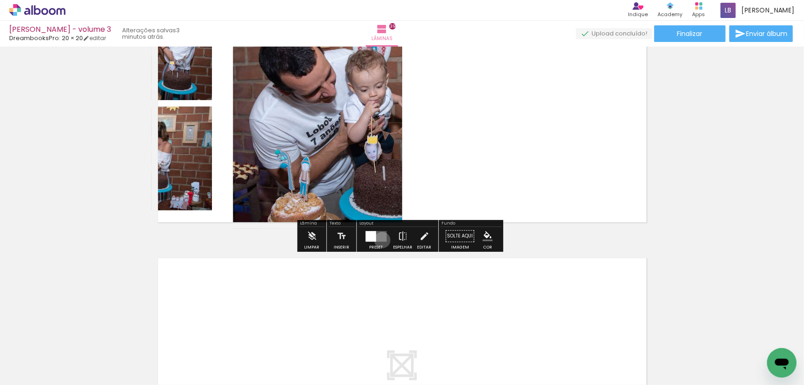
click at [380, 239] on quentale-layouter at bounding box center [375, 236] width 21 height 11
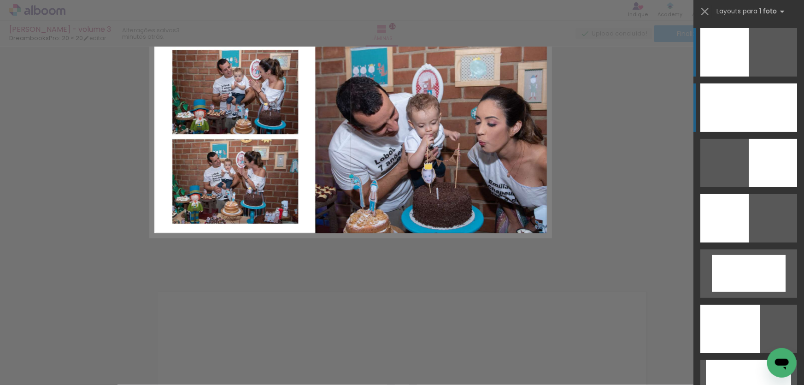
click at [738, 92] on div at bounding box center [748, 107] width 97 height 48
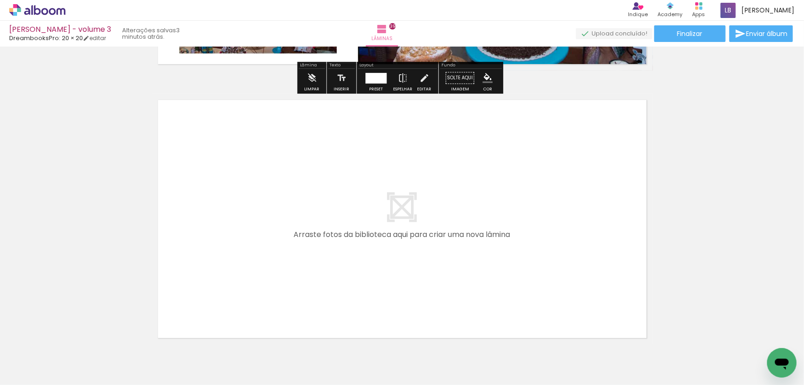
scroll to position [10657, 0]
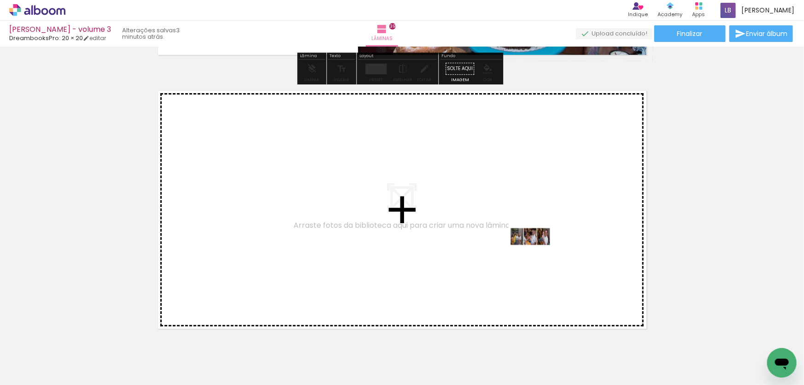
drag, startPoint x: 722, startPoint y: 348, endPoint x: 537, endPoint y: 243, distance: 212.2
click at [537, 243] on quentale-workspace at bounding box center [402, 192] width 804 height 385
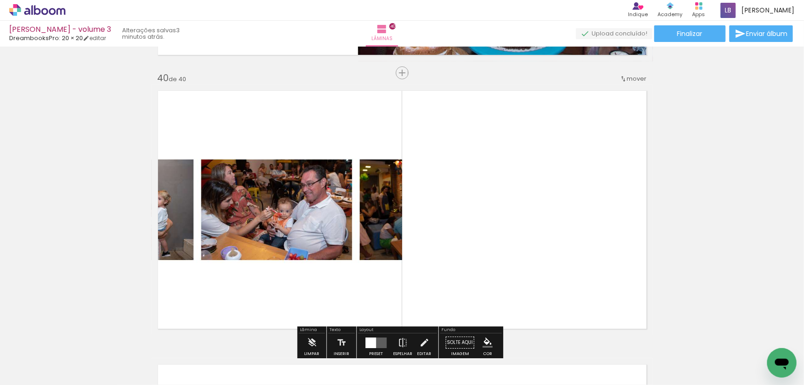
scroll to position [10680, 0]
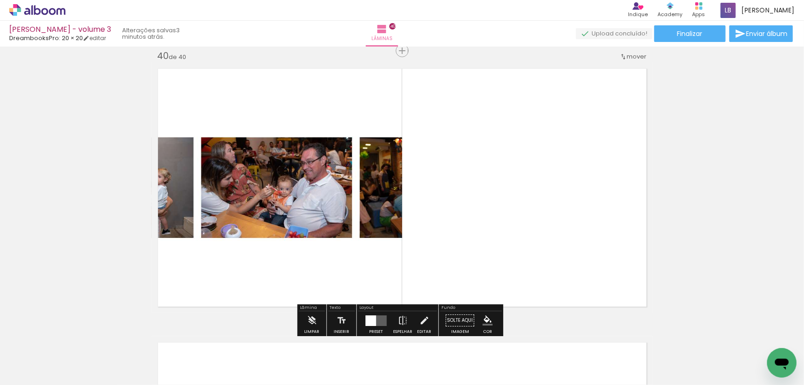
click at [373, 323] on div at bounding box center [370, 320] width 11 height 11
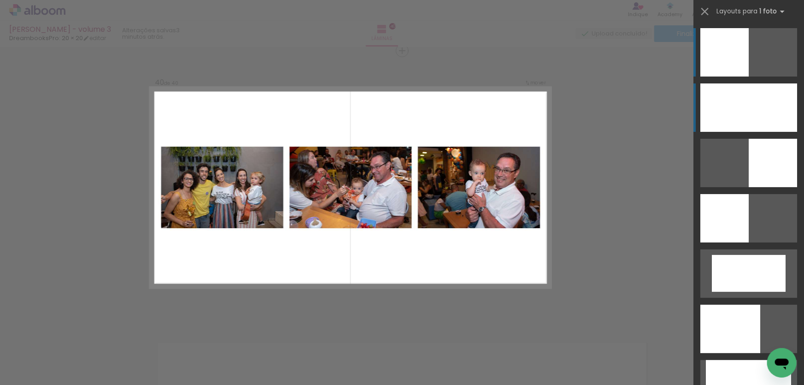
click at [778, 108] on div at bounding box center [748, 107] width 97 height 48
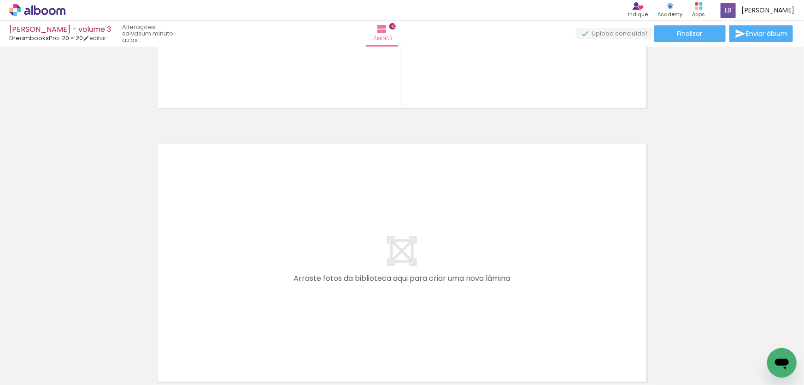
scroll to position [10889, 0]
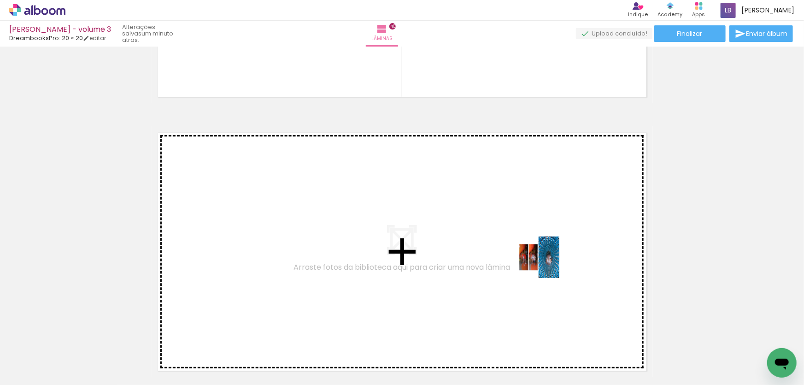
drag, startPoint x: 755, startPoint y: 355, endPoint x: 528, endPoint y: 261, distance: 245.5
click at [528, 261] on quentale-workspace at bounding box center [402, 192] width 804 height 385
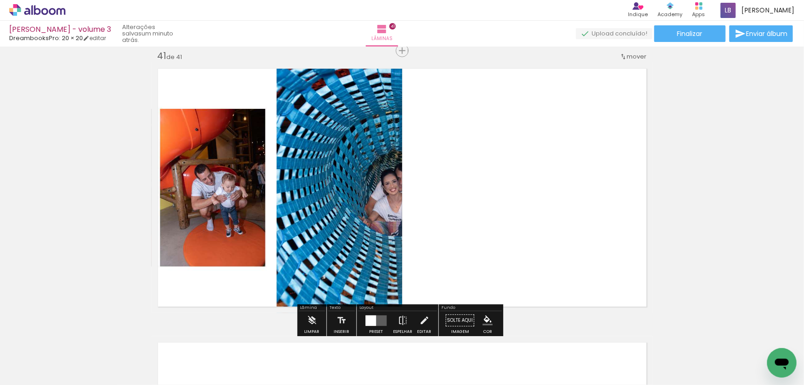
scroll to position [10995, 0]
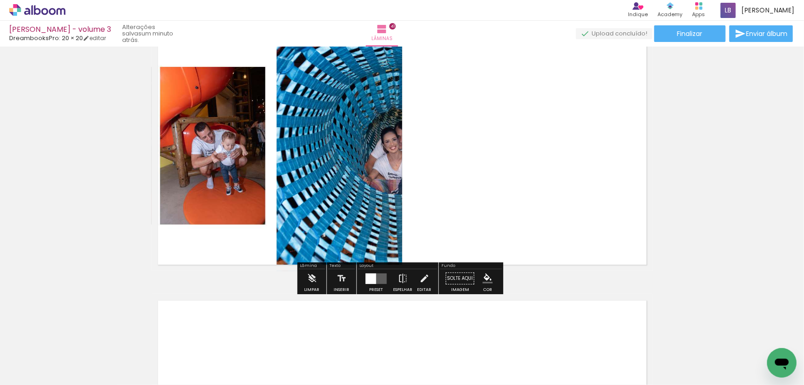
click at [382, 269] on div at bounding box center [375, 278] width 25 height 18
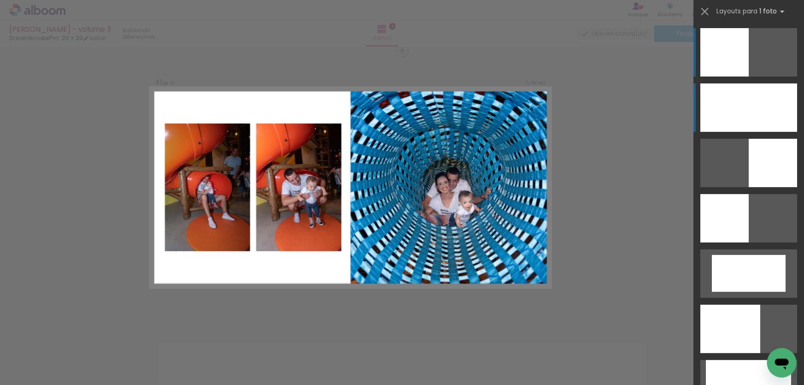
click at [746, 101] on div at bounding box center [748, 107] width 97 height 48
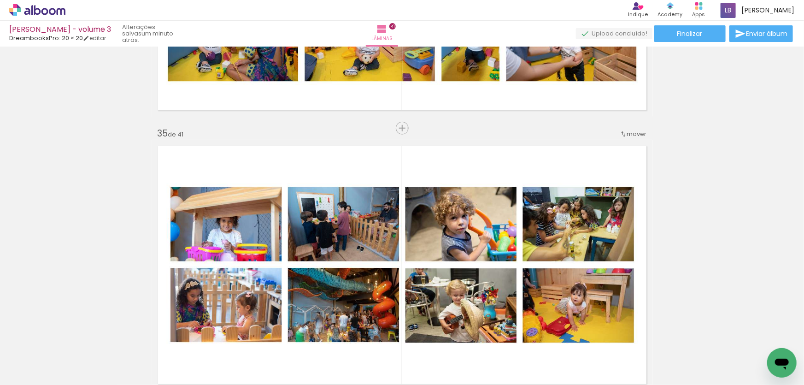
scroll to position [0, 0]
